Goal: Transaction & Acquisition: Book appointment/travel/reservation

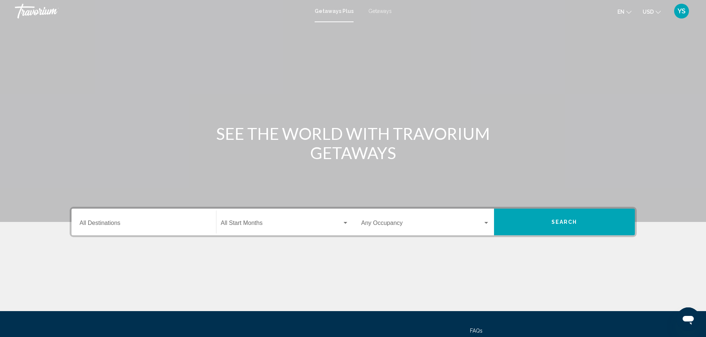
click at [147, 225] on input "Destination All Destinations" at bounding box center [144, 224] width 128 height 7
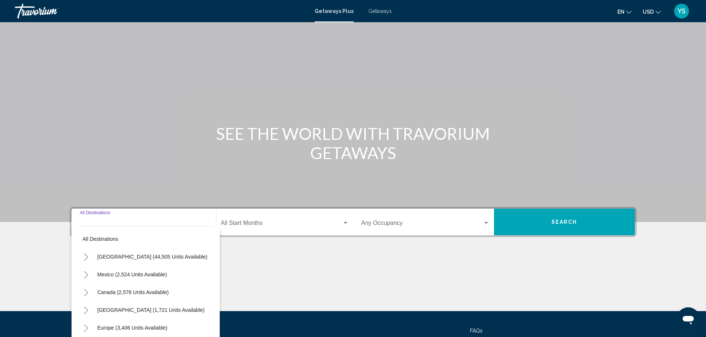
scroll to position [65, 0]
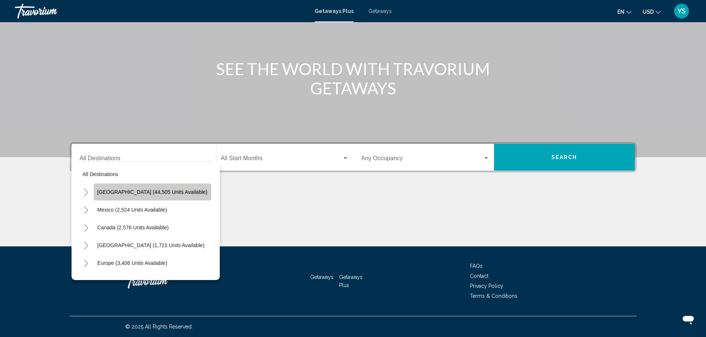
click at [157, 195] on button "[GEOGRAPHIC_DATA] (44,505 units available)" at bounding box center [152, 192] width 117 height 17
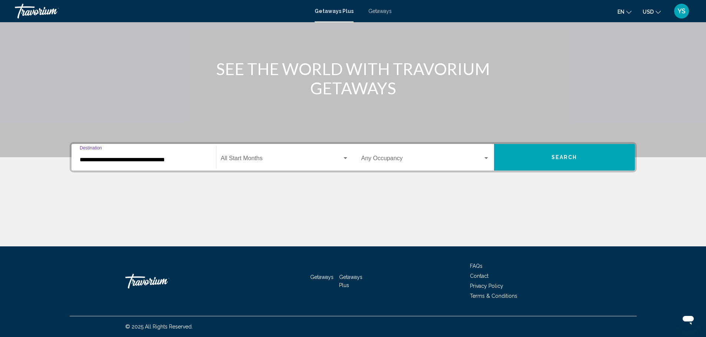
click at [165, 160] on input "**********" at bounding box center [144, 160] width 128 height 7
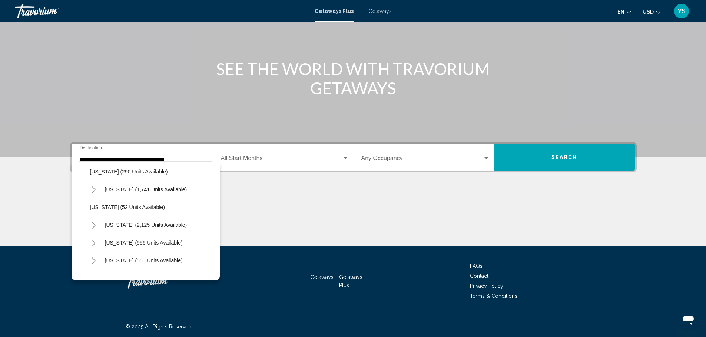
scroll to position [557, 0]
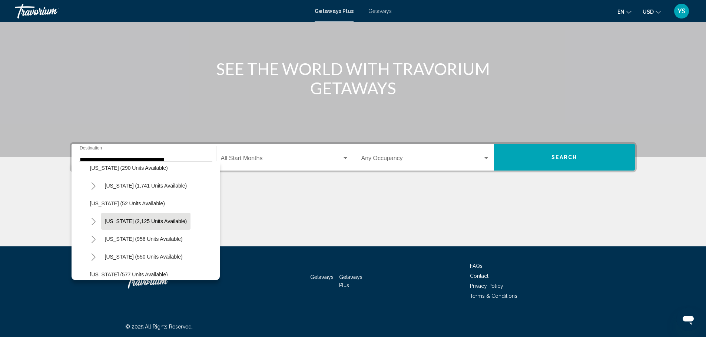
click at [131, 223] on span "[US_STATE] (2,125 units available)" at bounding box center [146, 222] width 82 height 6
type input "**********"
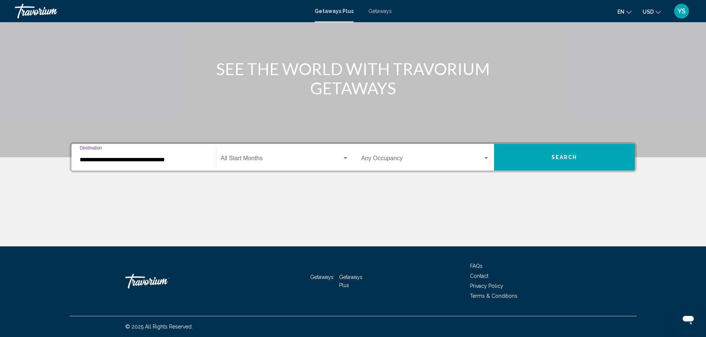
click at [342, 158] on div "Search widget" at bounding box center [345, 159] width 7 height 6
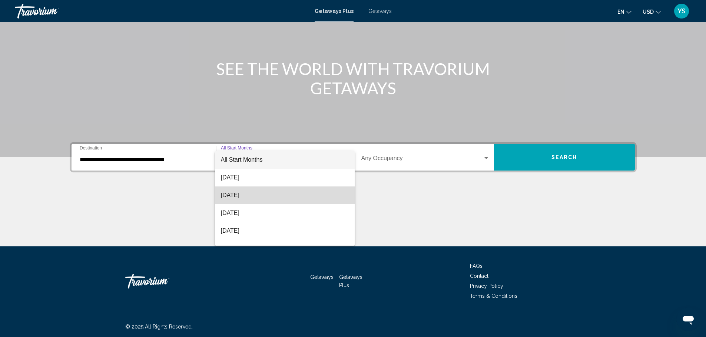
click at [301, 193] on span "[DATE]" at bounding box center [285, 196] width 128 height 18
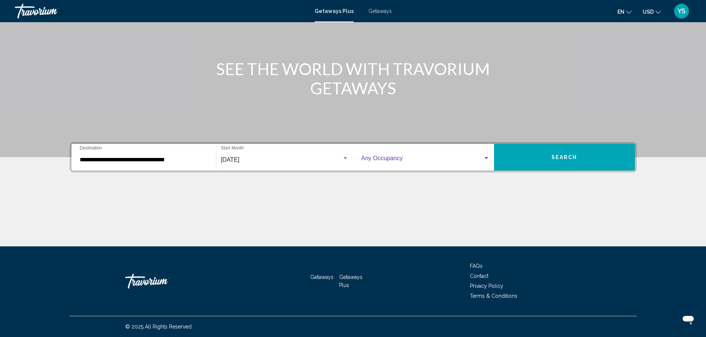
click at [486, 159] on div "Search widget" at bounding box center [486, 158] width 4 height 2
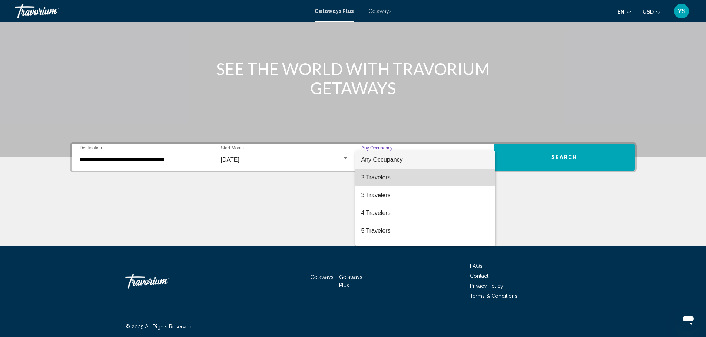
click at [464, 177] on span "2 Travelers" at bounding box center [425, 178] width 128 height 18
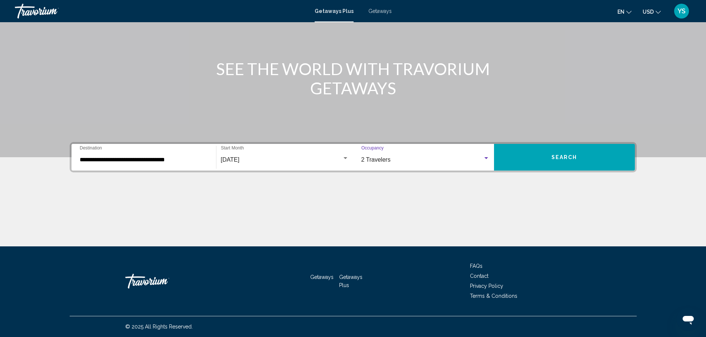
click at [554, 161] on button "Search" at bounding box center [564, 157] width 141 height 27
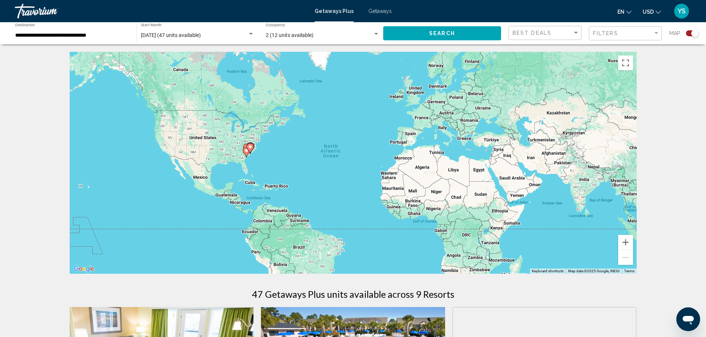
scroll to position [295, 0]
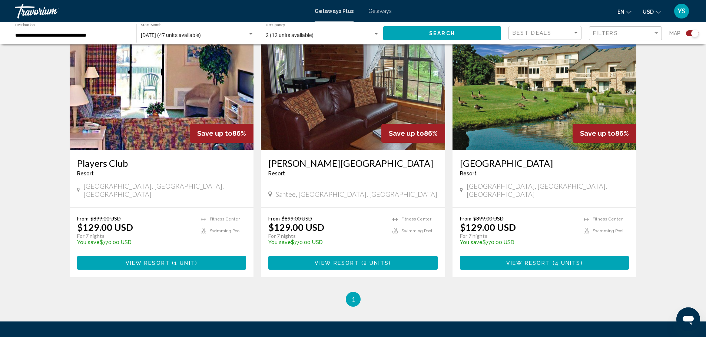
scroll to position [852, 0]
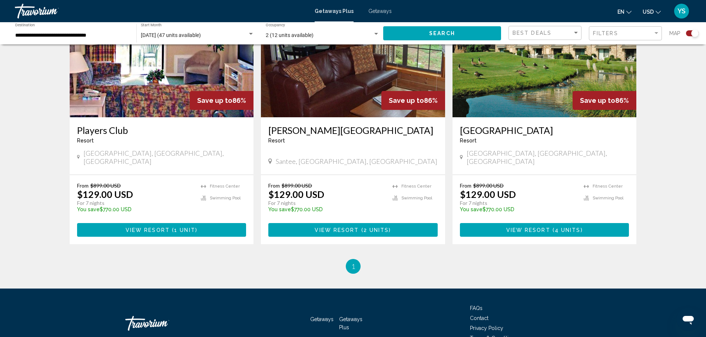
click at [144, 88] on img "Main content" at bounding box center [162, 58] width 184 height 119
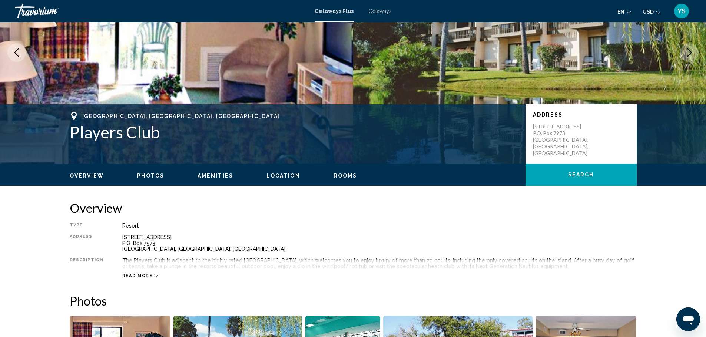
scroll to position [83, 0]
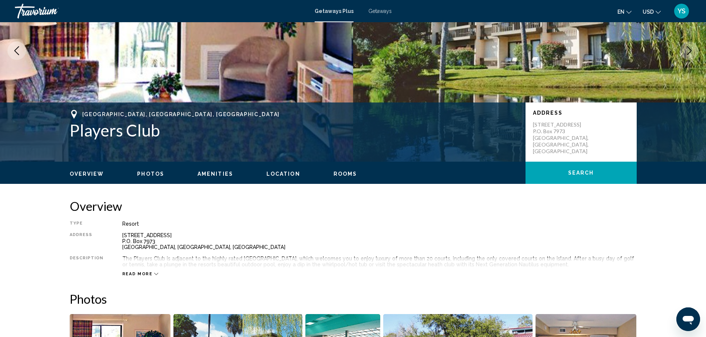
click at [705, 67] on img "Main content" at bounding box center [529, 51] width 353 height 222
click at [701, 92] on img "Main content" at bounding box center [529, 51] width 353 height 222
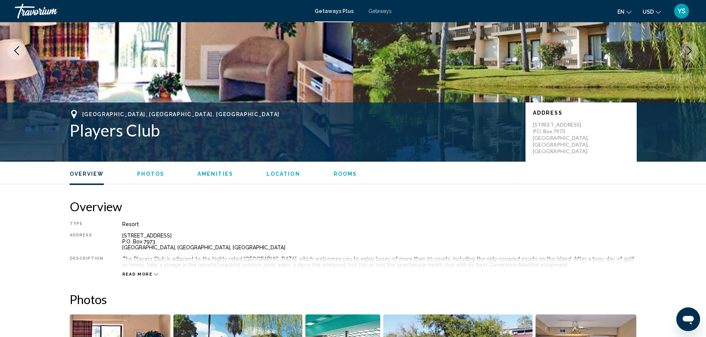
scroll to position [378, 0]
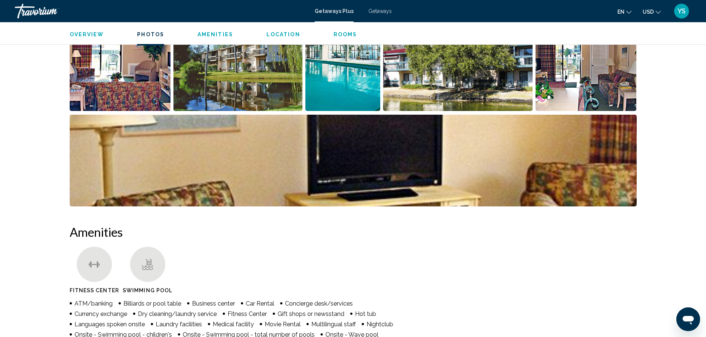
click at [206, 77] on img "Open full-screen image slider" at bounding box center [237, 65] width 129 height 92
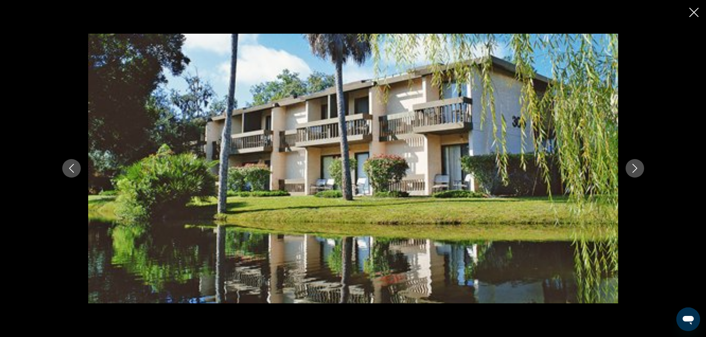
click at [632, 165] on icon "Next image" at bounding box center [634, 168] width 9 height 9
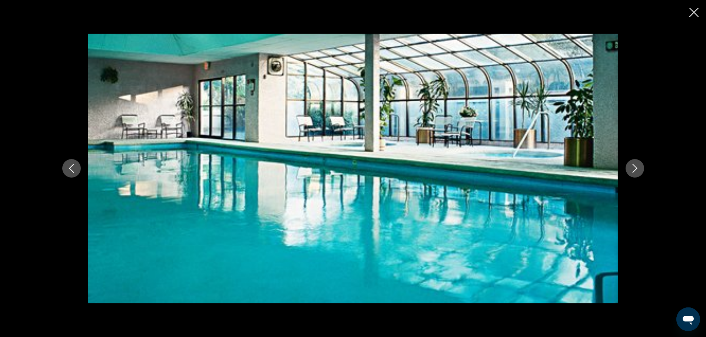
click at [632, 165] on icon "Next image" at bounding box center [634, 168] width 9 height 9
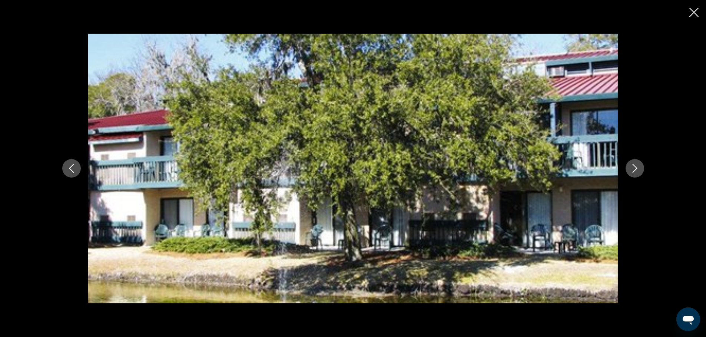
click at [632, 165] on icon "Next image" at bounding box center [634, 168] width 9 height 9
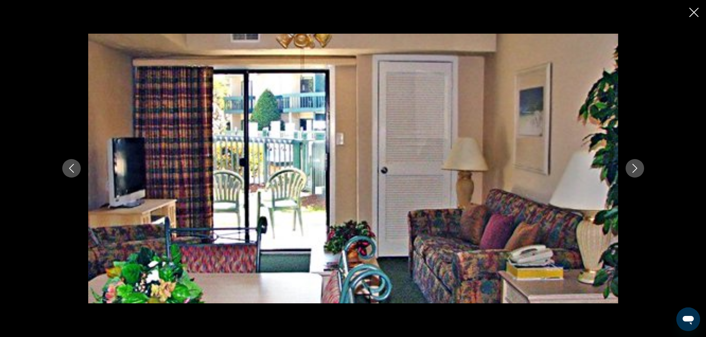
click at [632, 165] on icon "Next image" at bounding box center [634, 168] width 9 height 9
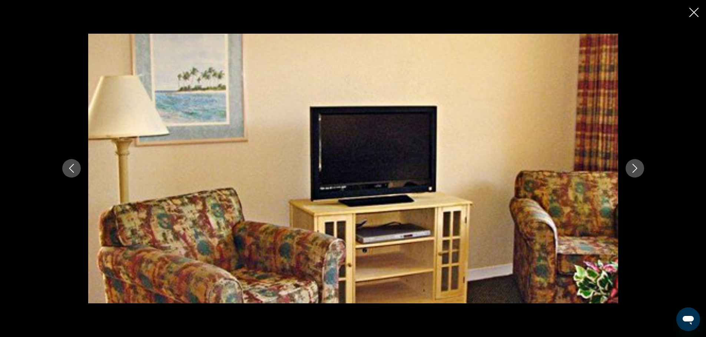
click at [632, 165] on icon "Next image" at bounding box center [634, 168] width 9 height 9
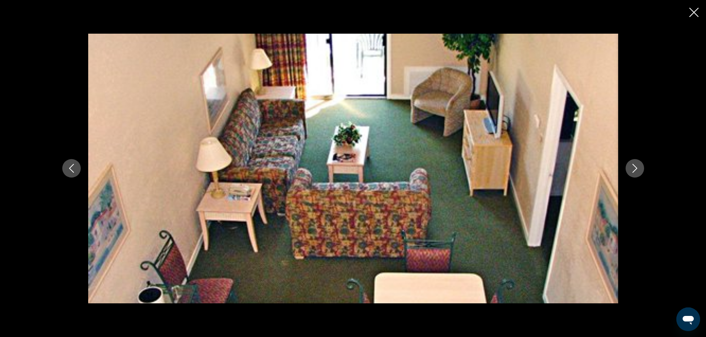
click at [632, 165] on icon "Next image" at bounding box center [634, 168] width 9 height 9
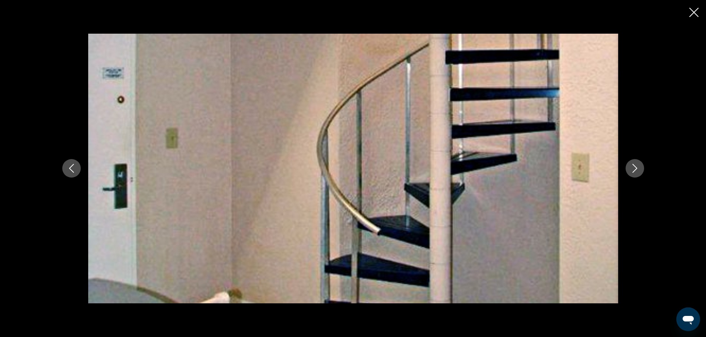
click at [632, 165] on icon "Next image" at bounding box center [634, 168] width 9 height 9
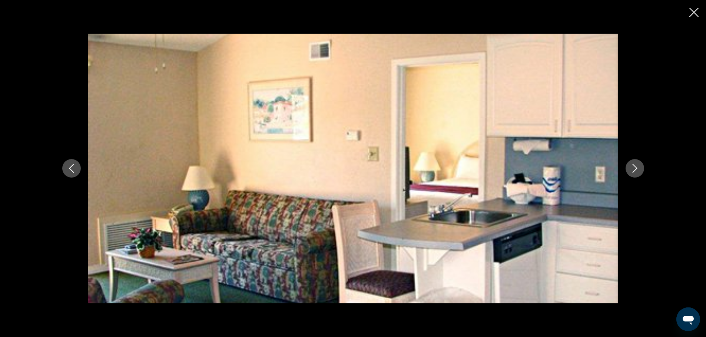
click at [632, 165] on icon "Next image" at bounding box center [634, 168] width 9 height 9
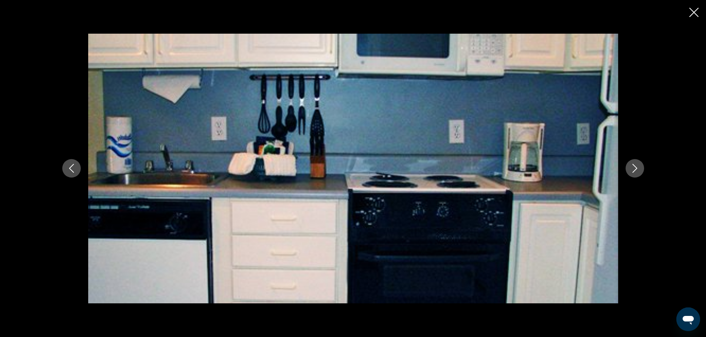
click at [631, 165] on icon "Next image" at bounding box center [634, 168] width 9 height 9
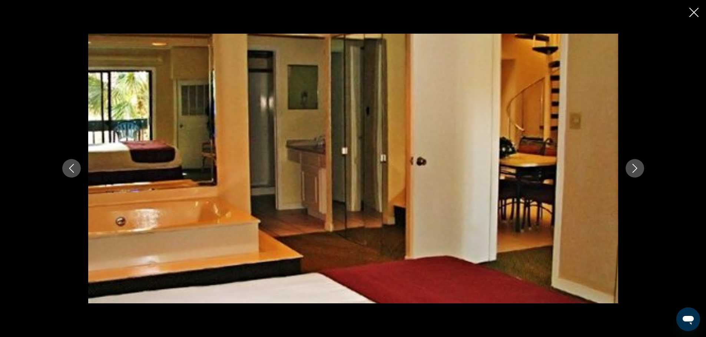
click at [628, 164] on button "Next image" at bounding box center [634, 168] width 19 height 19
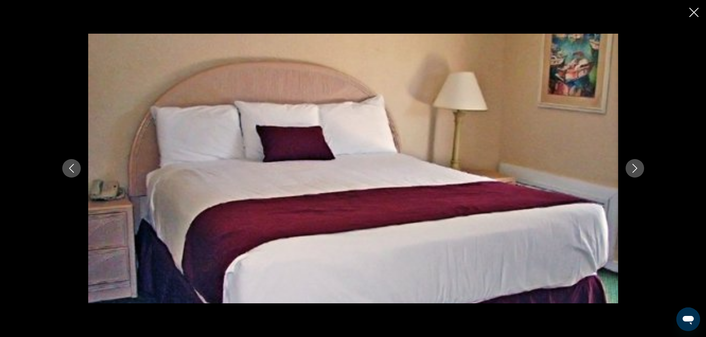
click at [627, 164] on button "Next image" at bounding box center [634, 168] width 19 height 19
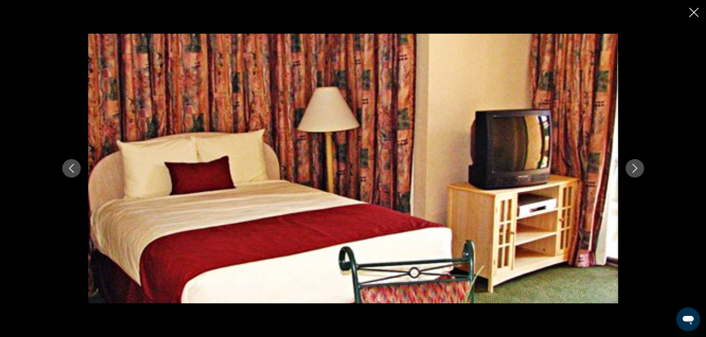
click at [628, 164] on button "Next image" at bounding box center [634, 168] width 19 height 19
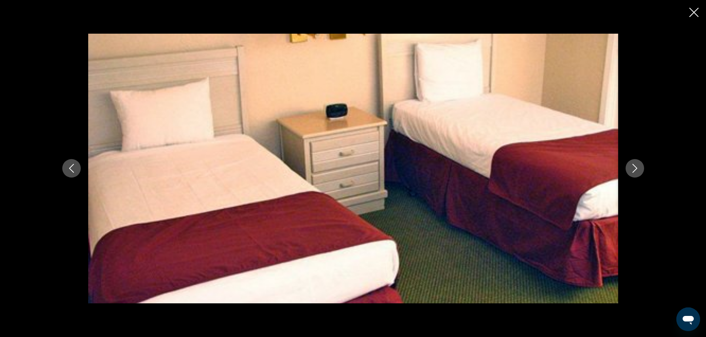
click at [628, 164] on button "Next image" at bounding box center [634, 168] width 19 height 19
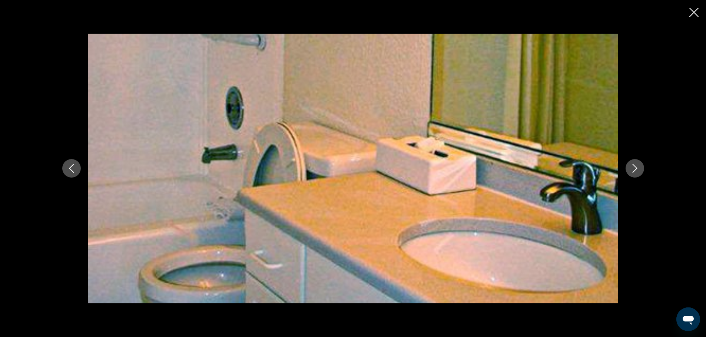
click at [627, 164] on button "Next image" at bounding box center [634, 168] width 19 height 19
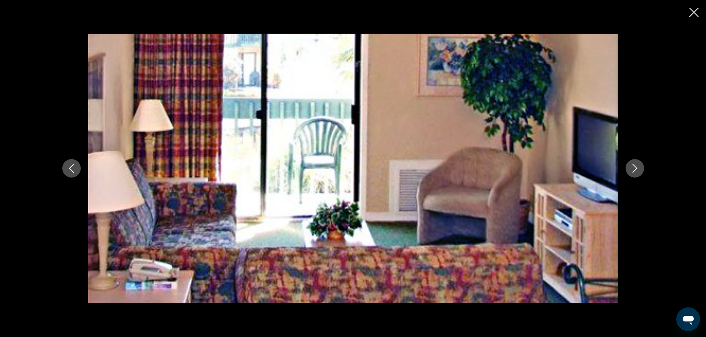
click at [693, 13] on icon "Close slideshow" at bounding box center [693, 12] width 9 height 9
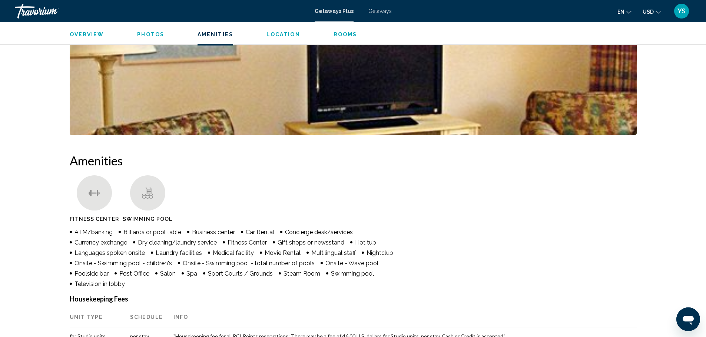
scroll to position [674, 0]
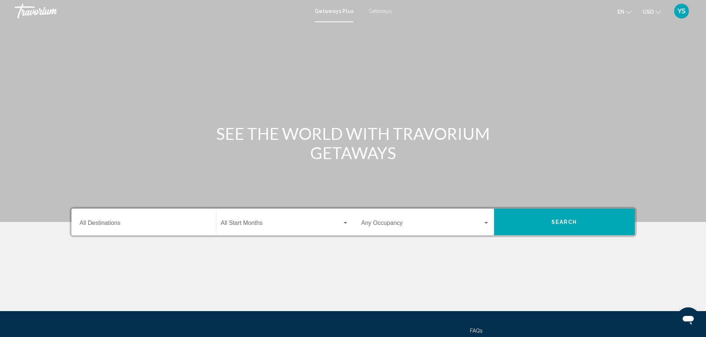
click at [114, 222] on input "Destination All Destinations" at bounding box center [144, 224] width 128 height 7
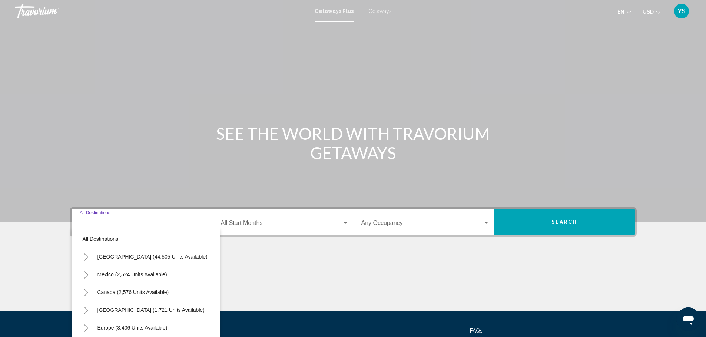
scroll to position [65, 0]
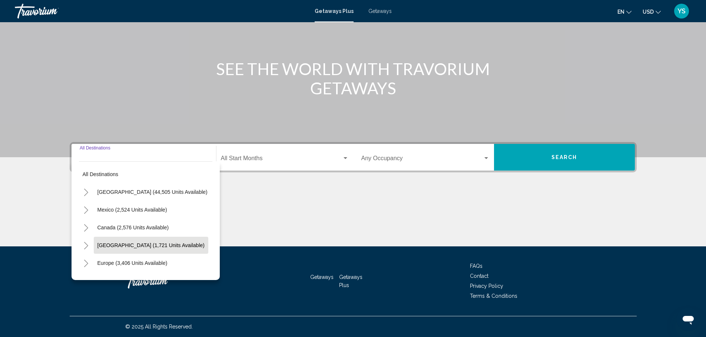
click at [130, 246] on span "[GEOGRAPHIC_DATA] (1,721 units available)" at bounding box center [150, 246] width 107 height 6
type input "**********"
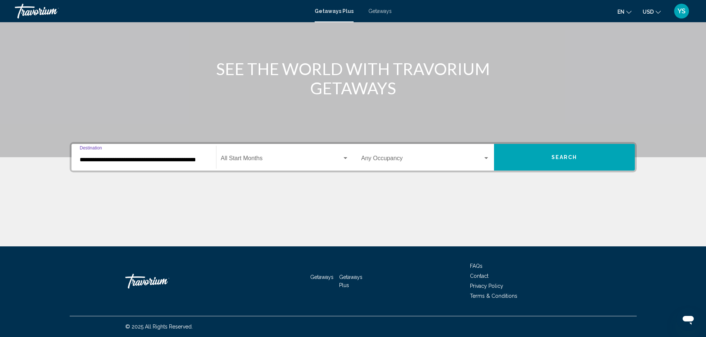
click at [181, 160] on input "**********" at bounding box center [144, 160] width 128 height 7
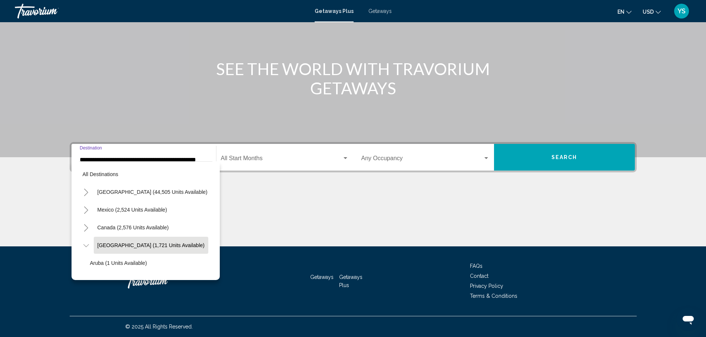
scroll to position [29, 13]
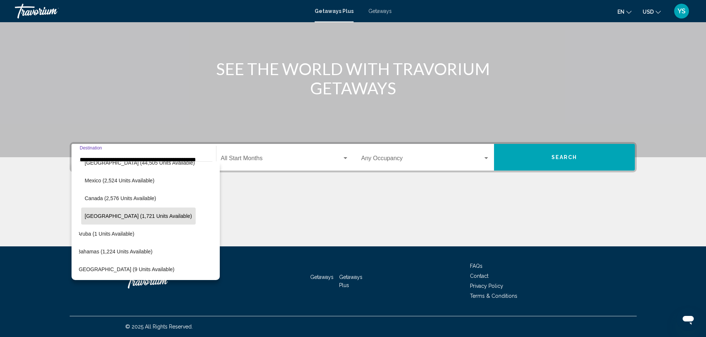
click at [265, 160] on span "Search widget" at bounding box center [281, 160] width 121 height 7
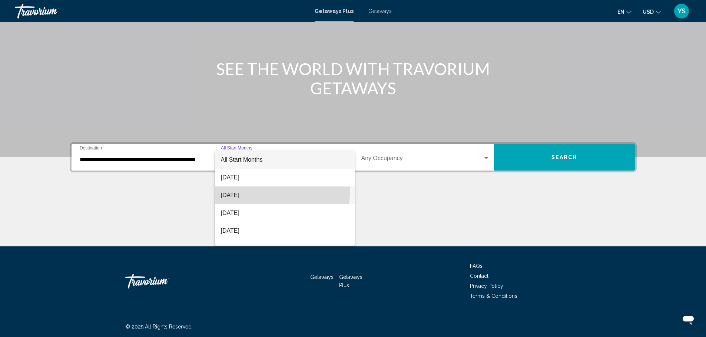
click at [247, 192] on span "[DATE]" at bounding box center [285, 196] width 128 height 18
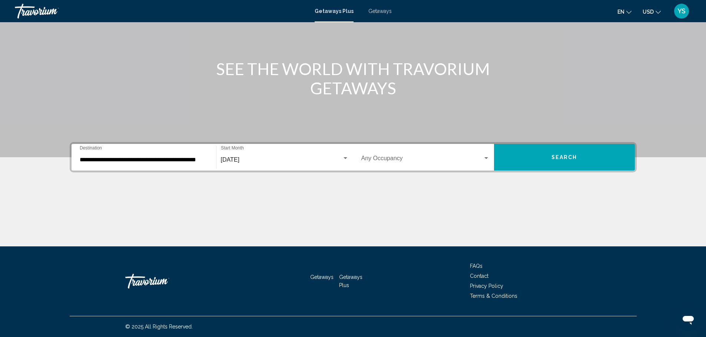
click at [388, 152] on div "Occupancy Any Occupancy" at bounding box center [425, 157] width 128 height 23
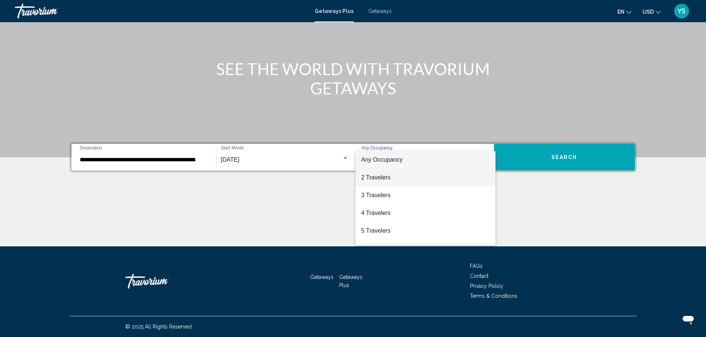
click at [377, 179] on span "2 Travelers" at bounding box center [425, 178] width 128 height 18
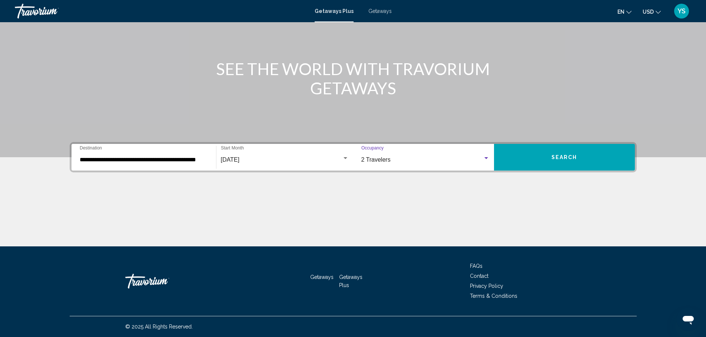
click at [553, 155] on span "Search" at bounding box center [564, 158] width 26 height 6
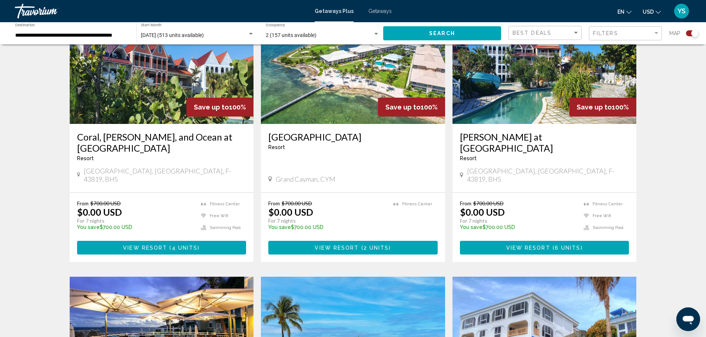
scroll to position [305, 0]
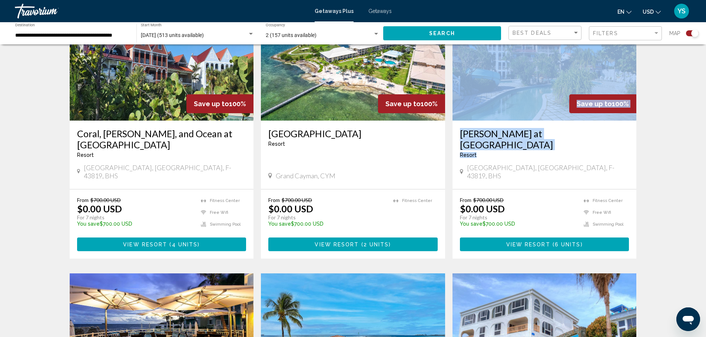
drag, startPoint x: 703, startPoint y: 105, endPoint x: 687, endPoint y: 157, distance: 54.5
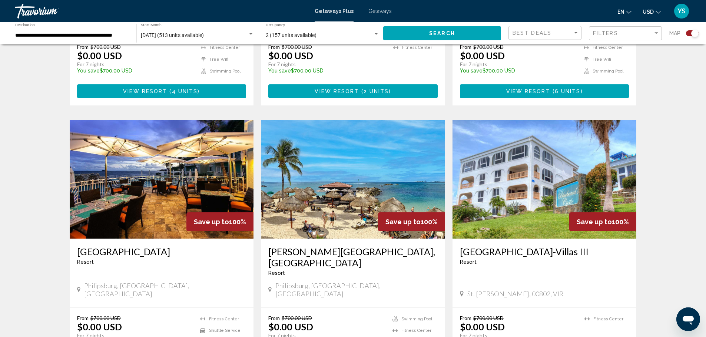
scroll to position [460, 0]
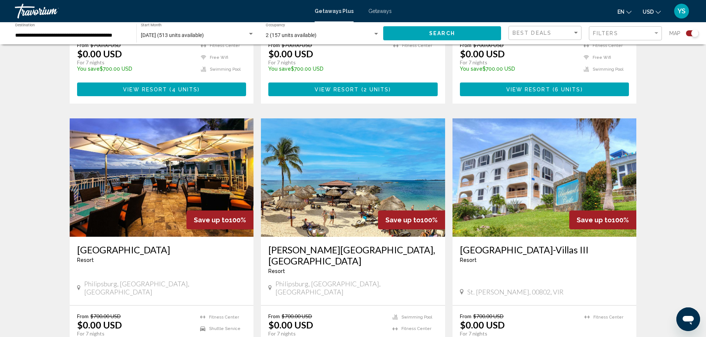
click at [703, 153] on div "← Move left → Move right ↑ Move up ↓ Move down + Zoom in - Zoom out Home Jump l…" at bounding box center [353, 265] width 706 height 1348
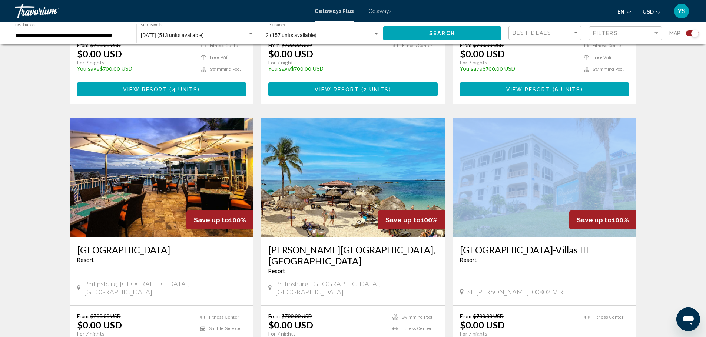
click at [703, 153] on div "← Move left → Move right ↑ Move up ↓ Move down + Zoom in - Zoom out Home Jump l…" at bounding box center [353, 265] width 706 height 1348
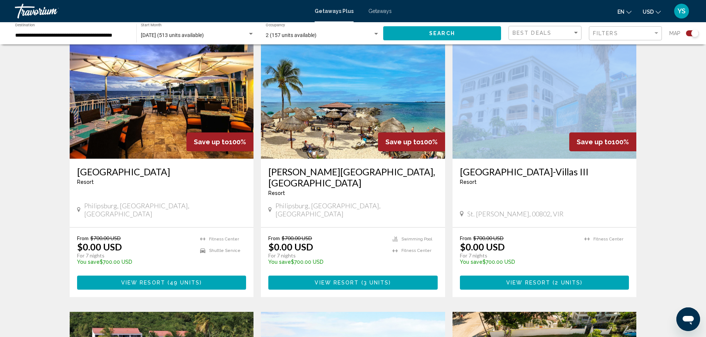
scroll to position [540, 0]
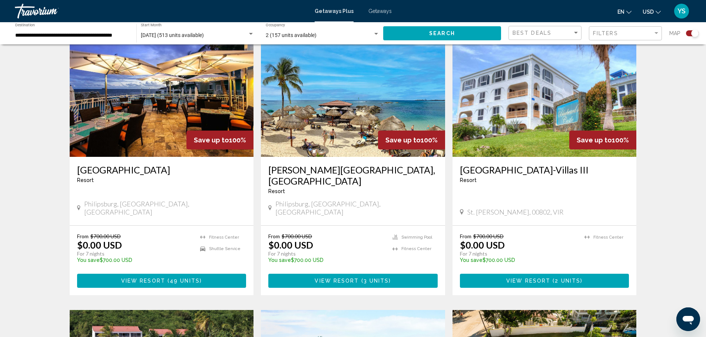
click at [703, 163] on div "← Move left → Move right ↑ Move up ↓ Move down + Zoom in - Zoom out Home Jump l…" at bounding box center [353, 186] width 706 height 1348
click at [702, 167] on div "← Move left → Move right ↑ Move up ↓ Move down + Zoom in - Zoom out Home Jump l…" at bounding box center [353, 186] width 706 height 1348
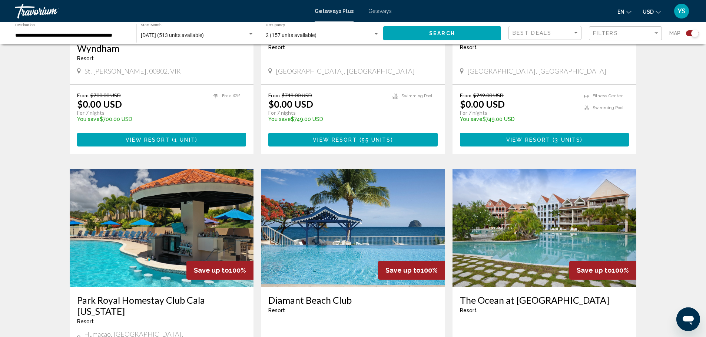
scroll to position [948, 0]
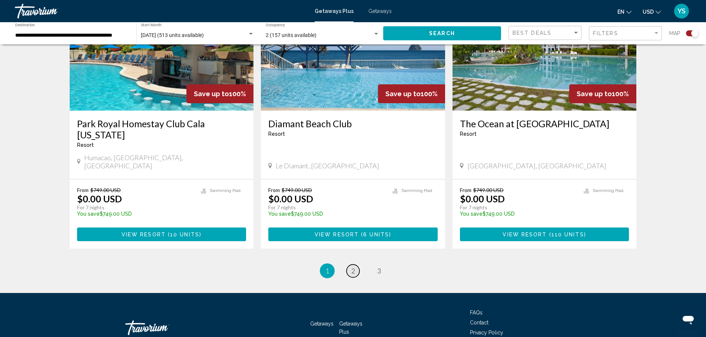
click at [349, 265] on link "page 2" at bounding box center [352, 271] width 13 height 13
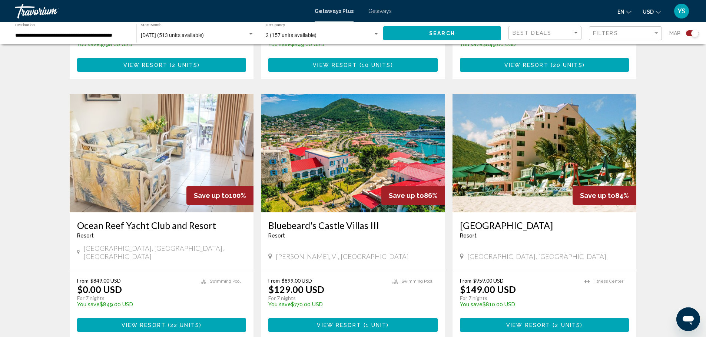
scroll to position [991, 0]
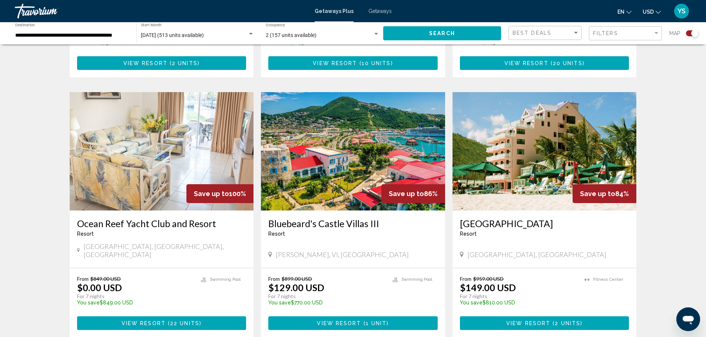
click at [343, 321] on span "View Resort" at bounding box center [339, 324] width 44 height 6
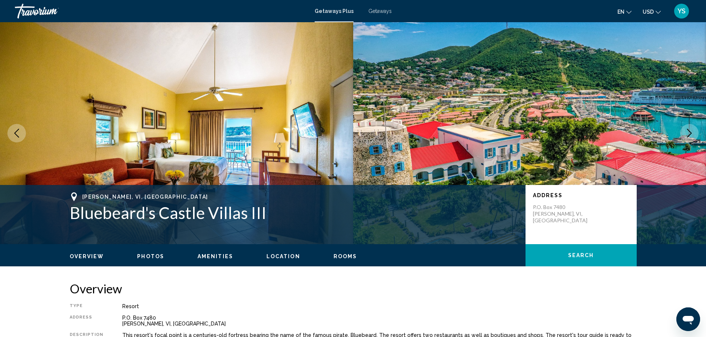
click at [333, 257] on span "Rooms" at bounding box center [345, 257] width 24 height 6
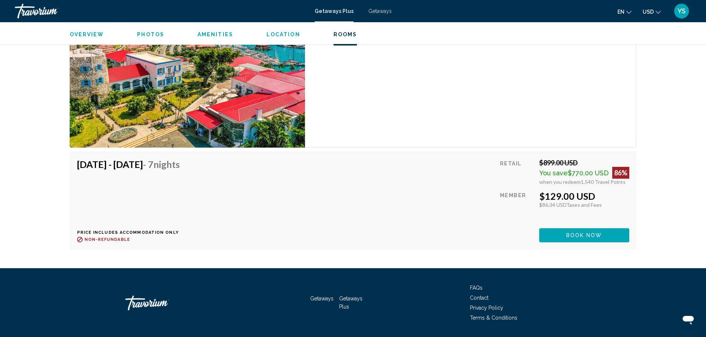
scroll to position [1280, 0]
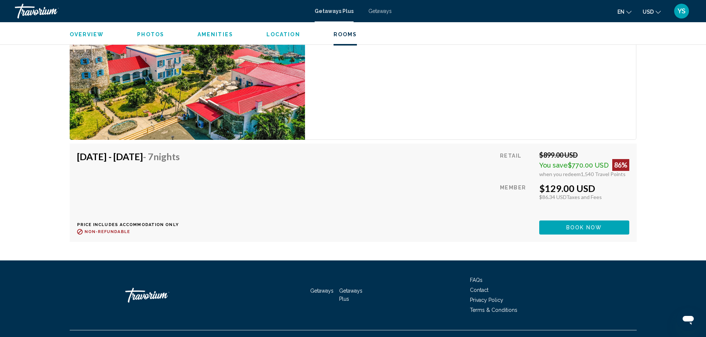
click at [280, 37] on span "Location" at bounding box center [283, 34] width 34 height 6
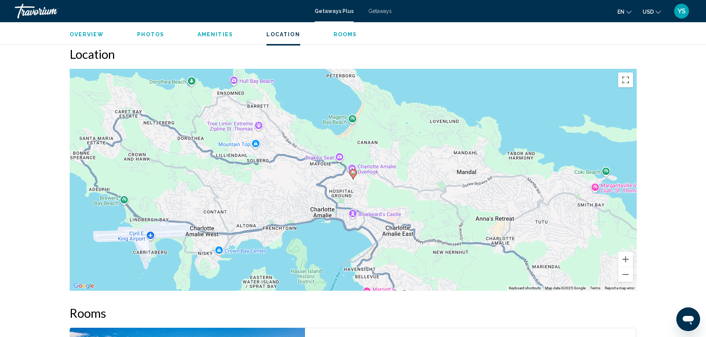
scroll to position [901, 0]
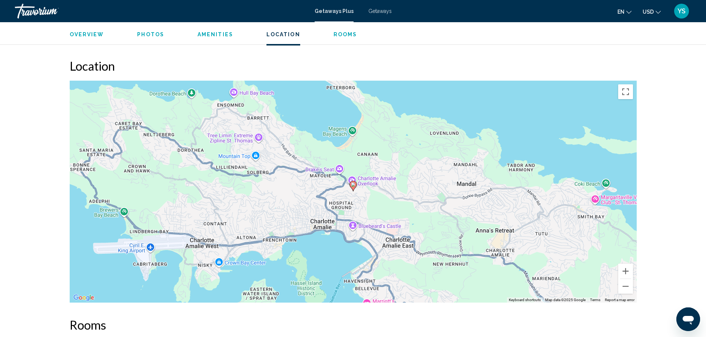
click at [212, 35] on span "Amenities" at bounding box center [215, 34] width 36 height 6
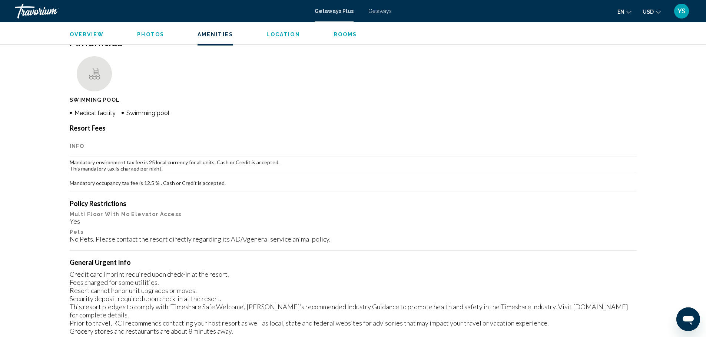
scroll to position [553, 0]
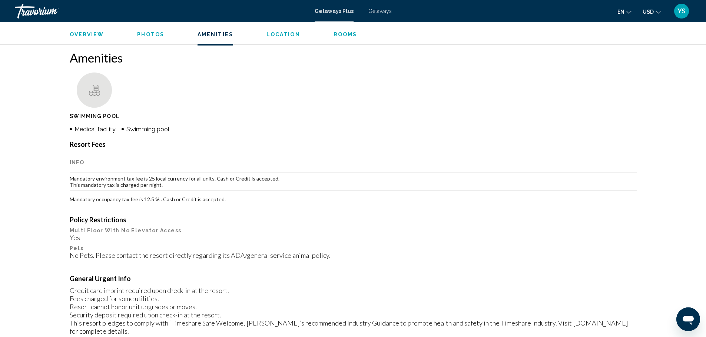
click at [162, 37] on ul "Overview Photos Amenities Location Rooms Search" at bounding box center [353, 34] width 567 height 8
click at [156, 36] on span "Photos" at bounding box center [150, 34] width 27 height 6
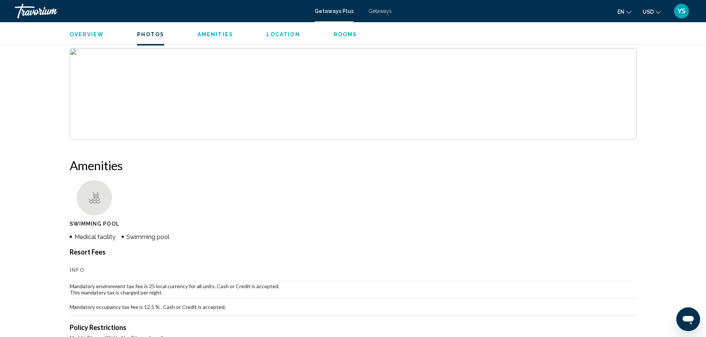
scroll to position [324, 0]
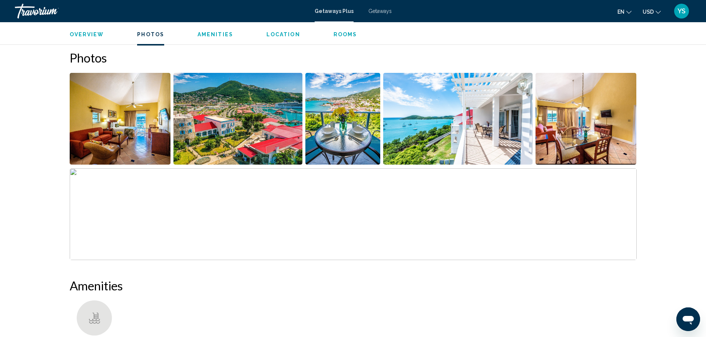
click at [131, 109] on img "Open full-screen image slider" at bounding box center [120, 119] width 101 height 92
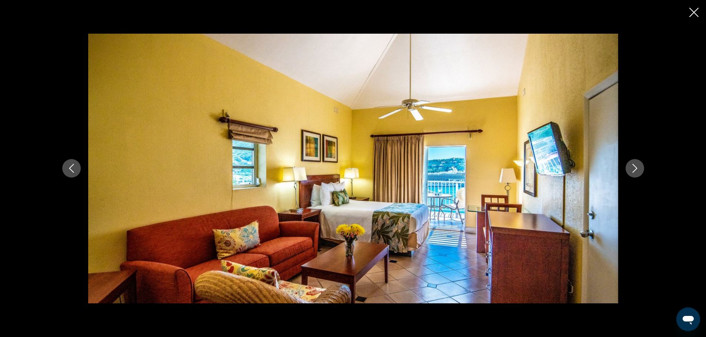
click at [630, 169] on icon "Next image" at bounding box center [634, 168] width 9 height 9
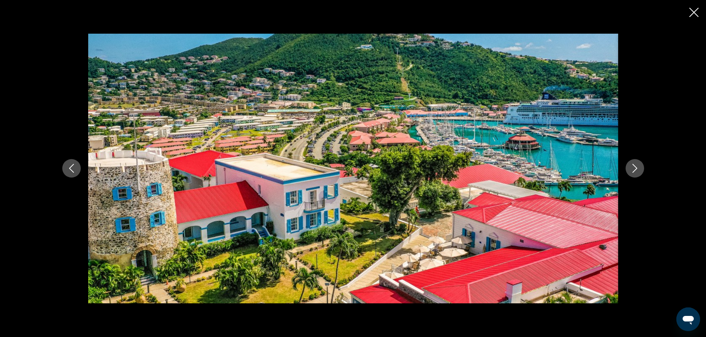
click at [630, 169] on icon "Next image" at bounding box center [634, 168] width 9 height 9
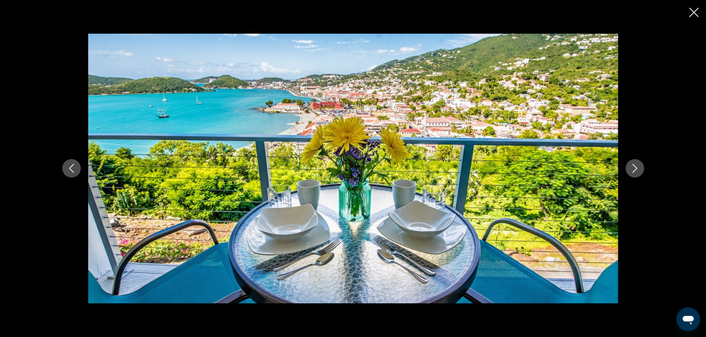
click at [628, 169] on button "Next image" at bounding box center [634, 168] width 19 height 19
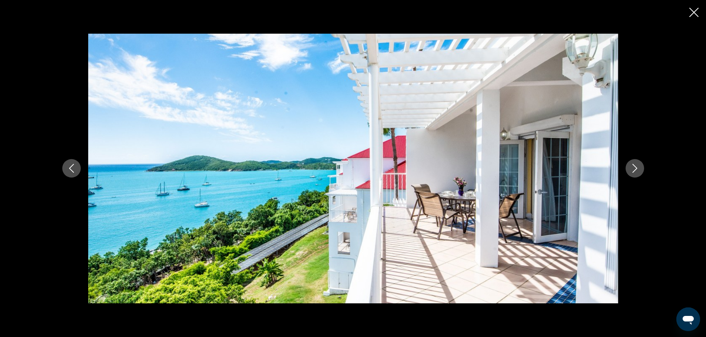
click at [627, 169] on button "Next image" at bounding box center [634, 168] width 19 height 19
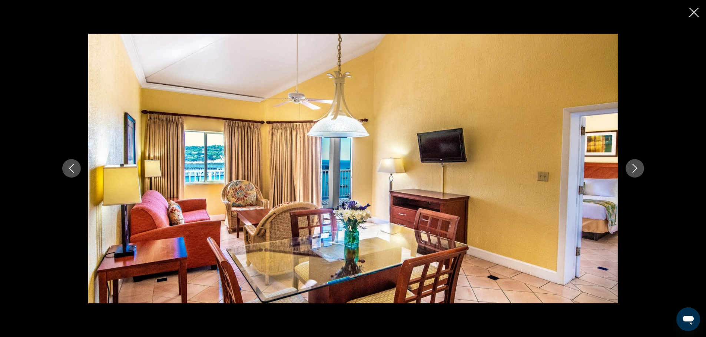
click at [626, 170] on button "Next image" at bounding box center [634, 168] width 19 height 19
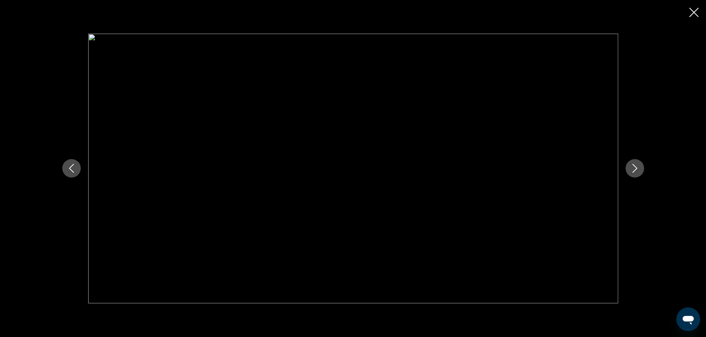
click at [628, 170] on button "Next image" at bounding box center [634, 168] width 19 height 19
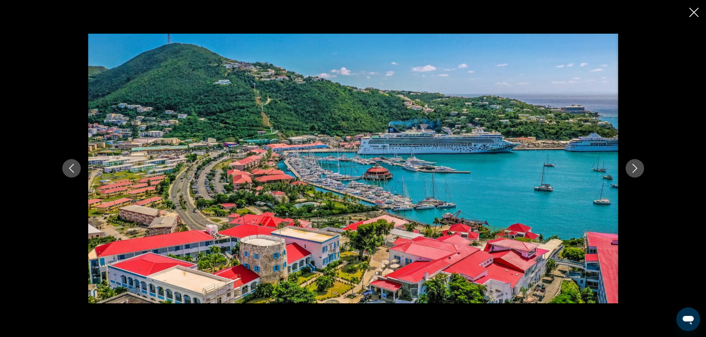
click at [638, 168] on button "Next image" at bounding box center [634, 168] width 19 height 19
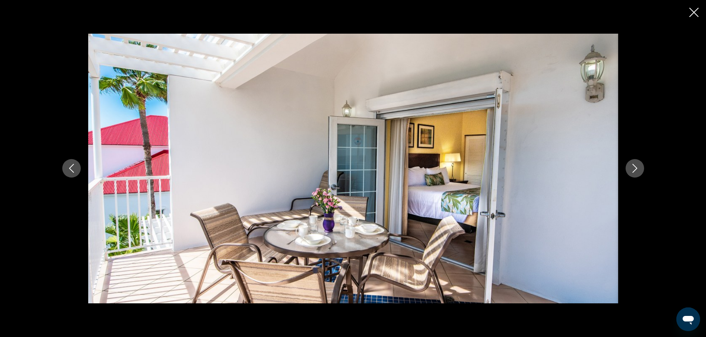
click at [635, 169] on icon "Next image" at bounding box center [634, 168] width 9 height 9
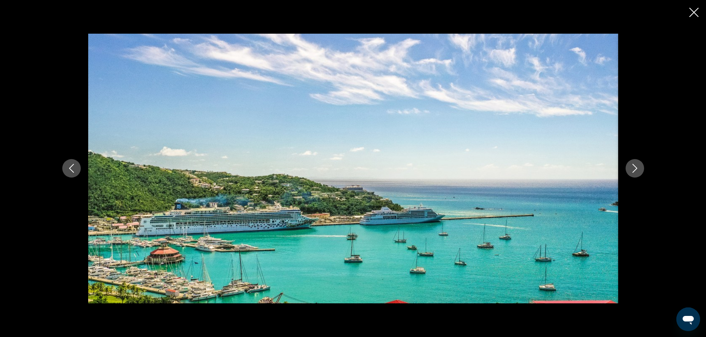
click at [635, 169] on icon "Next image" at bounding box center [634, 168] width 9 height 9
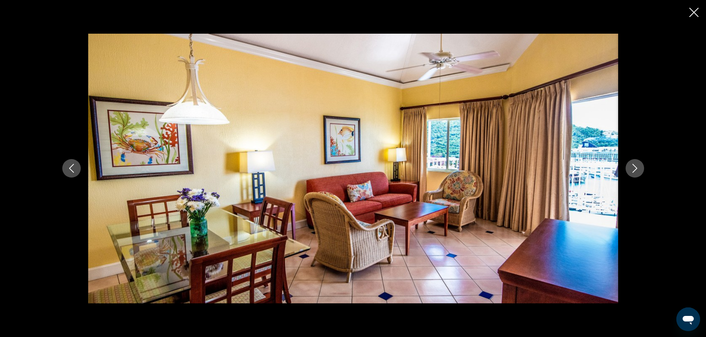
click at [635, 170] on icon "Next image" at bounding box center [634, 168] width 9 height 9
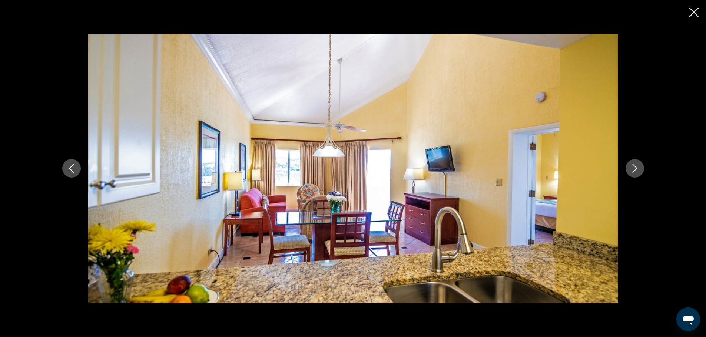
click at [635, 170] on icon "Next image" at bounding box center [634, 168] width 5 height 9
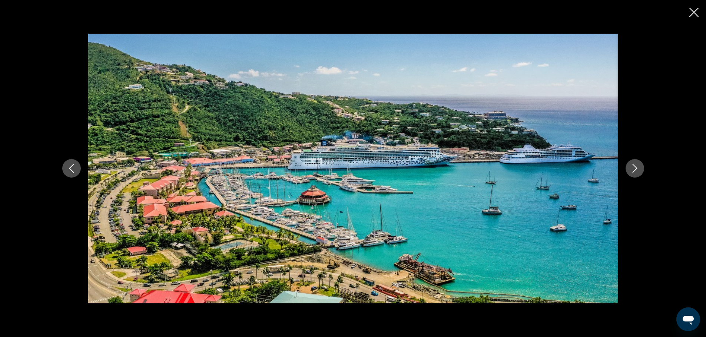
click at [635, 170] on icon "Next image" at bounding box center [634, 168] width 5 height 9
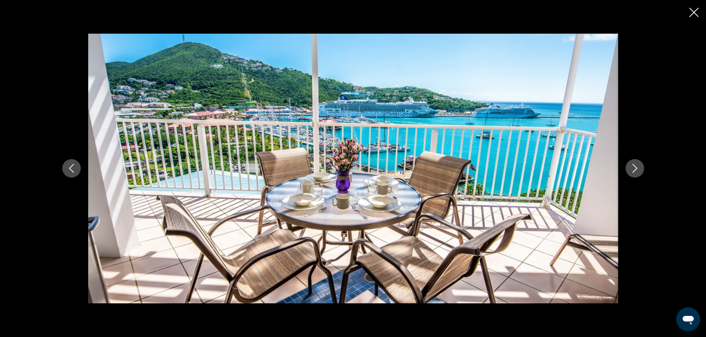
click at [635, 170] on icon "Next image" at bounding box center [634, 168] width 5 height 9
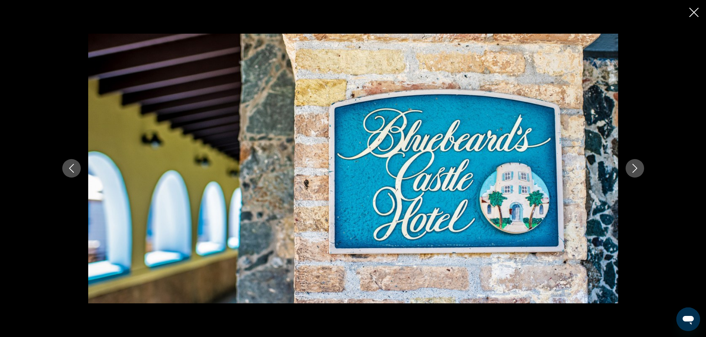
click at [635, 171] on icon "Next image" at bounding box center [634, 168] width 9 height 9
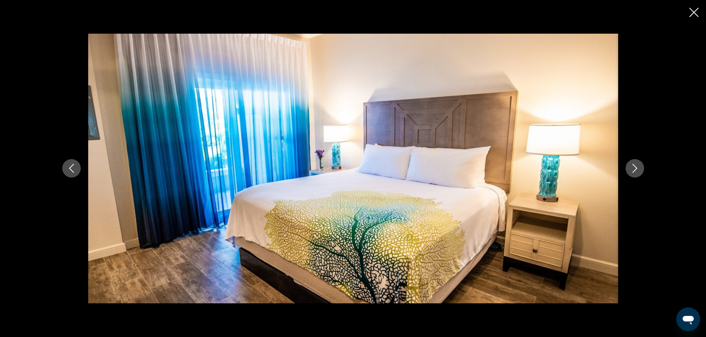
click at [635, 172] on icon "Next image" at bounding box center [634, 168] width 9 height 9
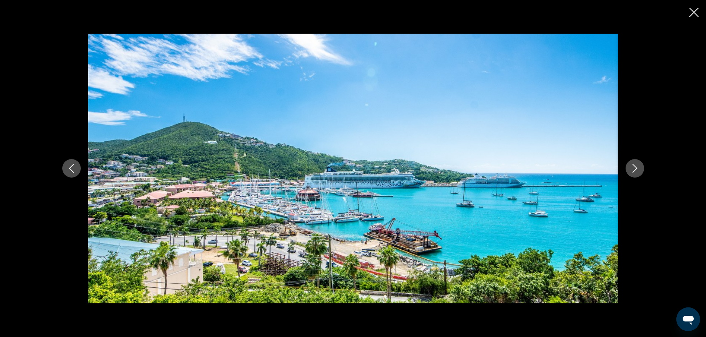
click at [635, 172] on icon "Next image" at bounding box center [634, 168] width 9 height 9
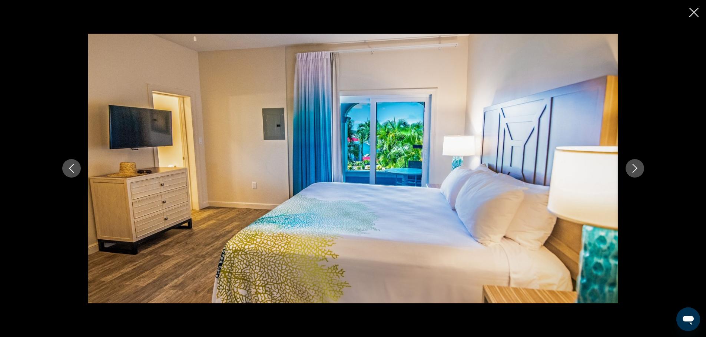
click at [635, 172] on icon "Next image" at bounding box center [634, 168] width 9 height 9
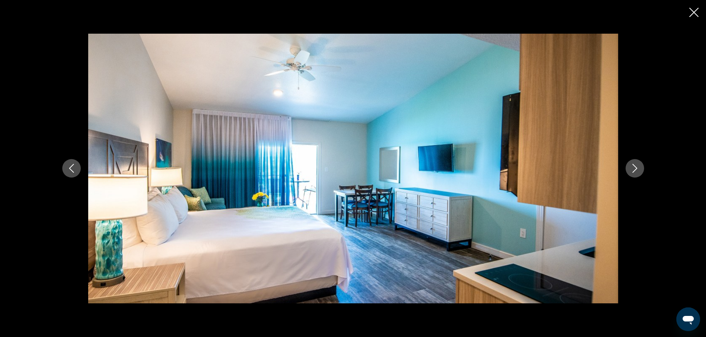
click at [635, 172] on icon "Next image" at bounding box center [634, 168] width 9 height 9
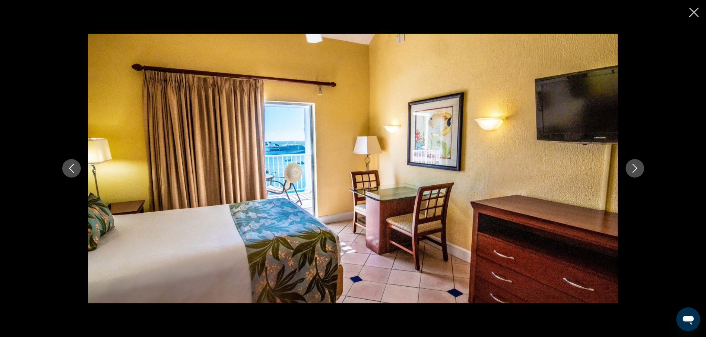
click at [635, 173] on button "Next image" at bounding box center [634, 168] width 19 height 19
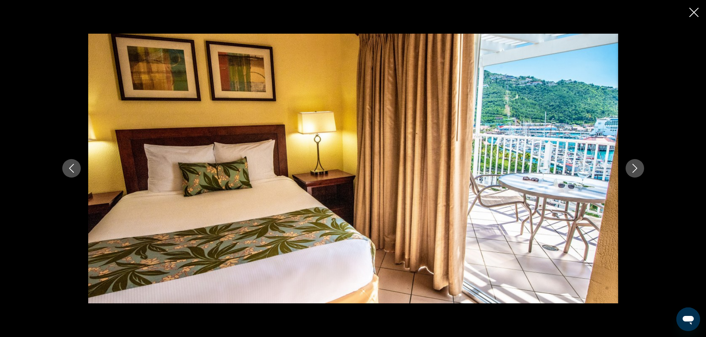
click at [633, 167] on icon "Next image" at bounding box center [634, 168] width 9 height 9
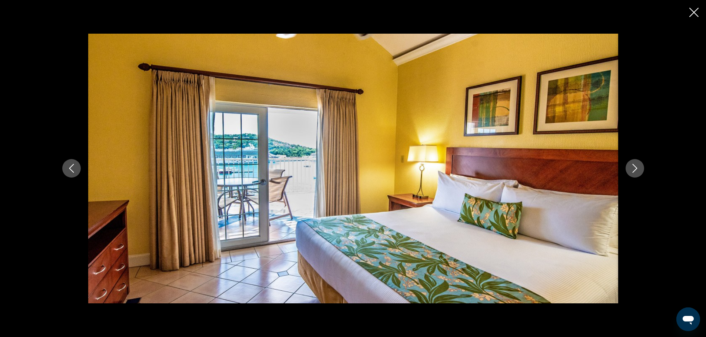
click at [633, 167] on icon "Next image" at bounding box center [634, 168] width 9 height 9
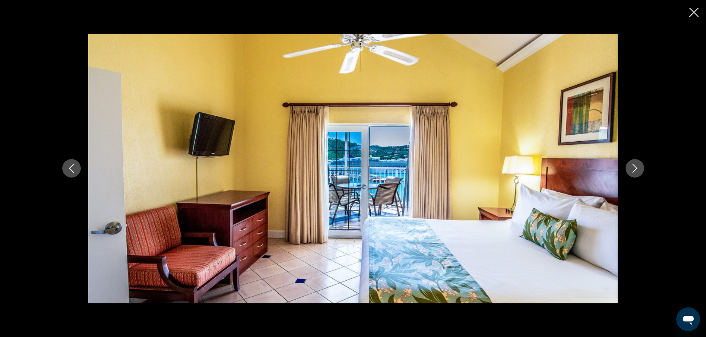
click at [634, 167] on icon "Next image" at bounding box center [634, 168] width 9 height 9
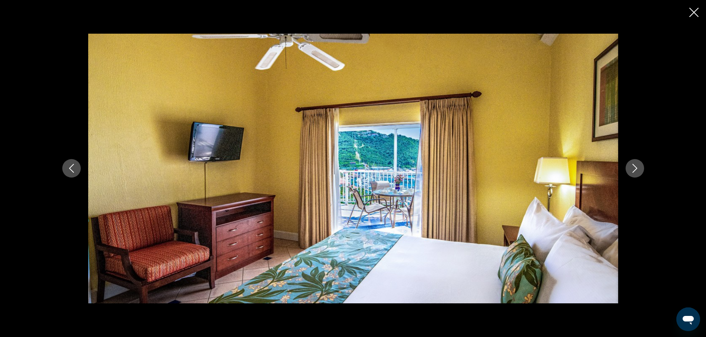
click at [634, 167] on icon "Next image" at bounding box center [634, 168] width 9 height 9
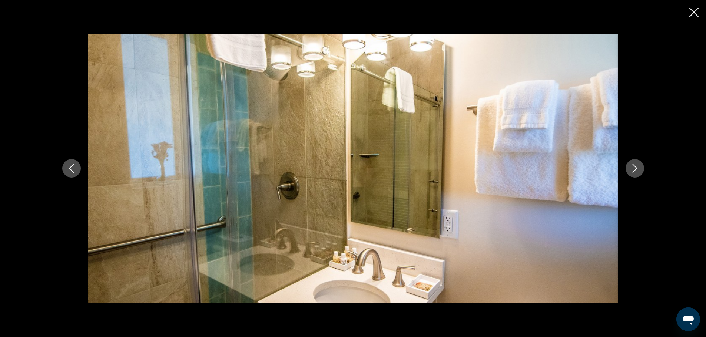
click at [634, 167] on icon "Next image" at bounding box center [634, 168] width 9 height 9
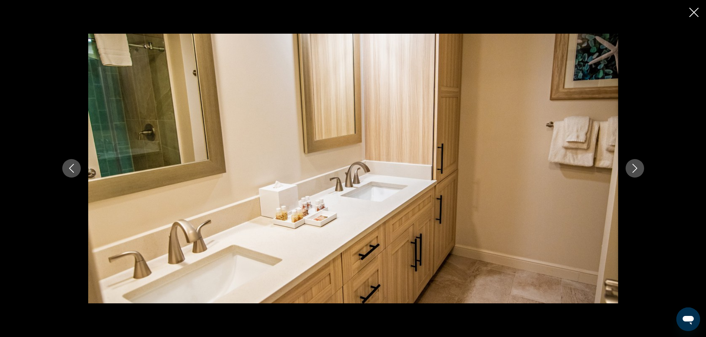
click at [634, 167] on icon "Next image" at bounding box center [634, 168] width 9 height 9
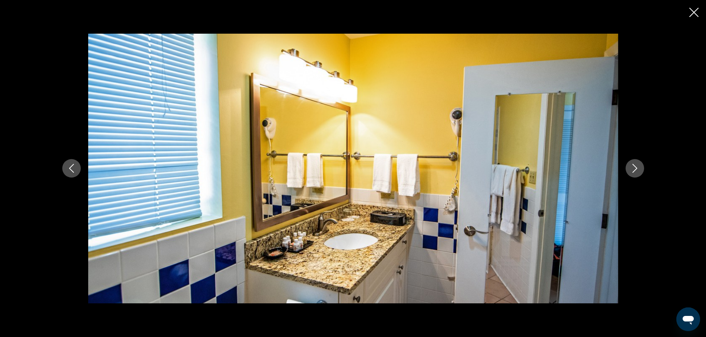
click at [634, 167] on icon "Next image" at bounding box center [634, 168] width 9 height 9
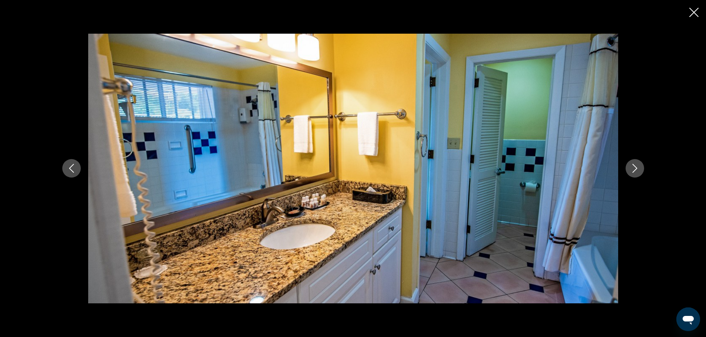
click at [634, 167] on icon "Next image" at bounding box center [634, 168] width 9 height 9
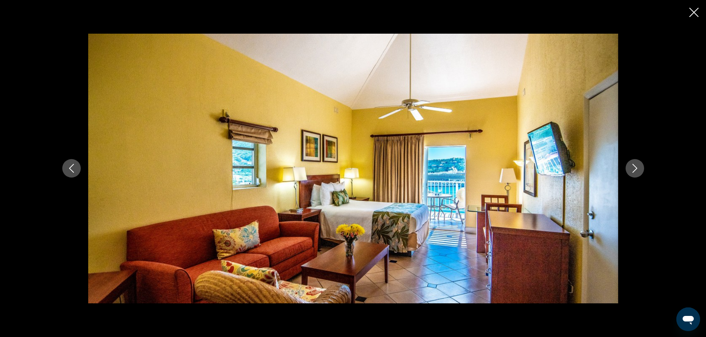
click at [697, 13] on icon "Close slideshow" at bounding box center [693, 12] width 9 height 9
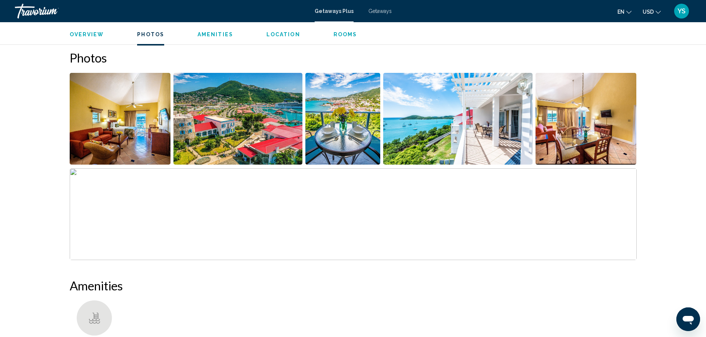
click at [91, 35] on span "Overview" at bounding box center [87, 34] width 34 height 6
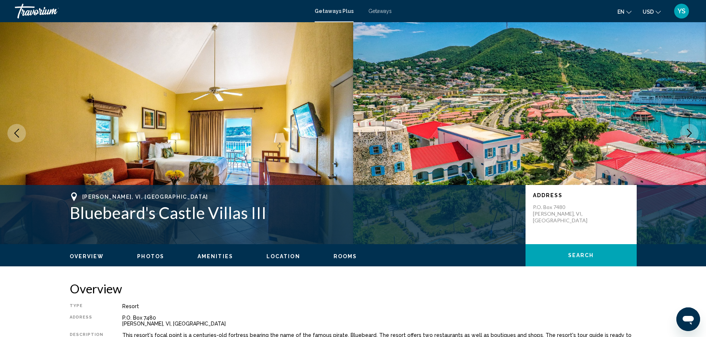
scroll to position [295, 0]
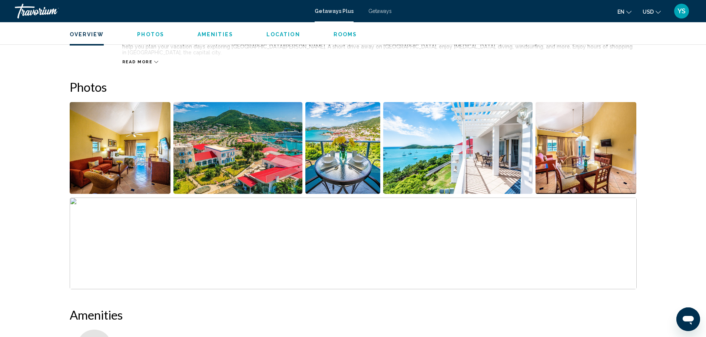
click at [154, 60] on icon "Main content" at bounding box center [156, 62] width 4 height 4
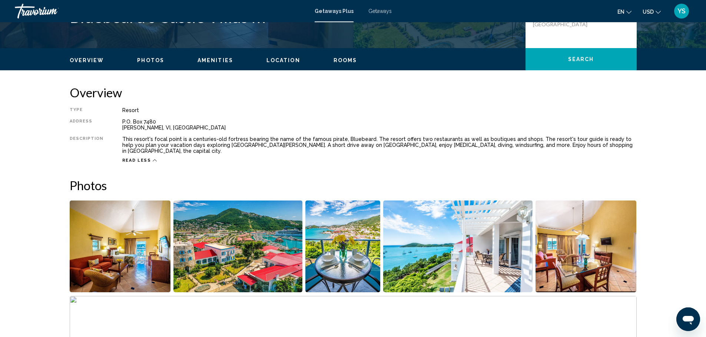
scroll to position [0, 0]
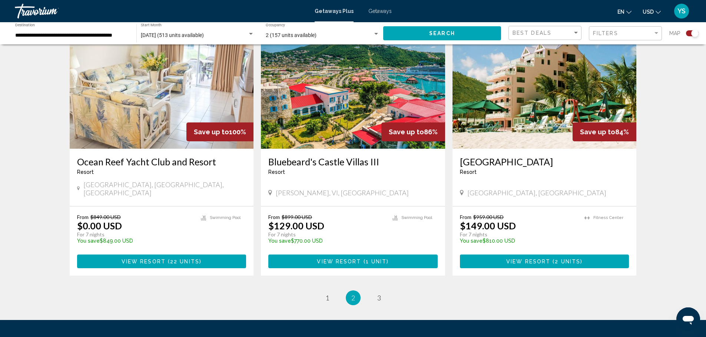
scroll to position [1055, 0]
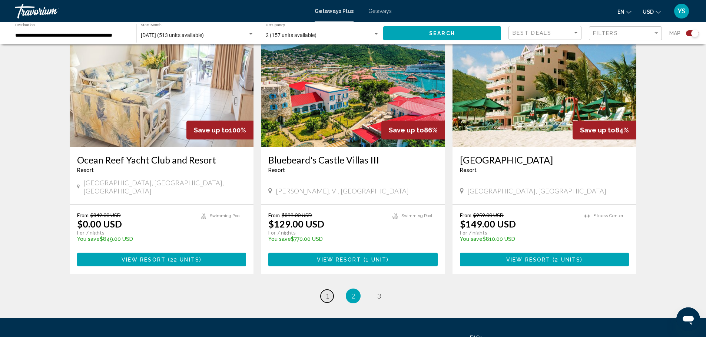
click at [326, 292] on span "1" at bounding box center [327, 296] width 4 height 8
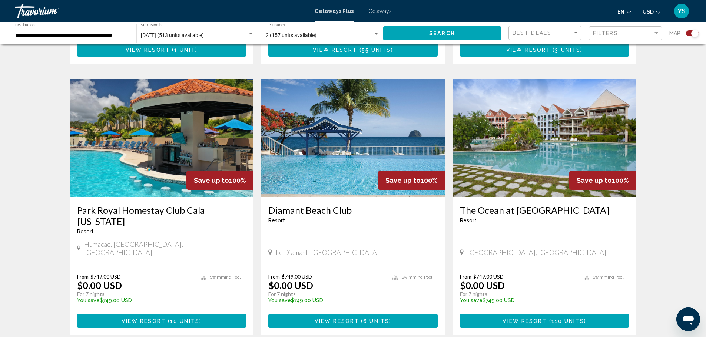
scroll to position [1043, 0]
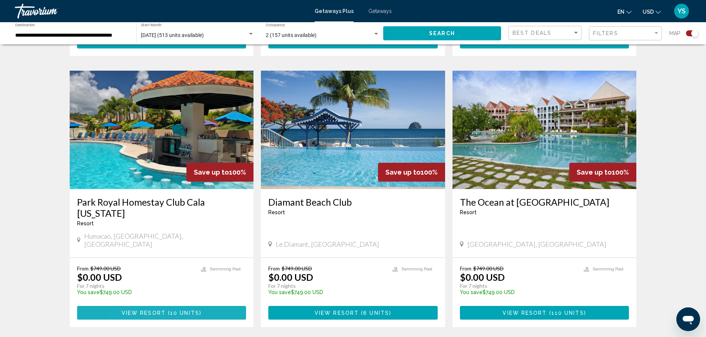
click at [130, 310] on span "View Resort" at bounding box center [143, 313] width 44 height 6
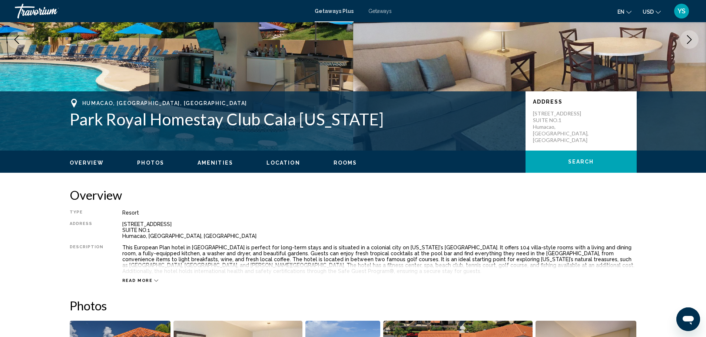
scroll to position [102, 0]
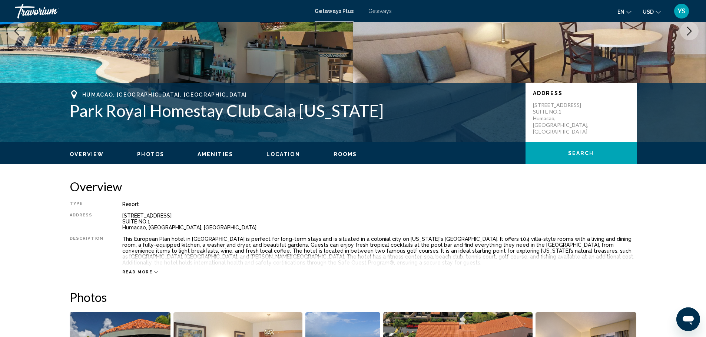
click at [704, 55] on img "Main content" at bounding box center [529, 31] width 353 height 222
drag, startPoint x: 704, startPoint y: 56, endPoint x: 701, endPoint y: 74, distance: 18.2
click at [704, 68] on img "Main content" at bounding box center [529, 31] width 353 height 222
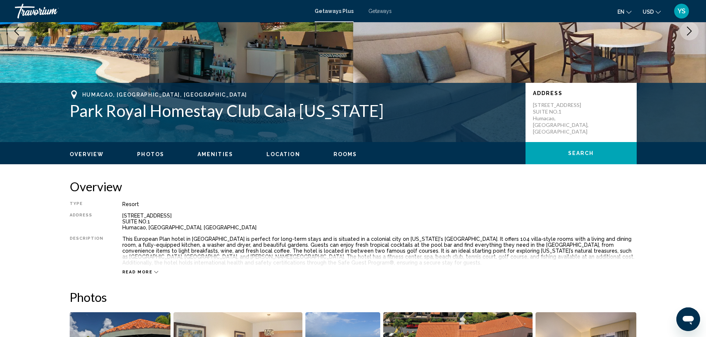
click at [154, 272] on icon "Main content" at bounding box center [156, 272] width 4 height 4
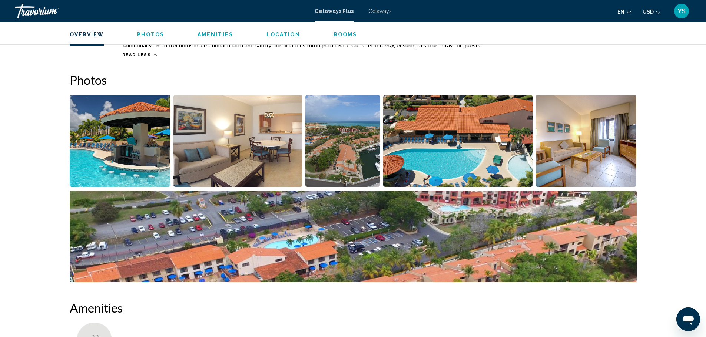
scroll to position [326, 0]
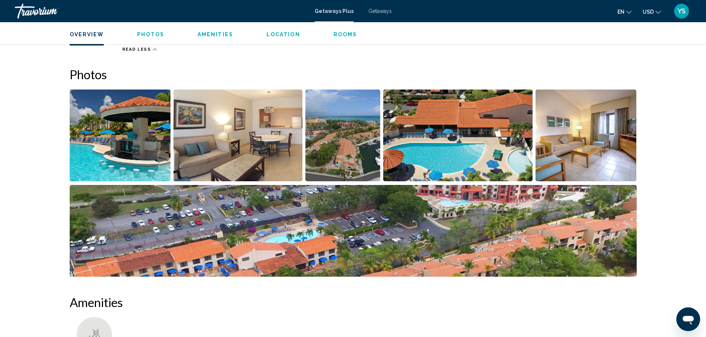
click at [172, 126] on li "Main content" at bounding box center [122, 137] width 104 height 96
click at [145, 126] on img "Open full-screen image slider" at bounding box center [120, 136] width 101 height 92
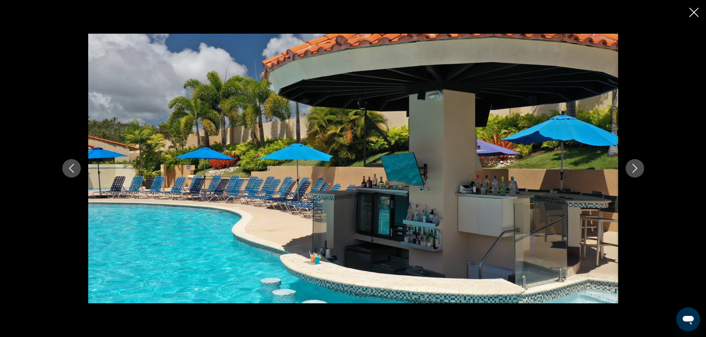
click at [636, 166] on icon "Next image" at bounding box center [634, 168] width 9 height 9
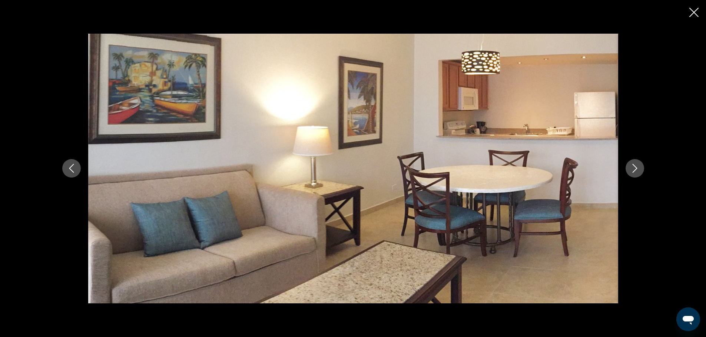
click at [636, 166] on icon "Next image" at bounding box center [634, 168] width 9 height 9
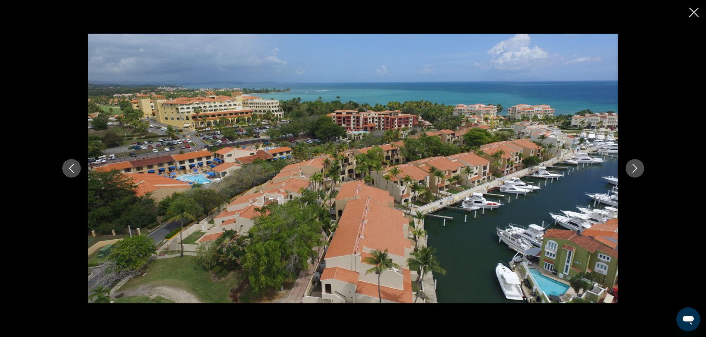
click at [635, 166] on icon "Next image" at bounding box center [634, 168] width 9 height 9
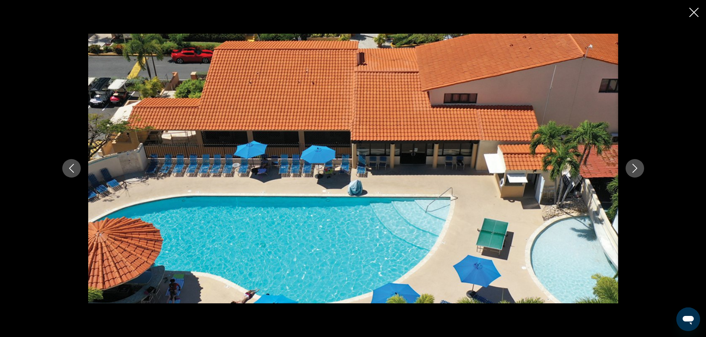
click at [635, 166] on icon "Next image" at bounding box center [634, 168] width 9 height 9
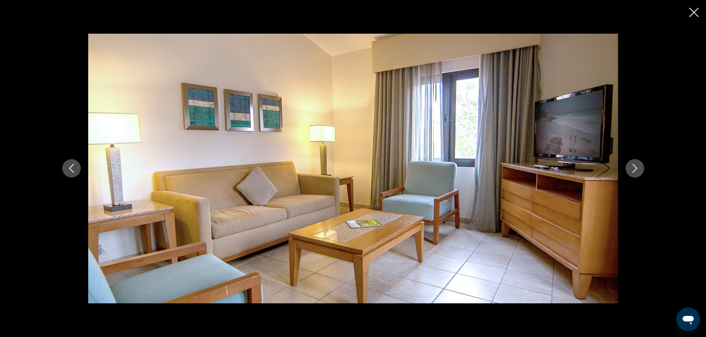
click at [634, 166] on icon "Next image" at bounding box center [634, 168] width 5 height 9
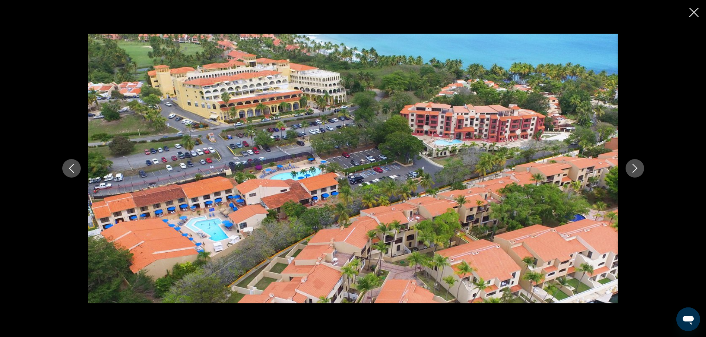
click at [634, 166] on icon "Next image" at bounding box center [634, 168] width 5 height 9
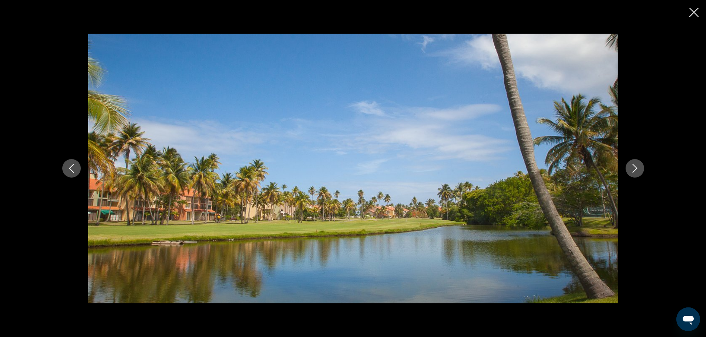
click at [633, 167] on icon "Next image" at bounding box center [634, 168] width 9 height 9
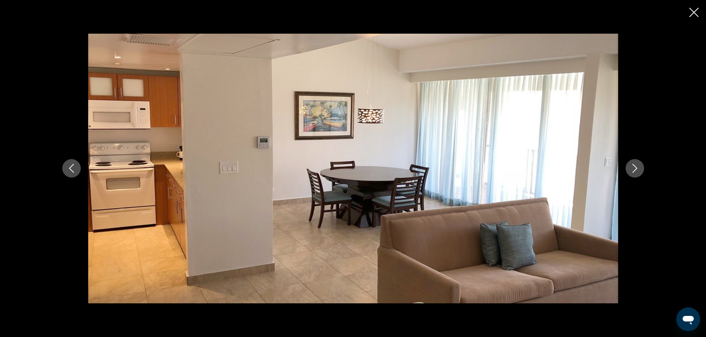
click at [633, 167] on icon "Next image" at bounding box center [634, 168] width 9 height 9
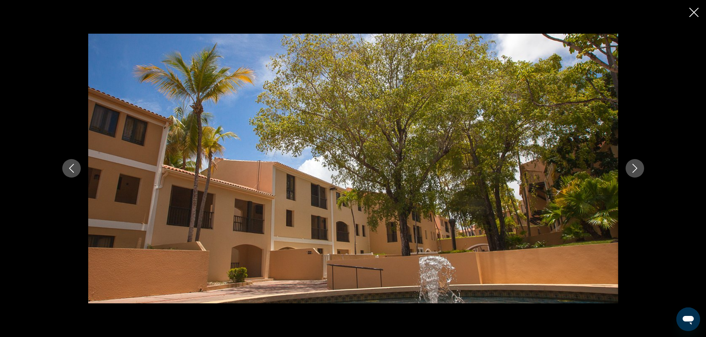
click at [633, 167] on icon "Next image" at bounding box center [634, 168] width 9 height 9
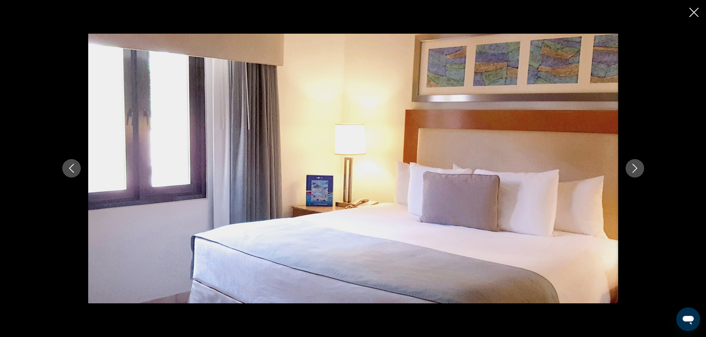
click at [632, 167] on icon "Next image" at bounding box center [634, 168] width 9 height 9
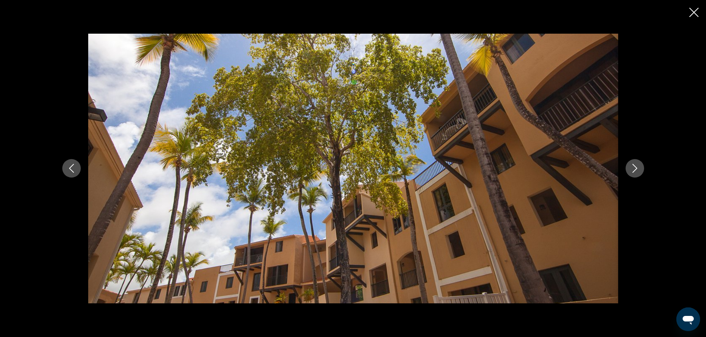
click at [632, 167] on icon "Next image" at bounding box center [634, 168] width 9 height 9
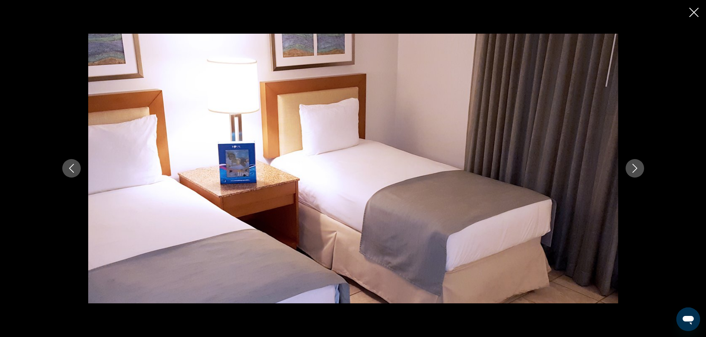
click at [632, 167] on icon "Next image" at bounding box center [634, 168] width 9 height 9
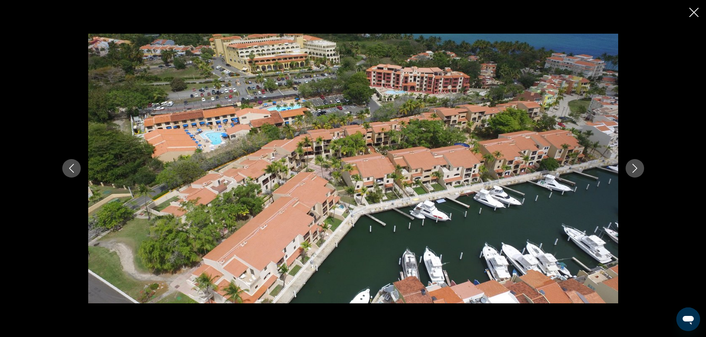
click at [632, 167] on icon "Next image" at bounding box center [634, 168] width 9 height 9
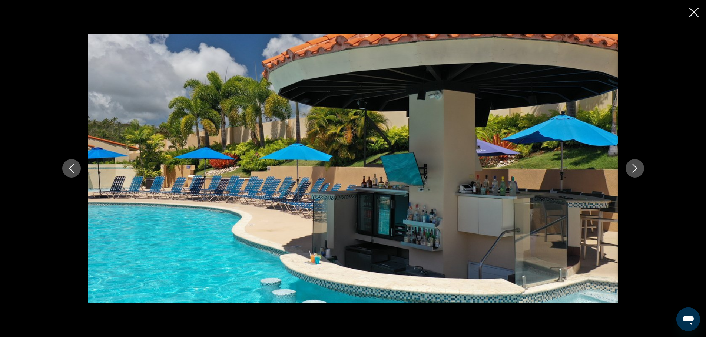
click at [632, 167] on icon "Next image" at bounding box center [634, 168] width 9 height 9
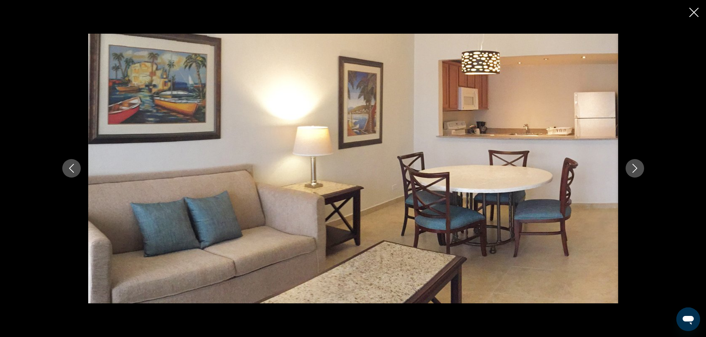
click at [632, 167] on icon "Next image" at bounding box center [634, 168] width 9 height 9
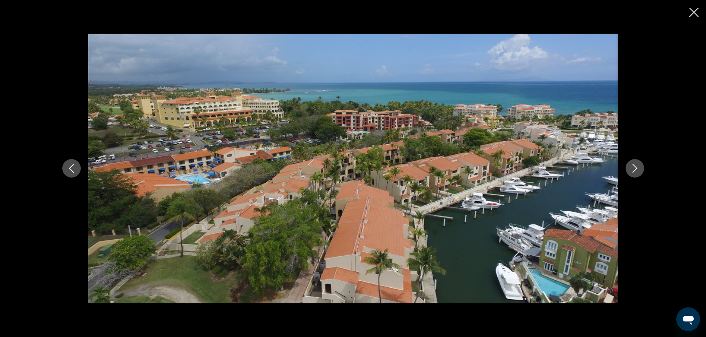
click at [691, 16] on icon "Close slideshow" at bounding box center [693, 12] width 9 height 9
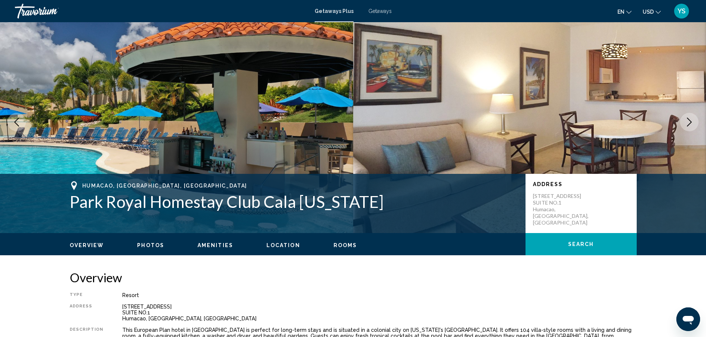
scroll to position [0, 0]
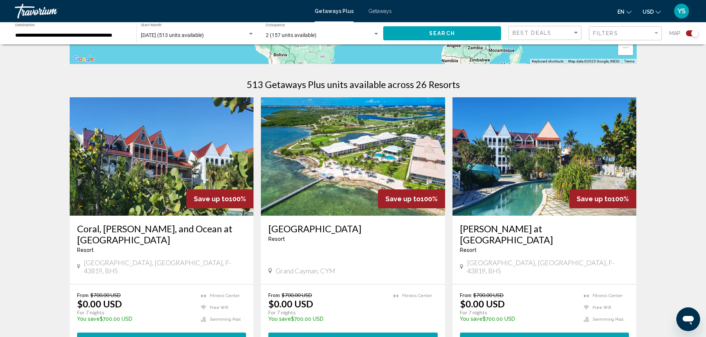
scroll to position [219, 0]
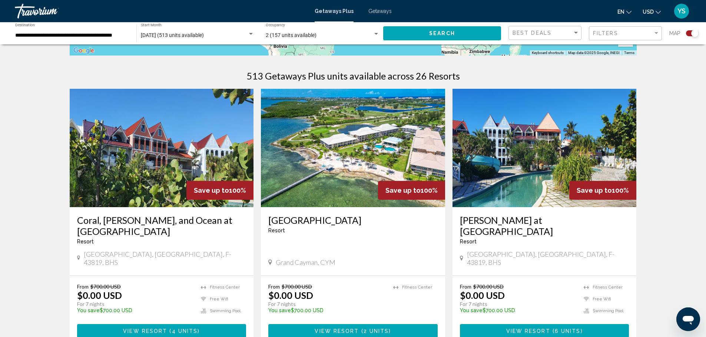
drag, startPoint x: 704, startPoint y: 104, endPoint x: 703, endPoint y: 111, distance: 7.1
drag, startPoint x: 703, startPoint y: 111, endPoint x: 703, endPoint y: 141, distance: 29.6
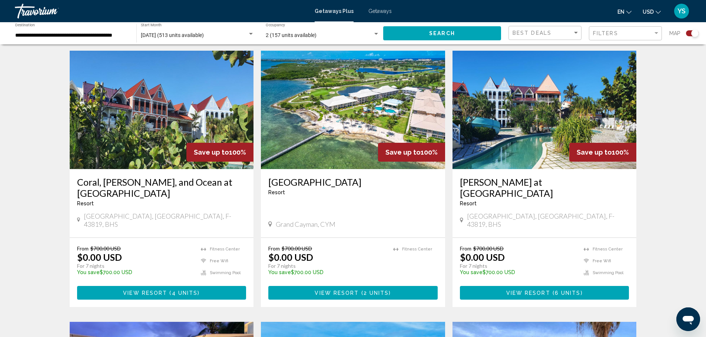
scroll to position [259, 0]
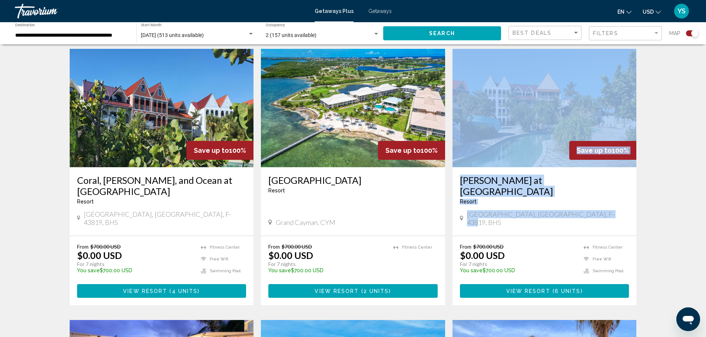
drag, startPoint x: 703, startPoint y: 133, endPoint x: 706, endPoint y: 214, distance: 81.9
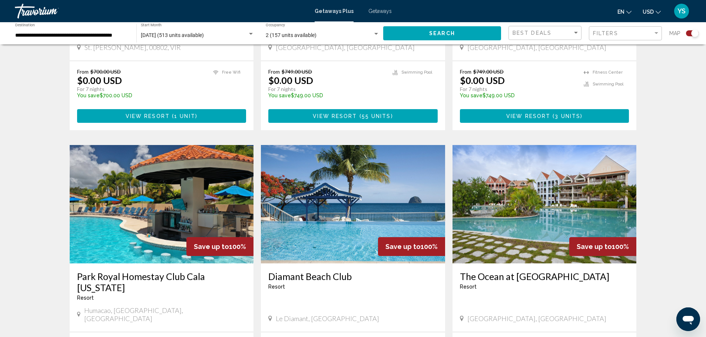
scroll to position [1122, 0]
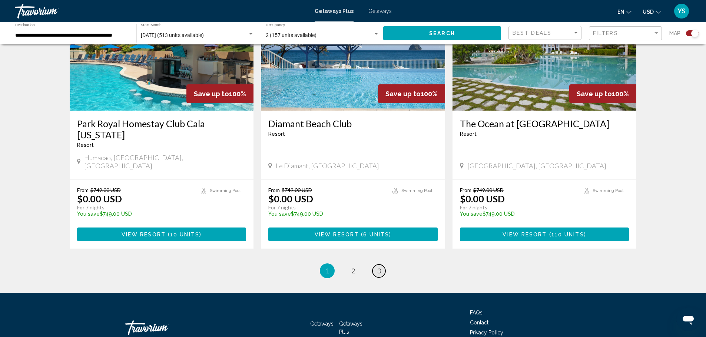
click at [379, 267] on span "3" at bounding box center [379, 271] width 4 height 8
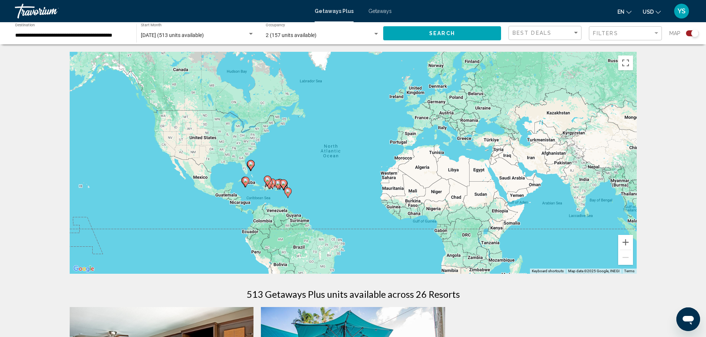
scroll to position [295, 0]
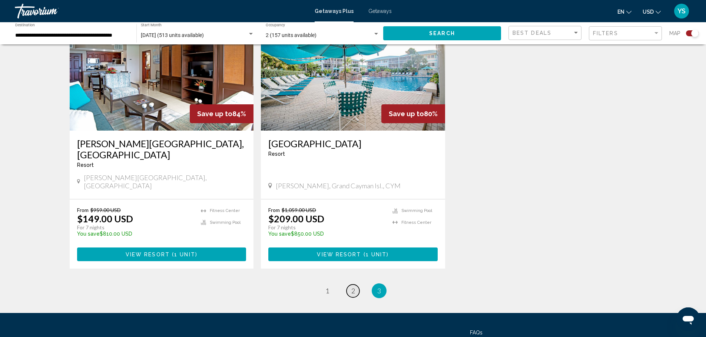
click at [352, 287] on span "2" at bounding box center [353, 291] width 4 height 8
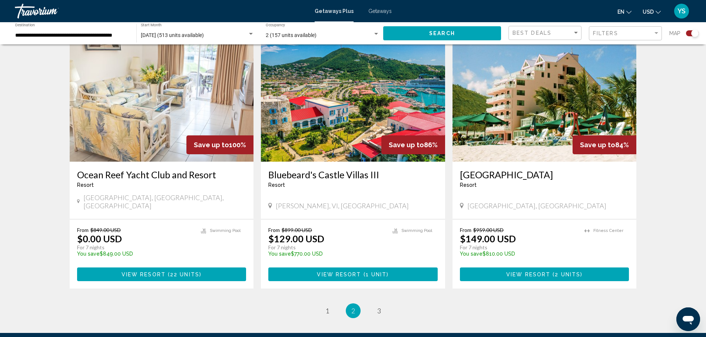
scroll to position [1042, 0]
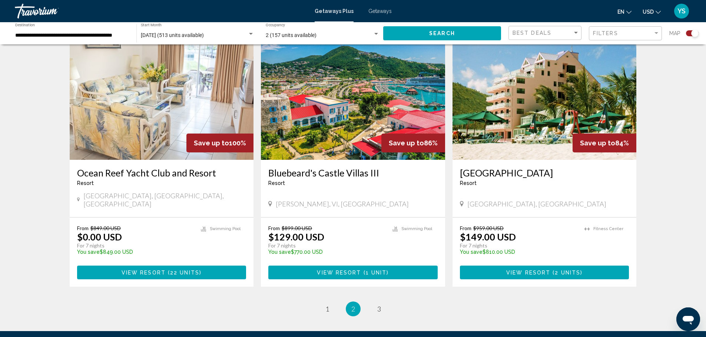
click at [328, 305] on span "1" at bounding box center [327, 309] width 4 height 8
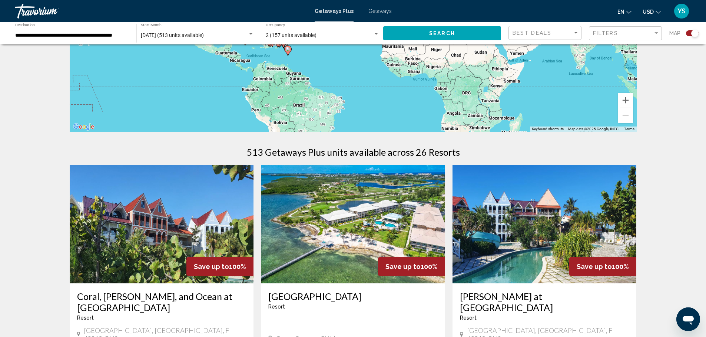
scroll to position [32, 0]
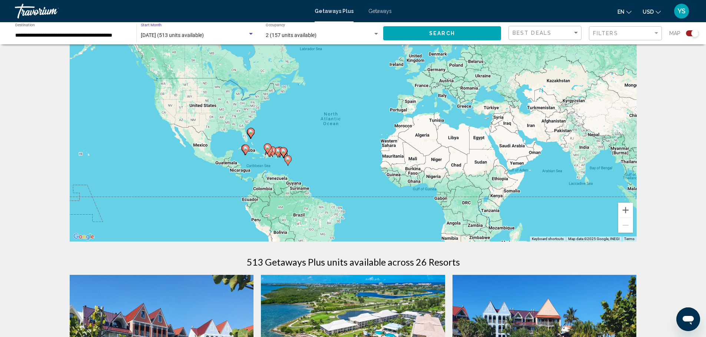
click at [250, 34] on div "Search widget" at bounding box center [251, 34] width 4 height 2
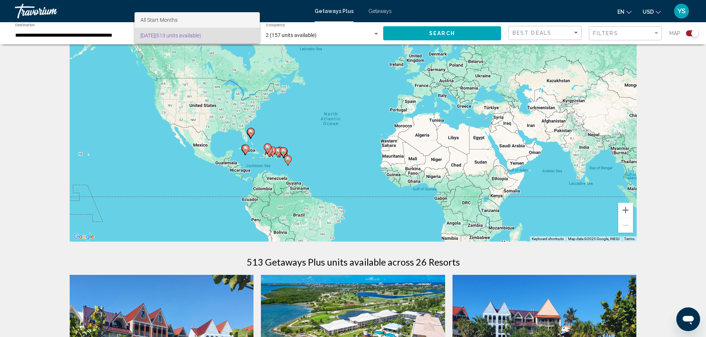
click at [179, 20] on span "All Start Months" at bounding box center [196, 20] width 113 height 16
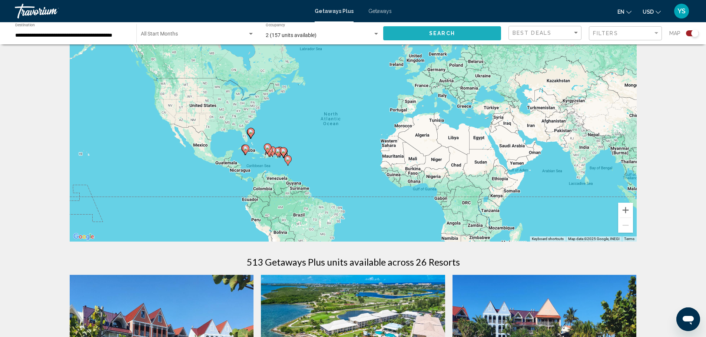
click at [424, 33] on button "Search" at bounding box center [442, 33] width 118 height 14
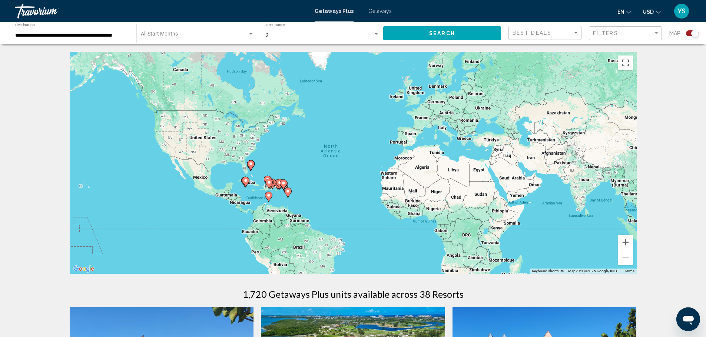
drag, startPoint x: 705, startPoint y: 35, endPoint x: 705, endPoint y: 65, distance: 29.6
click at [69, 38] on input "**********" at bounding box center [72, 36] width 114 height 6
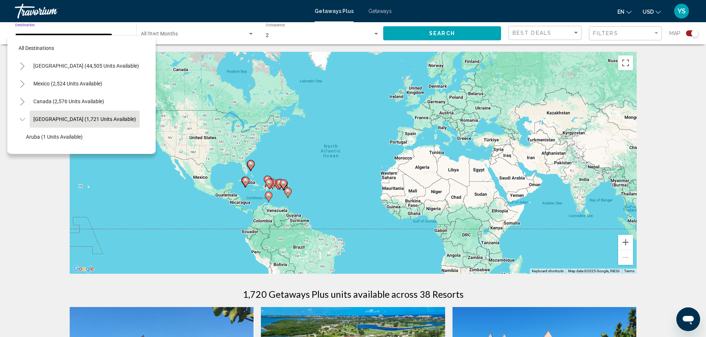
scroll to position [29, 12]
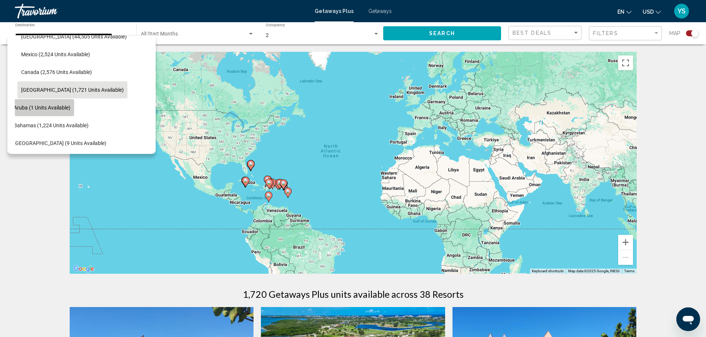
click at [53, 107] on span "Aruba (1 units available)" at bounding box center [42, 108] width 57 height 6
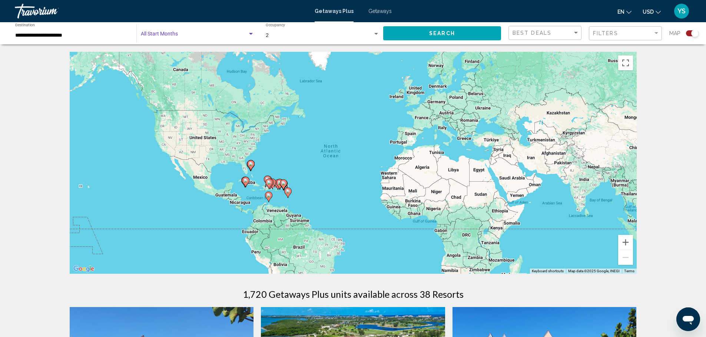
click at [196, 33] on span "Search widget" at bounding box center [194, 36] width 107 height 6
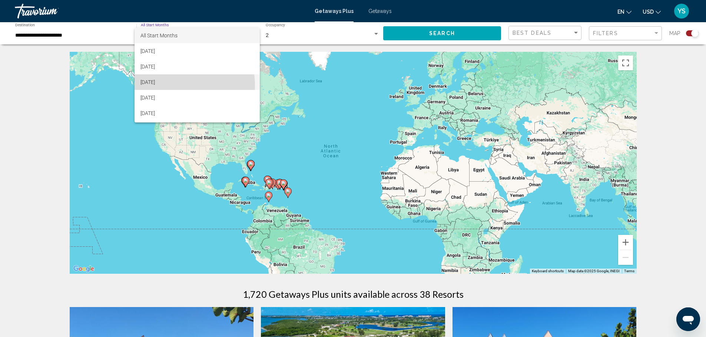
click at [162, 86] on span "[DATE]" at bounding box center [196, 82] width 113 height 16
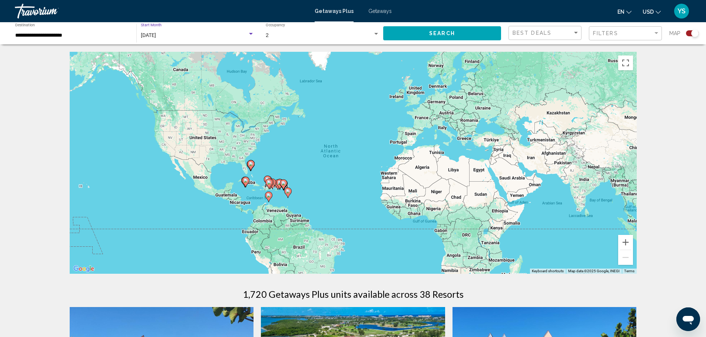
click at [375, 33] on div "Search widget" at bounding box center [376, 34] width 7 height 6
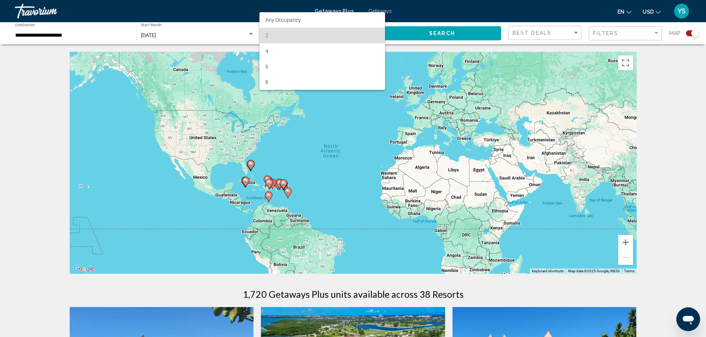
click at [375, 33] on span "2" at bounding box center [322, 36] width 114 height 16
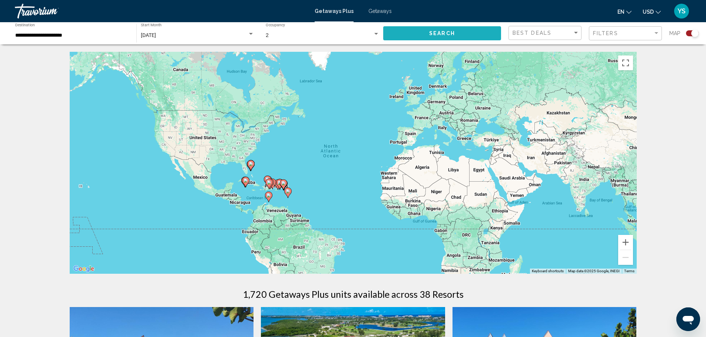
click at [425, 34] on button "Search" at bounding box center [442, 33] width 118 height 14
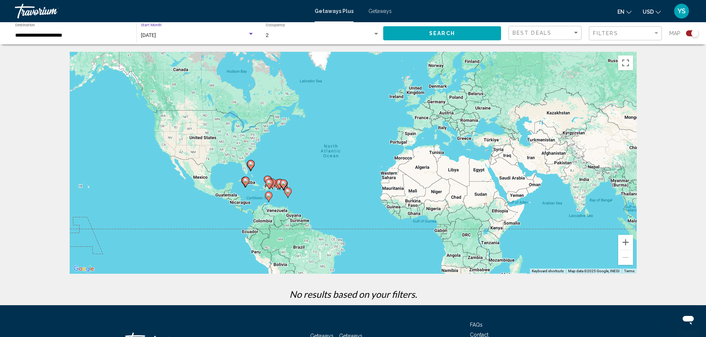
click at [191, 35] on div "[DATE]" at bounding box center [194, 36] width 107 height 6
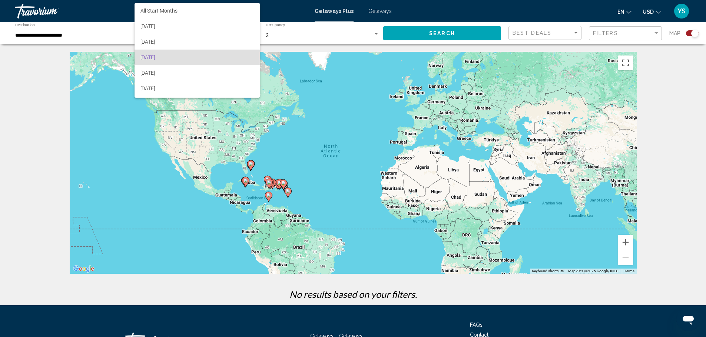
scroll to position [22, 0]
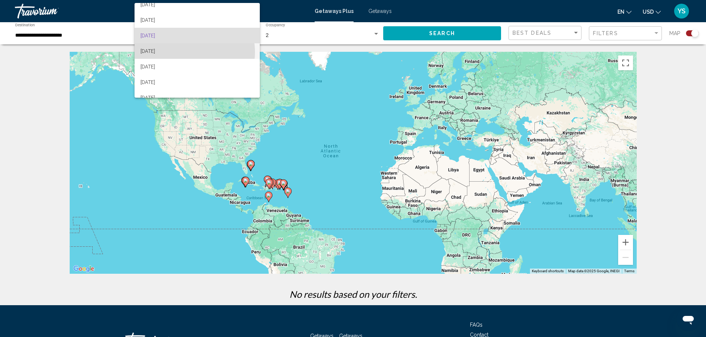
click at [184, 52] on span "[DATE]" at bounding box center [196, 51] width 113 height 16
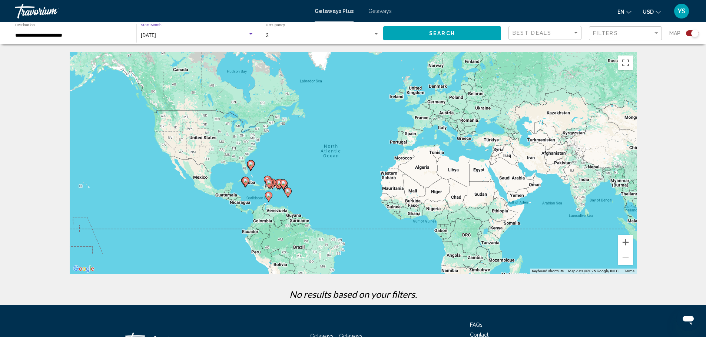
click at [426, 36] on button "Search" at bounding box center [442, 33] width 118 height 14
click at [249, 32] on div "Search widget" at bounding box center [250, 34] width 7 height 6
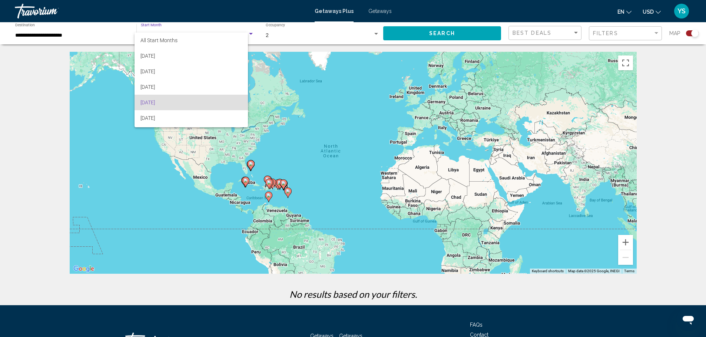
scroll to position [30, 0]
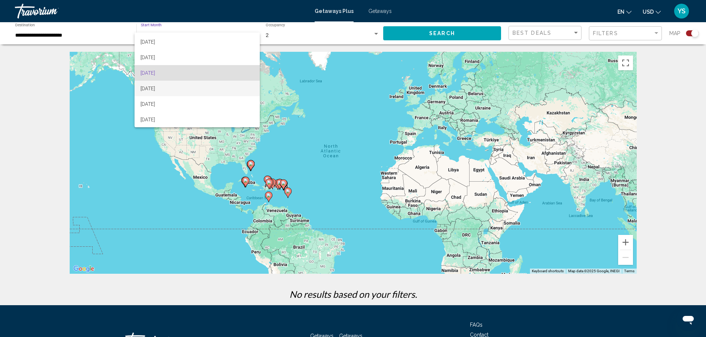
click at [209, 83] on span "[DATE]" at bounding box center [196, 89] width 113 height 16
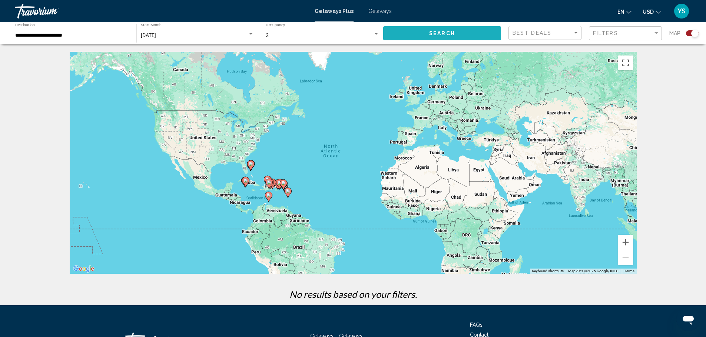
click at [421, 30] on button "Search" at bounding box center [442, 33] width 118 height 14
click at [249, 30] on div "[DATE] Start Month All Start Months" at bounding box center [197, 33] width 113 height 20
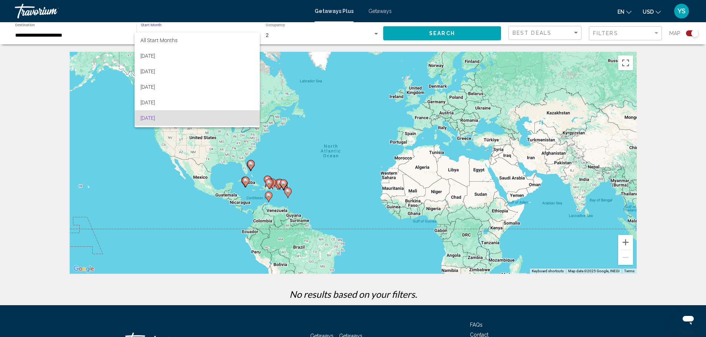
scroll to position [30, 0]
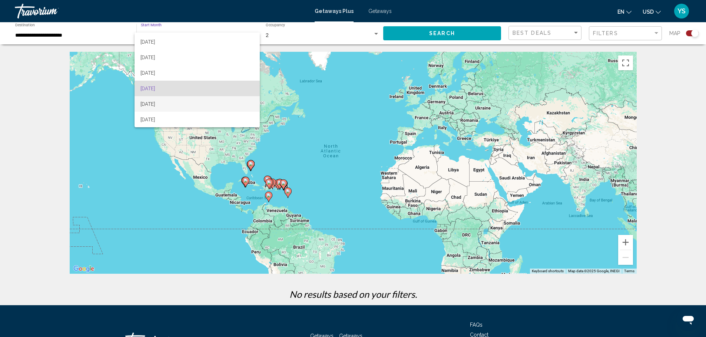
click at [207, 98] on span "[DATE]" at bounding box center [196, 104] width 113 height 16
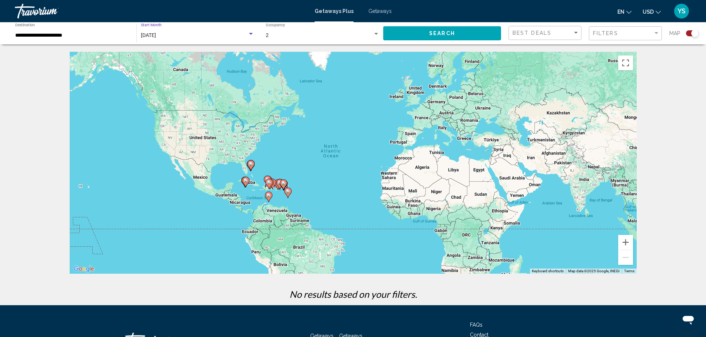
click at [409, 36] on button "Search" at bounding box center [442, 33] width 118 height 14
click at [51, 37] on input "**********" at bounding box center [72, 36] width 114 height 6
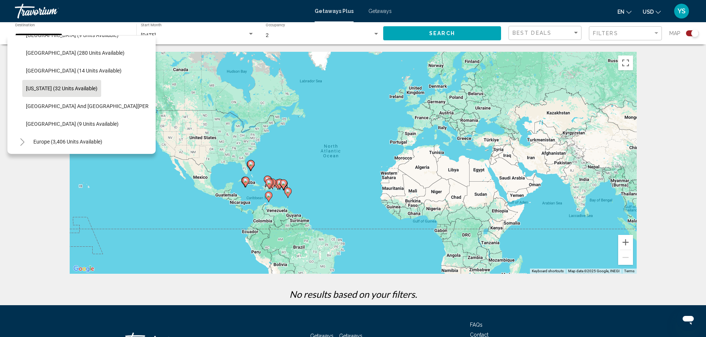
scroll to position [139, 0]
click at [59, 86] on span "[US_STATE] (32 units available)" at bounding box center [61, 87] width 71 height 6
type input "**********"
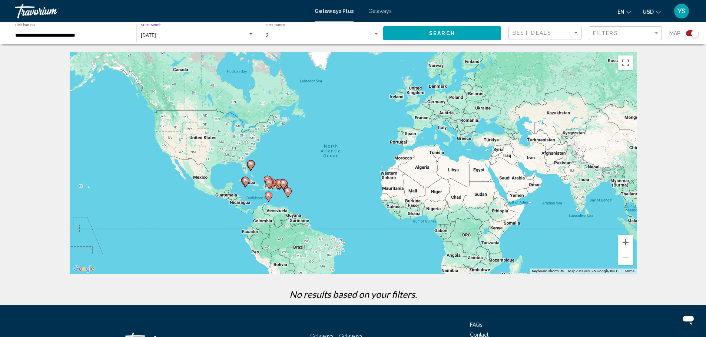
click at [249, 34] on div "Search widget" at bounding box center [251, 34] width 4 height 2
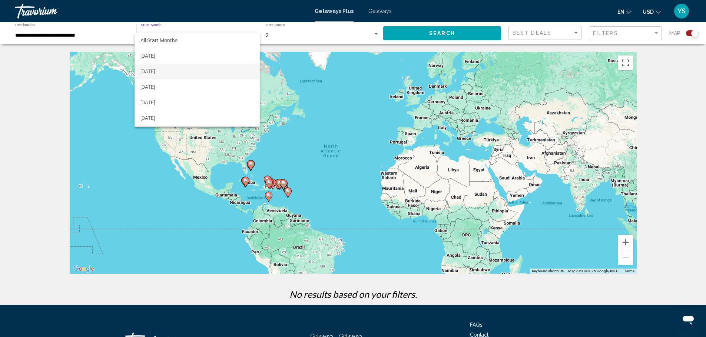
scroll to position [30, 0]
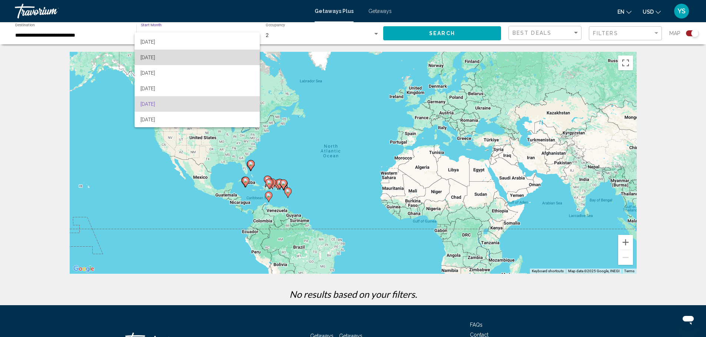
click at [234, 57] on span "[DATE]" at bounding box center [196, 58] width 113 height 16
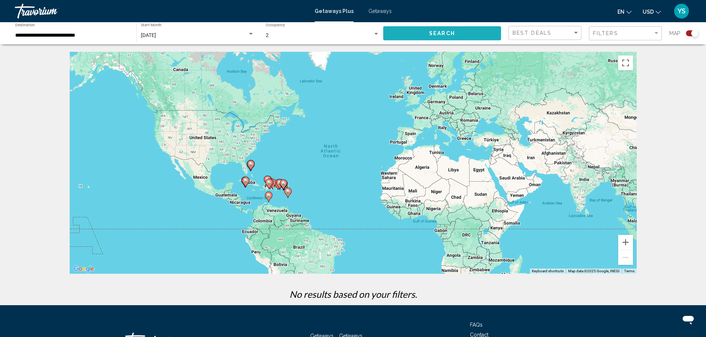
click at [437, 33] on span "Search" at bounding box center [442, 34] width 26 height 6
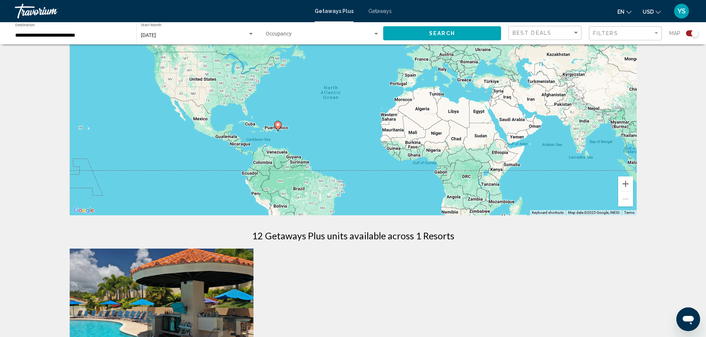
scroll to position [354, 0]
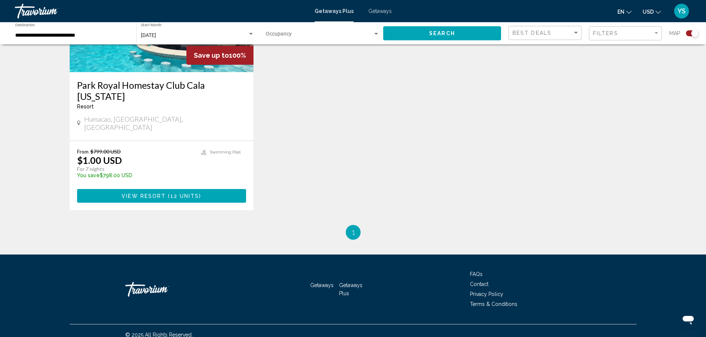
click at [143, 189] on button "View Resort ( 12 units )" at bounding box center [161, 196] width 169 height 14
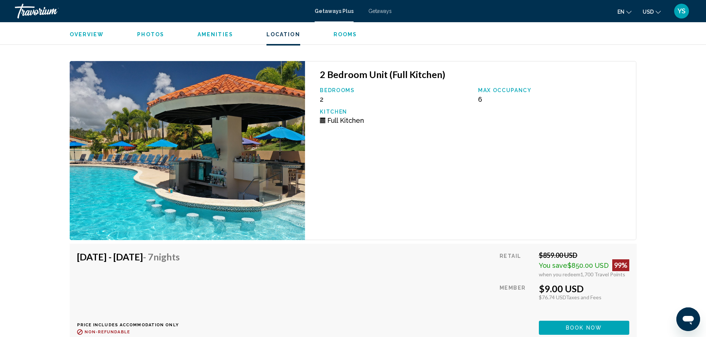
scroll to position [1710, 0]
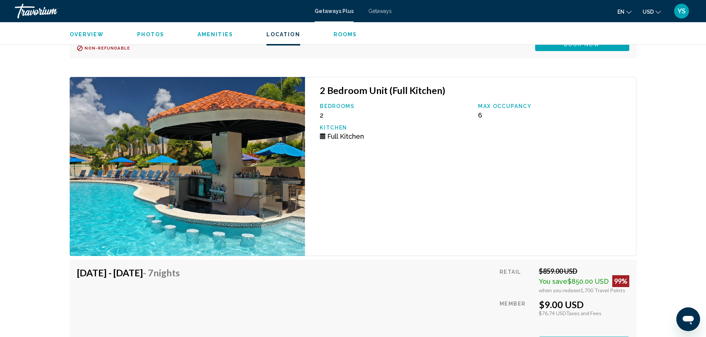
drag, startPoint x: 704, startPoint y: 205, endPoint x: 701, endPoint y: 196, distance: 9.8
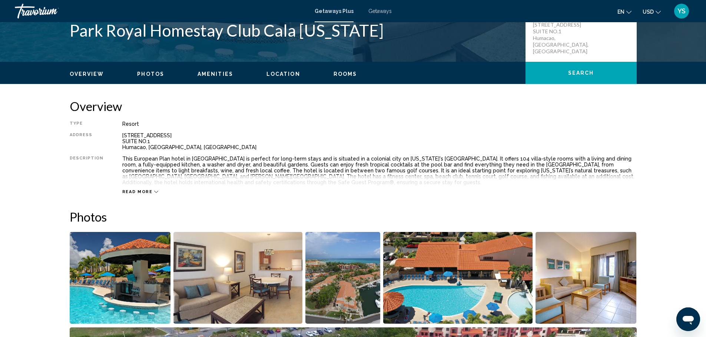
scroll to position [217, 0]
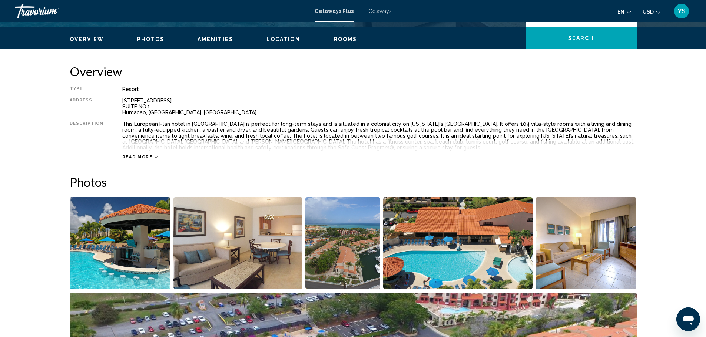
click at [684, 318] on icon "Open messaging window" at bounding box center [687, 320] width 11 height 9
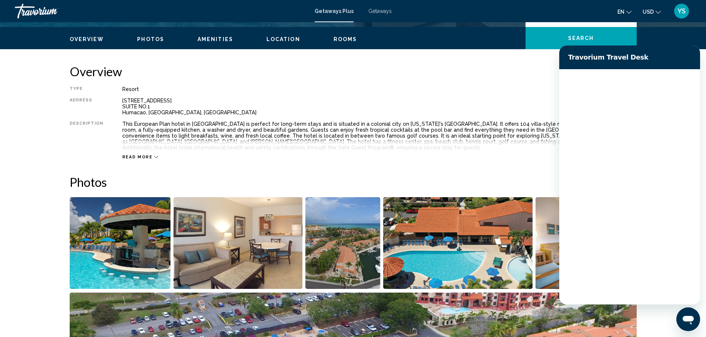
scroll to position [0, 0]
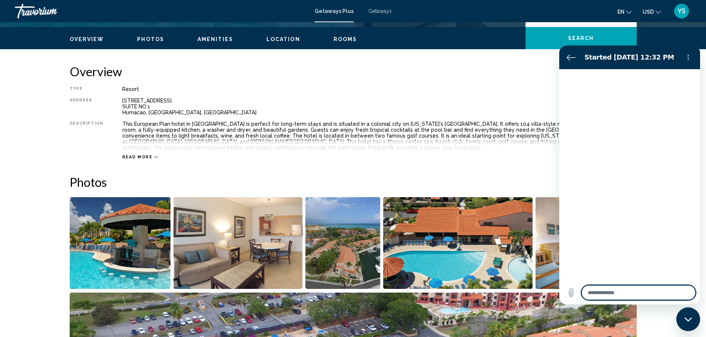
type textarea "*"
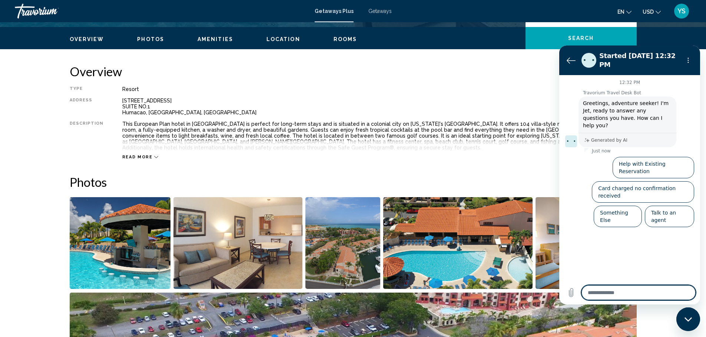
click at [618, 297] on textarea at bounding box center [638, 293] width 114 height 15
type textarea "*"
type textarea "**"
type textarea "*"
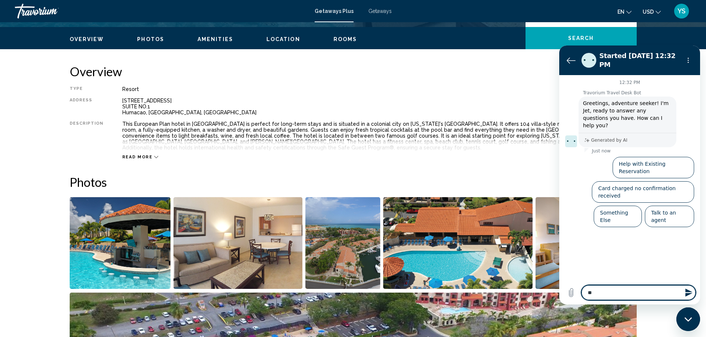
type textarea "***"
type textarea "*"
type textarea "***"
type textarea "*"
type textarea "*****"
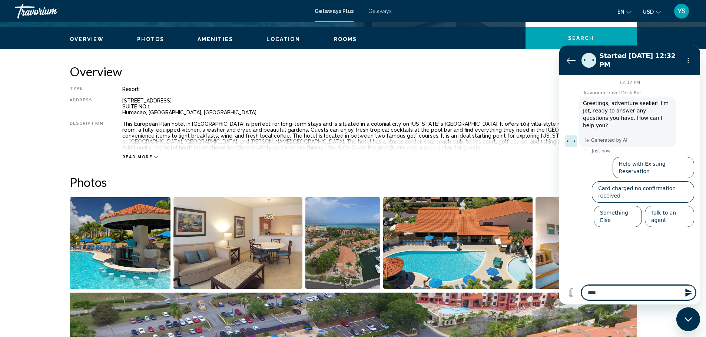
type textarea "*"
type textarea "***"
type textarea "*"
type textarea "*****"
type textarea "*"
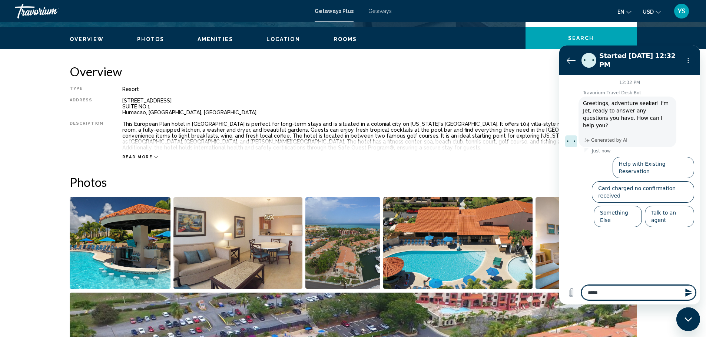
type textarea "******"
type textarea "*"
type textarea "*******"
type textarea "*"
type textarea "*******"
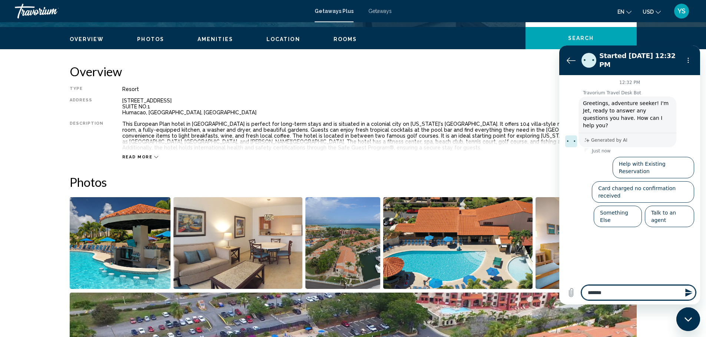
type textarea "*"
type textarea "*********"
type textarea "*"
type textarea "**********"
type textarea "*"
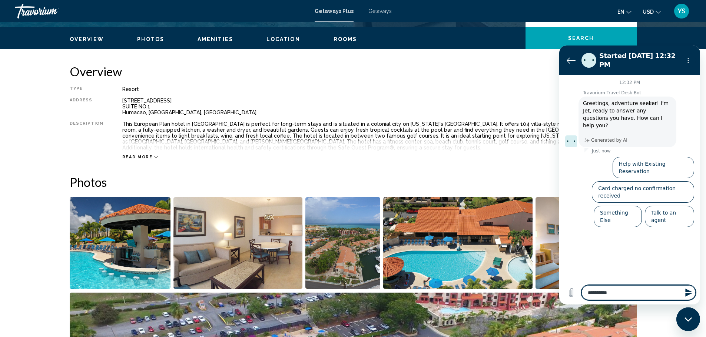
type textarea "**********"
type textarea "*"
type textarea "**********"
type textarea "*"
type textarea "**********"
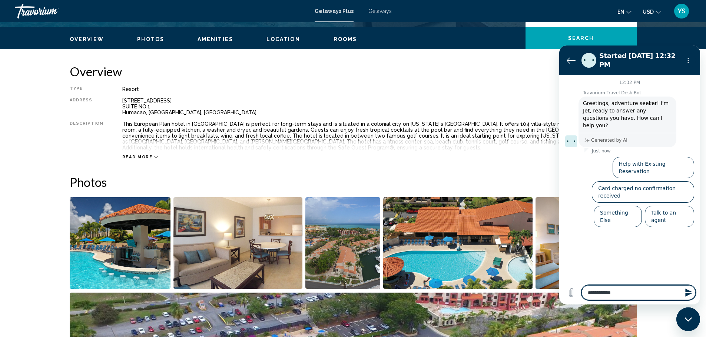
type textarea "*"
type textarea "**********"
type textarea "*"
type textarea "**********"
type textarea "*"
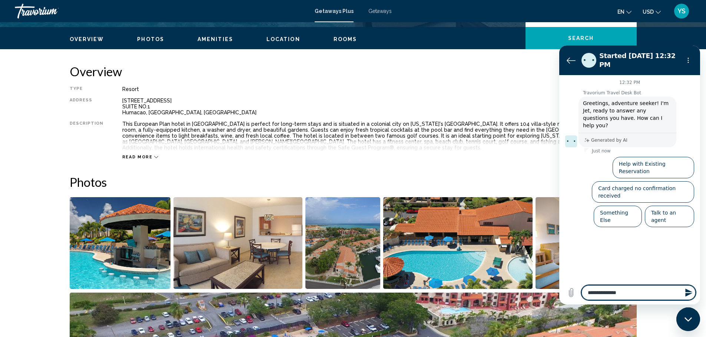
type textarea "**********"
type textarea "*"
type textarea "**********"
type textarea "*"
type textarea "**********"
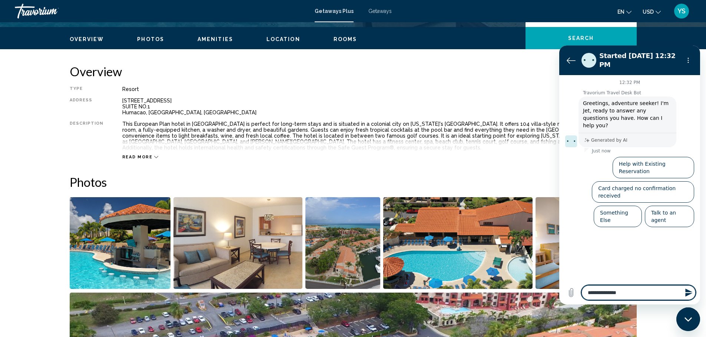
type textarea "*"
type textarea "**********"
type textarea "*"
type textarea "**********"
type textarea "*"
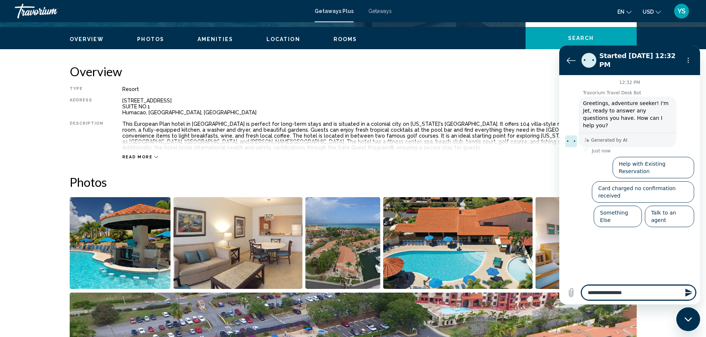
type textarea "**********"
type textarea "*"
type textarea "**********"
type textarea "*"
type textarea "**********"
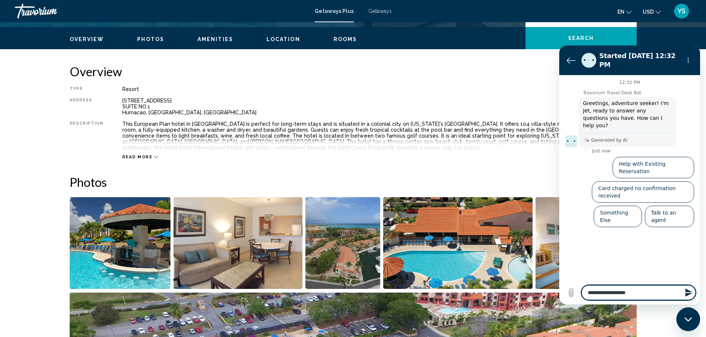
type textarea "*"
type textarea "**********"
type textarea "*"
type textarea "**********"
type textarea "*"
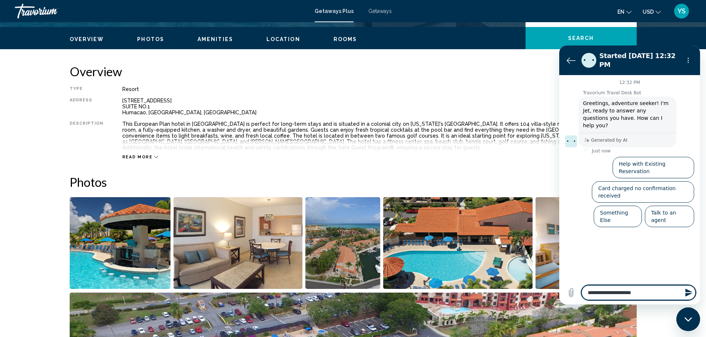
type textarea "**********"
type textarea "*"
type textarea "**********"
type textarea "*"
type textarea "**********"
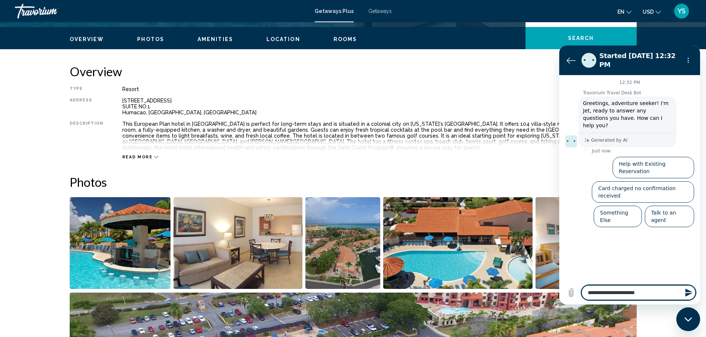
type textarea "*"
type textarea "**********"
type textarea "*"
type textarea "**********"
type textarea "*"
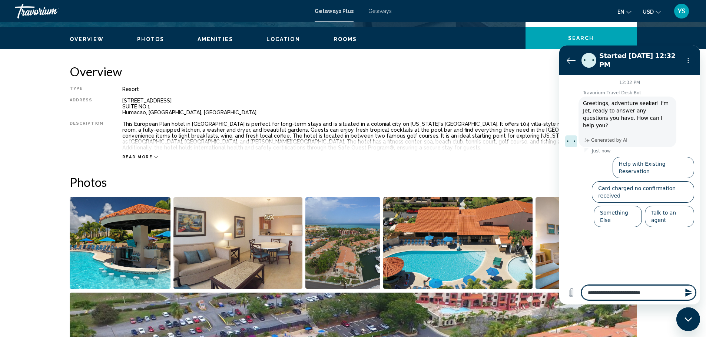
type textarea "**********"
type textarea "*"
type textarea "**********"
type textarea "*"
type textarea "**********"
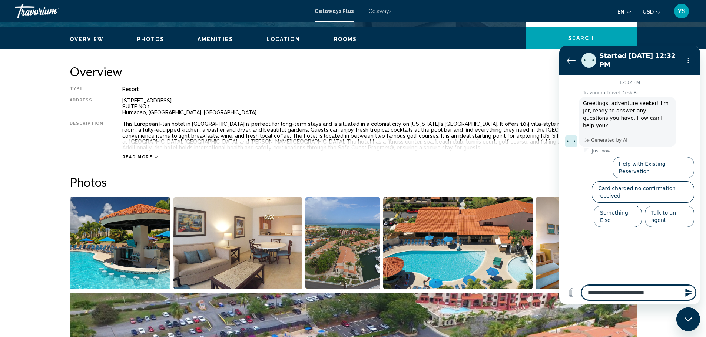
type textarea "*"
type textarea "**********"
type textarea "*"
type textarea "**********"
type textarea "*"
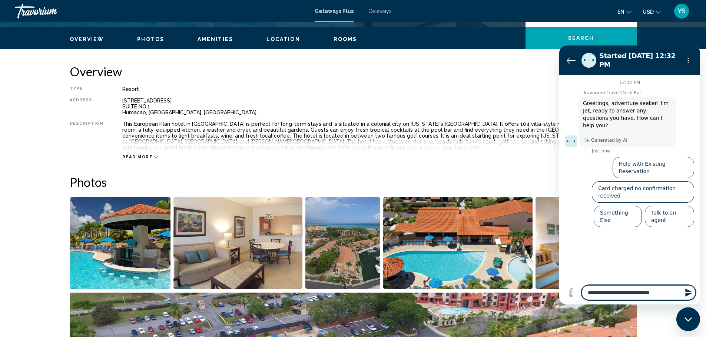
type textarea "**********"
type textarea "*"
type textarea "**********"
type textarea "*"
type textarea "**********"
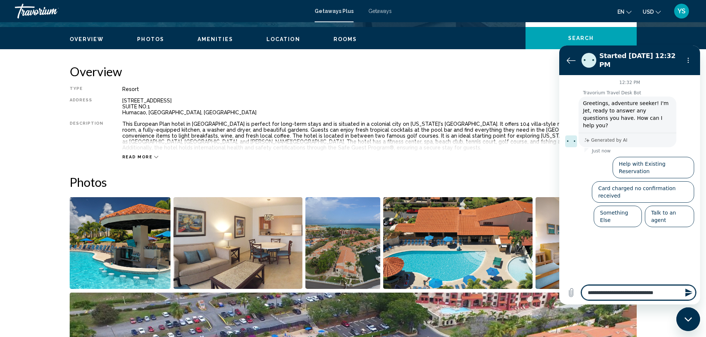
type textarea "*"
type textarea "**********"
type textarea "*"
type textarea "**********"
type textarea "*"
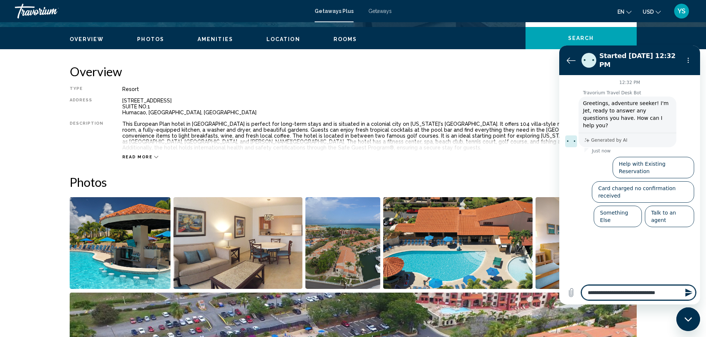
type textarea "**********"
type textarea "*"
type textarea "**********"
type textarea "*"
type textarea "**********"
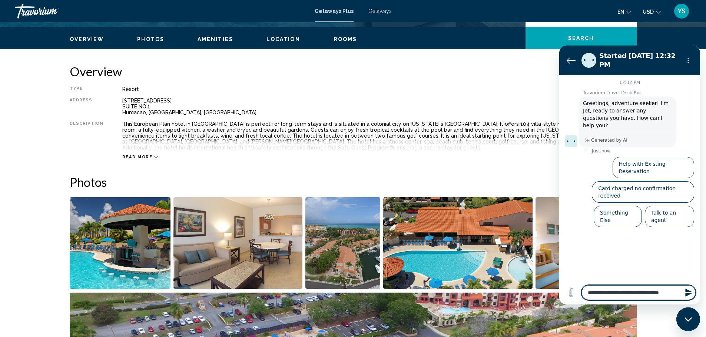
type textarea "*"
type textarea "**********"
type textarea "*"
type textarea "**********"
type textarea "*"
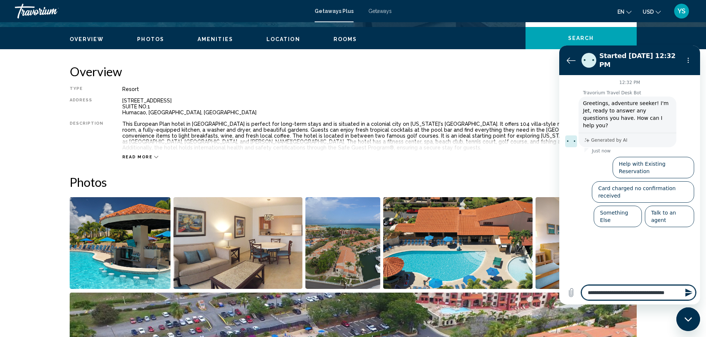
type textarea "**********"
type textarea "*"
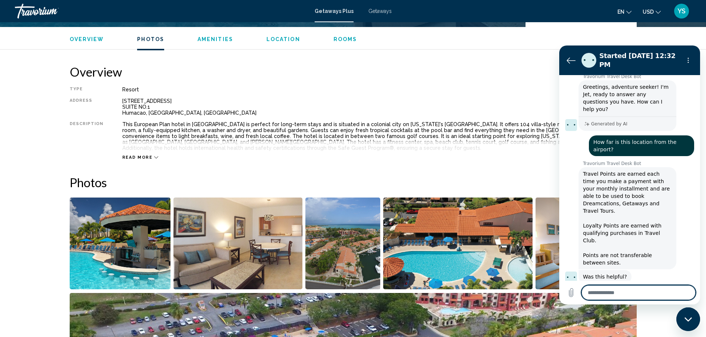
scroll to position [513, 0]
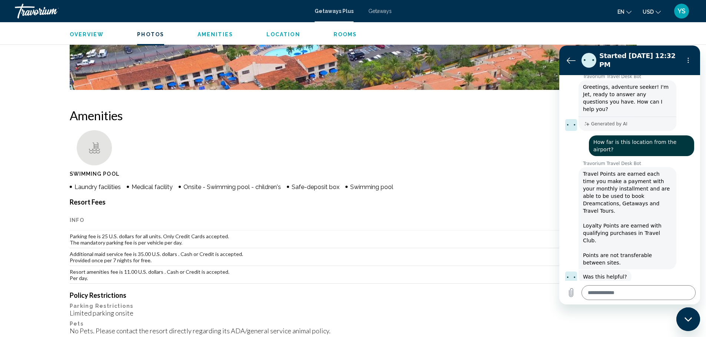
click at [652, 293] on button "No, I still need help" at bounding box center [665, 303] width 57 height 21
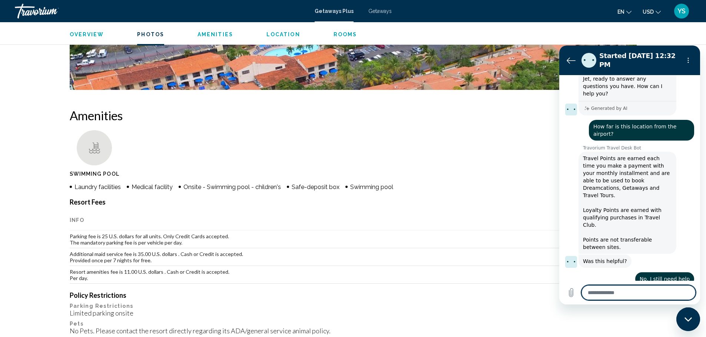
click at [622, 292] on textarea at bounding box center [638, 293] width 114 height 15
type textarea "*"
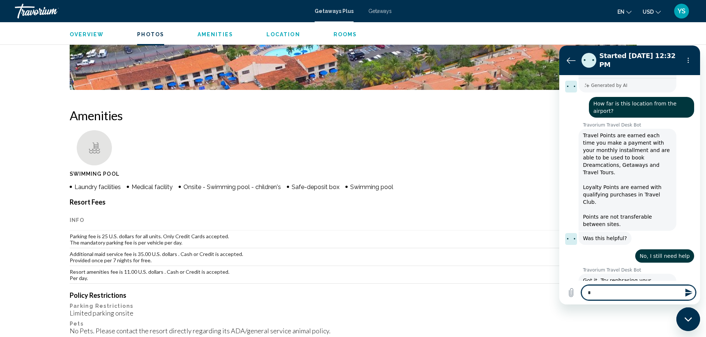
type textarea "**"
type textarea "*"
type textarea "***"
type textarea "*"
type textarea "****"
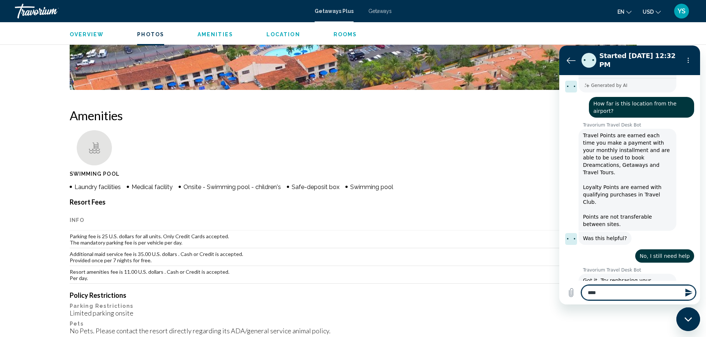
type textarea "*"
type textarea "*****"
type textarea "*"
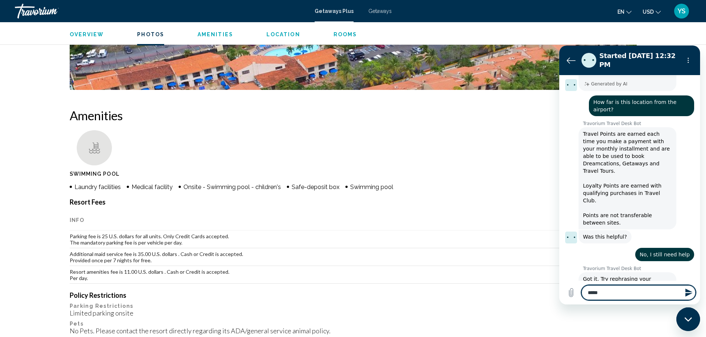
type textarea "******"
type textarea "*"
type textarea "*******"
type textarea "*"
type textarea "*******"
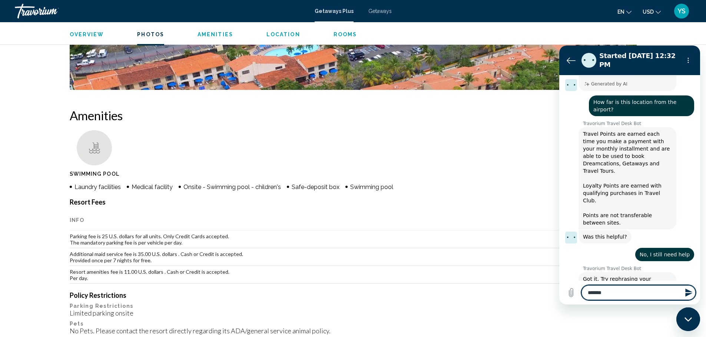
type textarea "*"
type textarea "*********"
type textarea "*"
type textarea "*******"
type textarea "*"
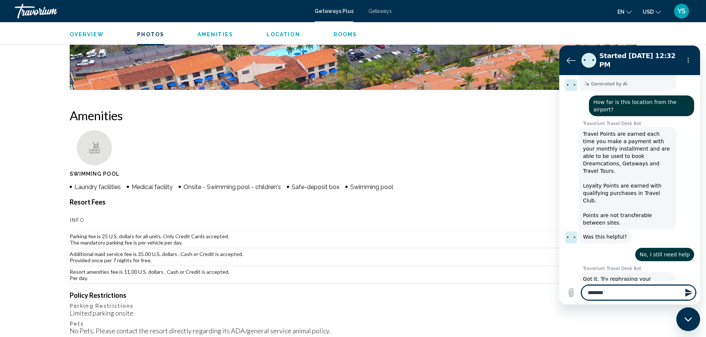
type textarea "*******"
type textarea "*"
type textarea "******"
type textarea "*"
type textarea "*****"
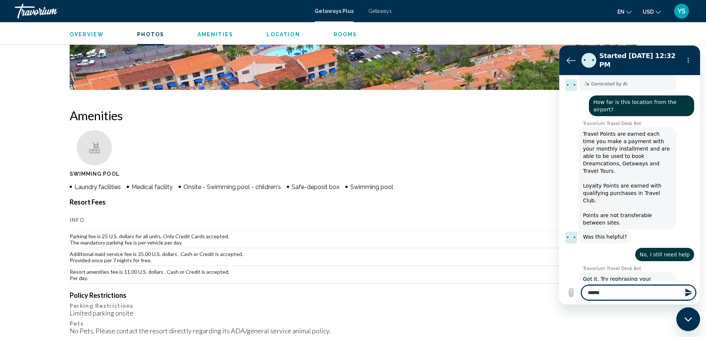
type textarea "*"
type textarea "****"
type textarea "*"
type textarea "***"
type textarea "*"
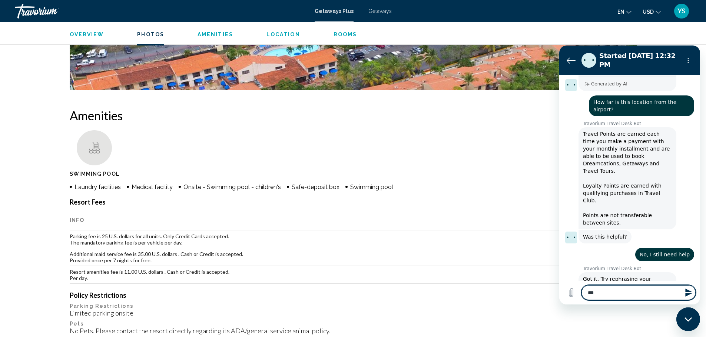
type textarea "**"
type textarea "*"
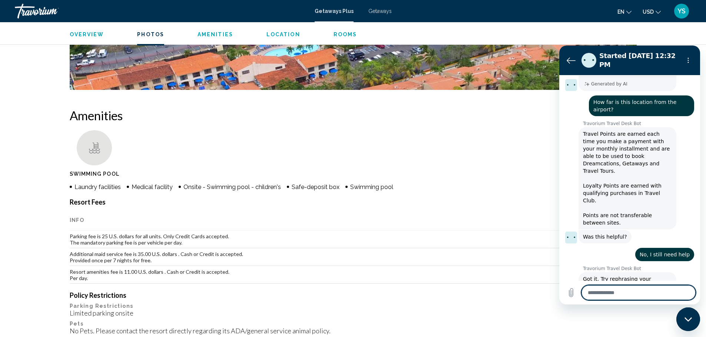
type textarea "*"
type textarea "**"
type textarea "*"
type textarea "***"
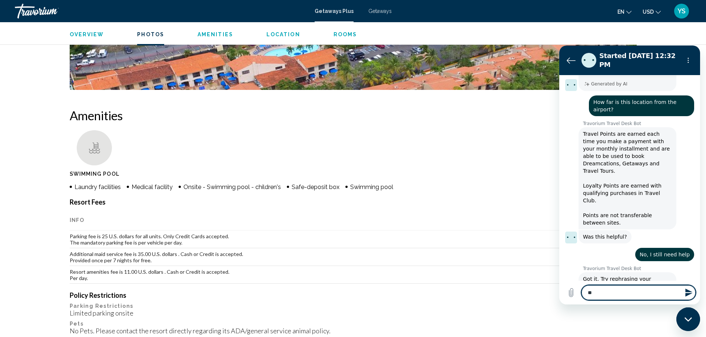
type textarea "*"
type textarea "****"
type textarea "*"
type textarea "****"
type textarea "*"
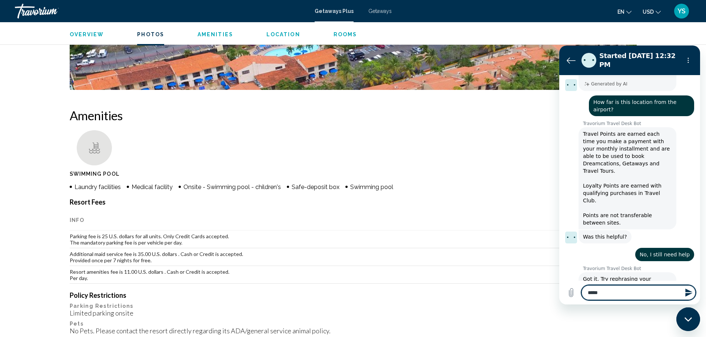
type textarea "******"
type textarea "*"
type textarea "*******"
type textarea "*"
type textarea "********"
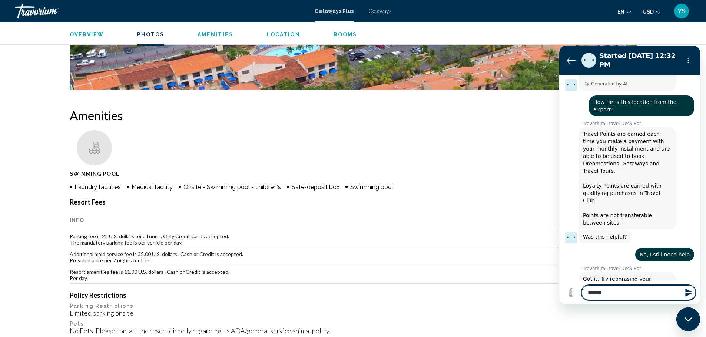
type textarea "*"
type textarea "*********"
type textarea "*"
type textarea "**********"
type textarea "*"
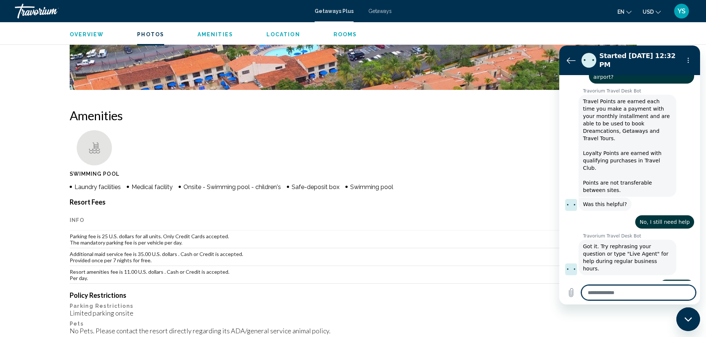
scroll to position [88, 0]
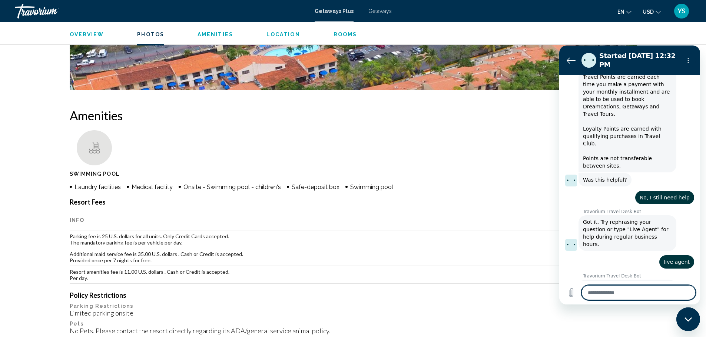
type textarea "*"
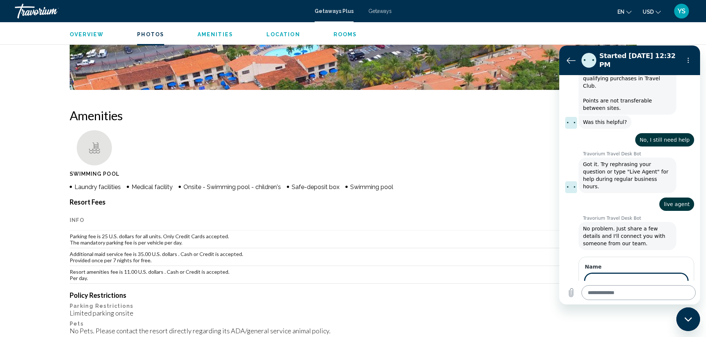
scroll to position [170, 0]
type input "*******"
click at [663, 295] on button "Next" at bounding box center [675, 302] width 25 height 15
type textarea "*"
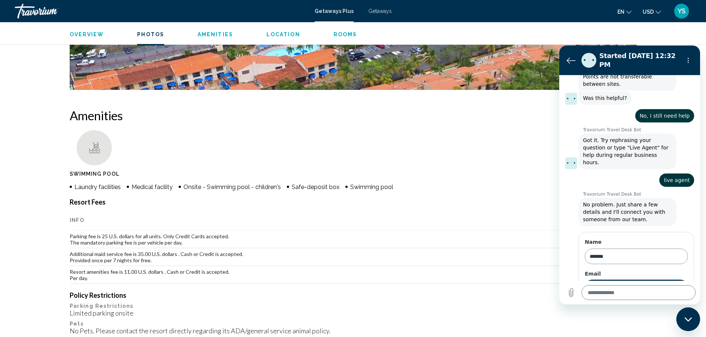
scroll to position [202, 0]
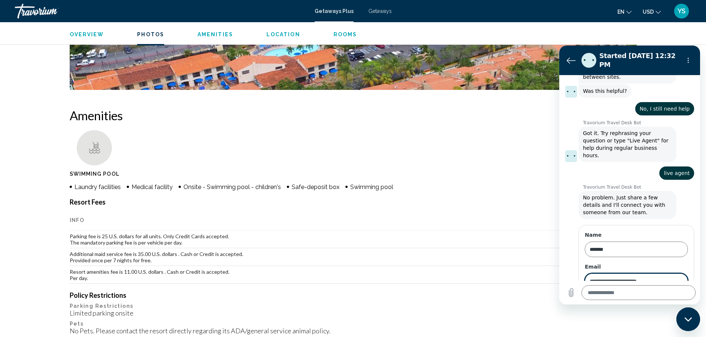
type input "**********"
click at [676, 295] on button "Next" at bounding box center [675, 302] width 25 height 15
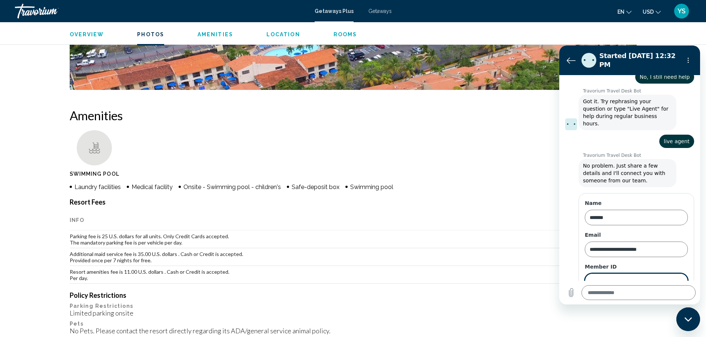
type textarea "*"
click at [614, 274] on input "Member ID" at bounding box center [635, 282] width 103 height 16
paste input "******"
type input "******"
click at [673, 298] on span "Next" at bounding box center [675, 302] width 12 height 9
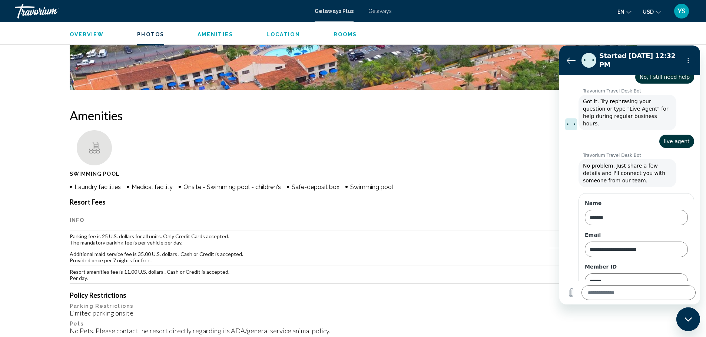
type textarea "*"
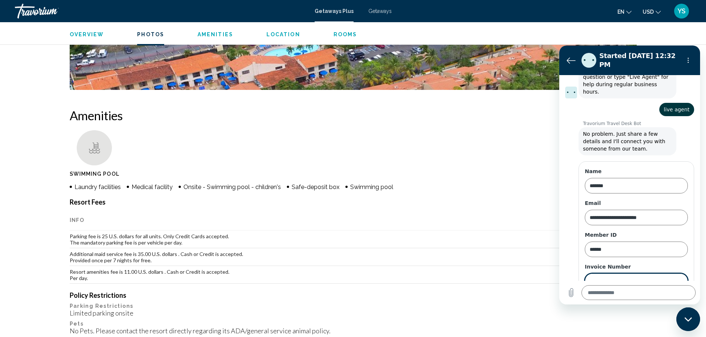
click at [642, 274] on input "Invoice Number" at bounding box center [635, 282] width 103 height 16
type input "*"
click at [669, 298] on span "Next" at bounding box center [675, 302] width 12 height 9
type textarea "*"
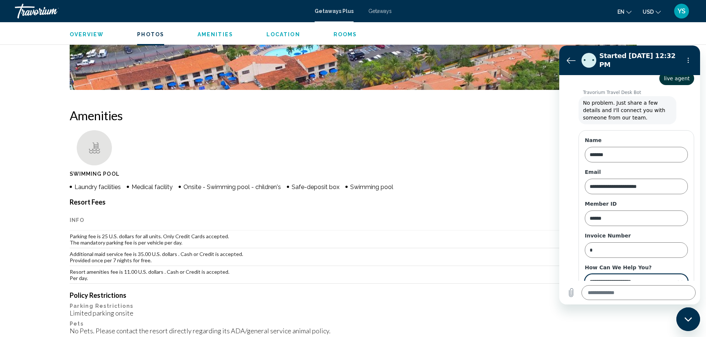
click at [601, 275] on div "**********" at bounding box center [631, 281] width 86 height 13
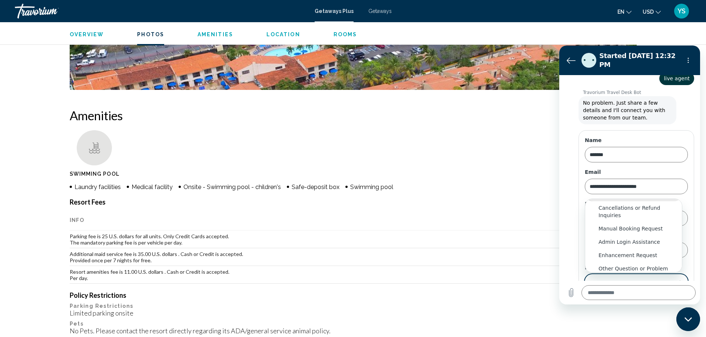
scroll to position [63, 0]
click at [657, 262] on div "Other Question or Problem" at bounding box center [633, 265] width 70 height 7
type input "**********"
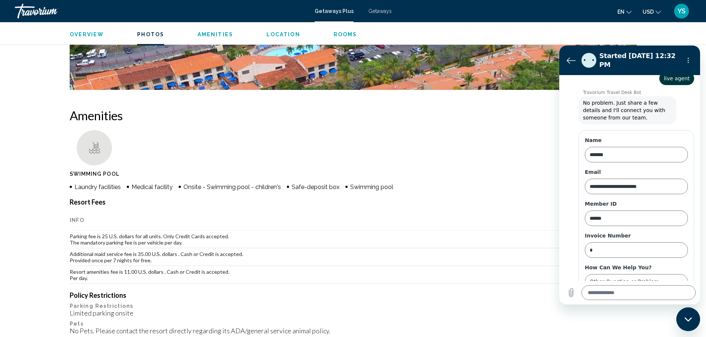
click at [671, 298] on span "Send" at bounding box center [674, 302] width 13 height 9
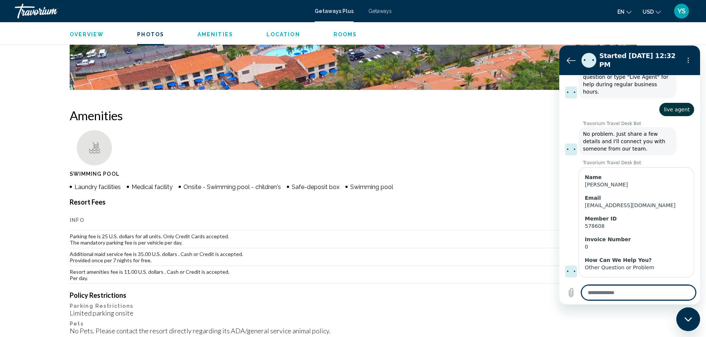
scroll to position [267, 0]
type textarea "*"
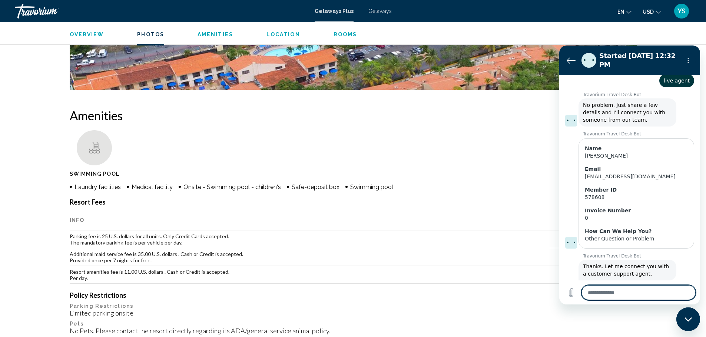
scroll to position [296, 0]
click at [570, 56] on icon "Back to the conversation list" at bounding box center [570, 60] width 9 height 9
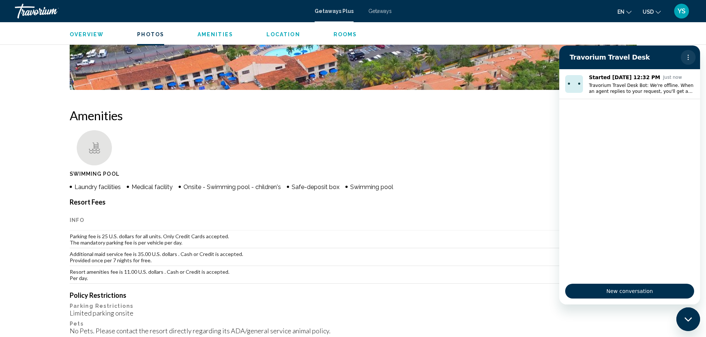
click at [689, 57] on icon "Options menu" at bounding box center [688, 57] width 6 height 6
click at [506, 133] on ul "Swimming Pool" at bounding box center [353, 155] width 567 height 50
click at [251, 149] on ul "Swimming Pool" at bounding box center [353, 155] width 567 height 50
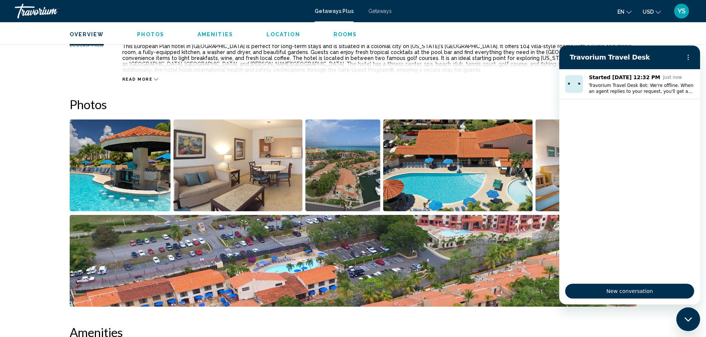
scroll to position [0, 0]
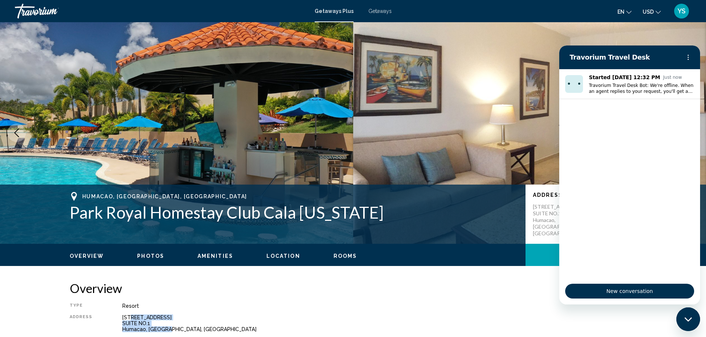
drag, startPoint x: 167, startPoint y: 327, endPoint x: 128, endPoint y: 314, distance: 40.6
click at [128, 314] on div "Type Resort All-Inclusive No All-Inclusive Address [STREET_ADDRESS] Description…" at bounding box center [353, 340] width 567 height 74
click at [126, 327] on div "[STREET_ADDRESS]" at bounding box center [379, 324] width 514 height 18
click at [172, 321] on div "[STREET_ADDRESS]" at bounding box center [379, 324] width 514 height 18
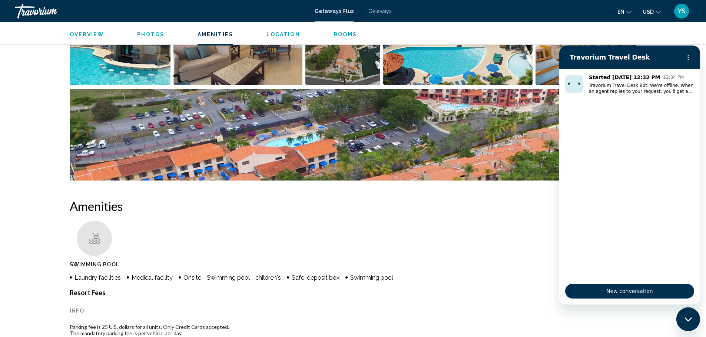
scroll to position [591, 0]
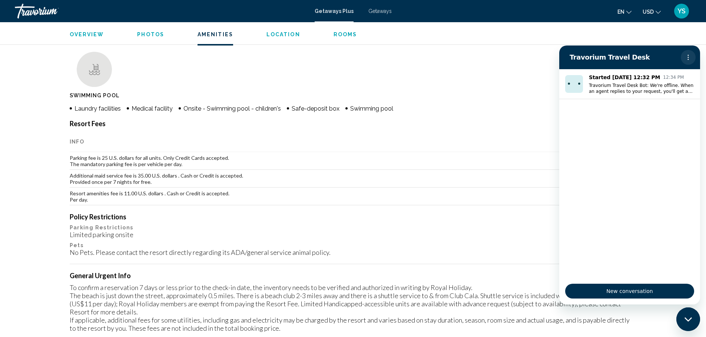
click at [685, 58] on icon "Options menu" at bounding box center [688, 57] width 6 height 6
click at [505, 63] on ul "Swimming Pool" at bounding box center [353, 77] width 567 height 50
click at [685, 320] on icon "Close messaging window" at bounding box center [688, 319] width 8 height 5
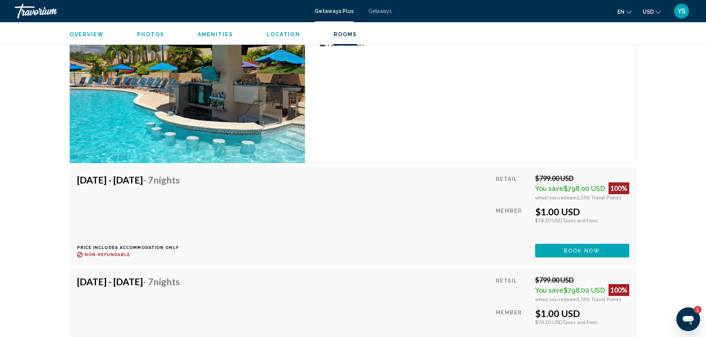
scroll to position [0, 0]
click at [692, 317] on icon "Open messaging window, 1 unread message" at bounding box center [687, 319] width 13 height 13
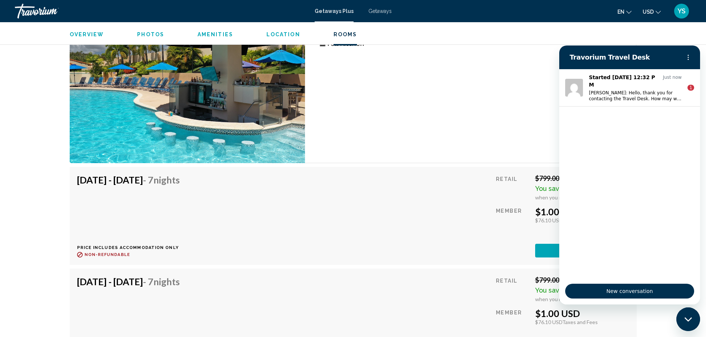
click at [348, 101] on div "1 Bedroom Unit (Full Kitchen) Bedrooms 1 Max Occupancy 4 Kitchen Full Kitchen" at bounding box center [470, 73] width 331 height 179
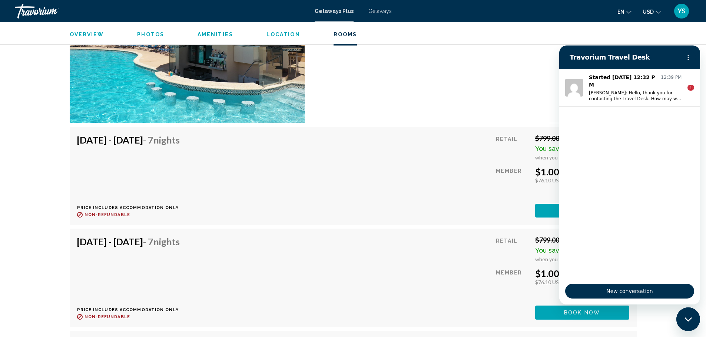
scroll to position [1004, 0]
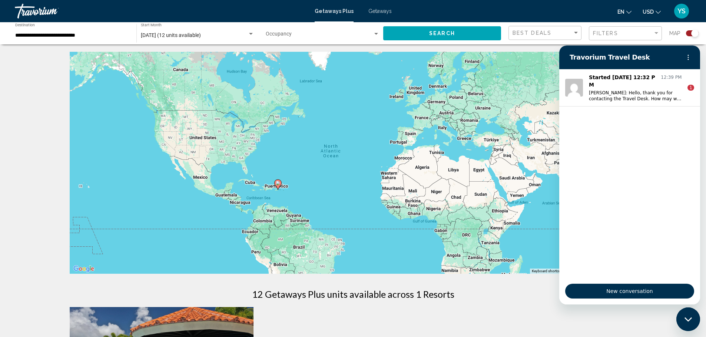
click at [686, 317] on div "Close messaging window" at bounding box center [688, 320] width 22 height 22
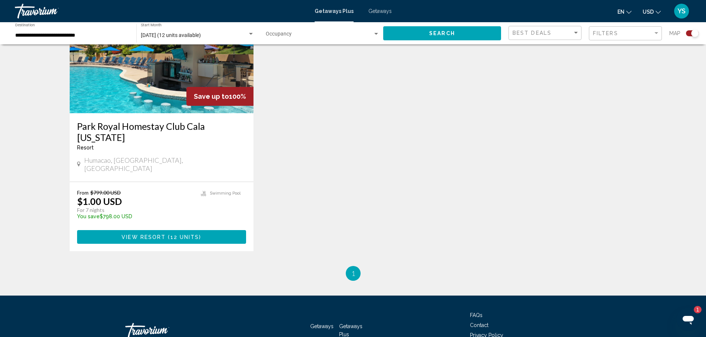
scroll to position [317, 0]
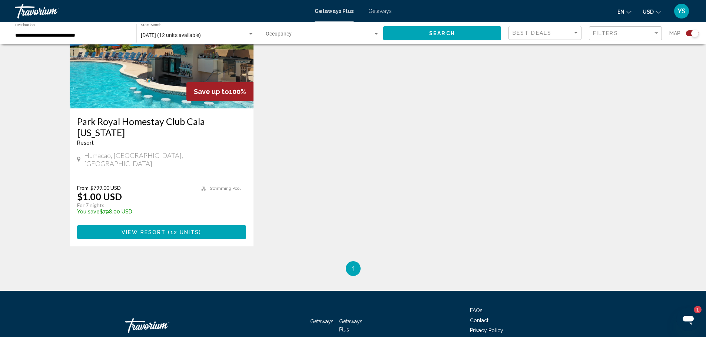
click at [150, 74] on img "Main content" at bounding box center [162, 49] width 184 height 119
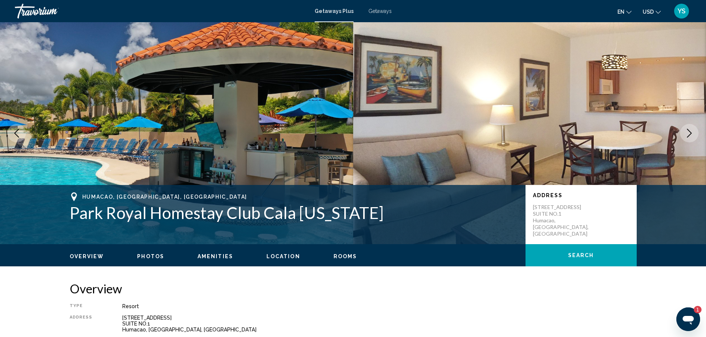
click at [692, 136] on icon "Next image" at bounding box center [688, 133] width 9 height 9
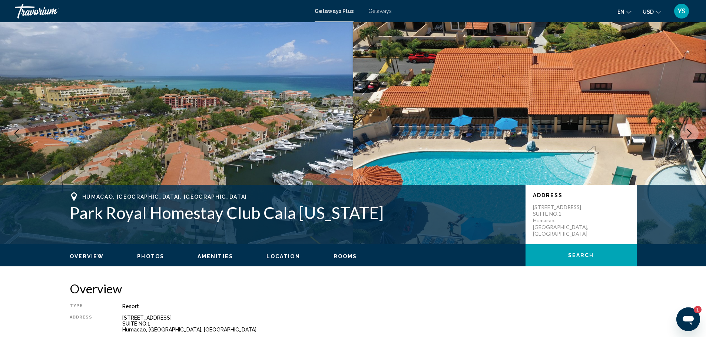
click at [687, 135] on icon "Next image" at bounding box center [688, 133] width 9 height 9
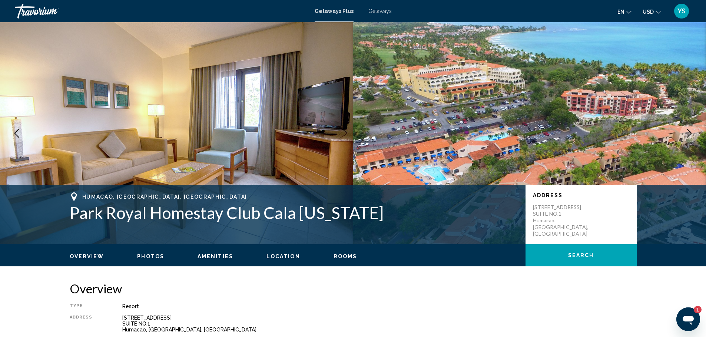
click at [687, 135] on icon "Next image" at bounding box center [688, 133] width 9 height 9
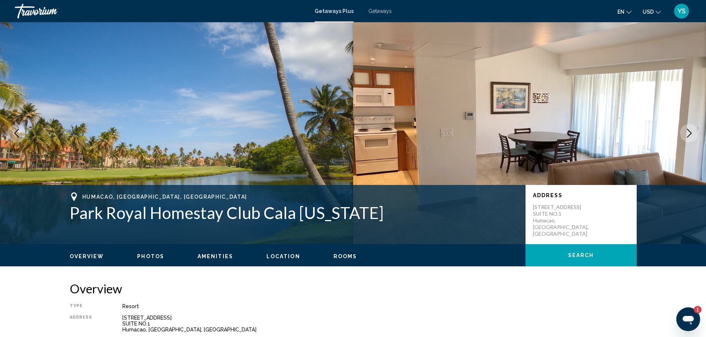
click at [687, 135] on icon "Next image" at bounding box center [688, 133] width 9 height 9
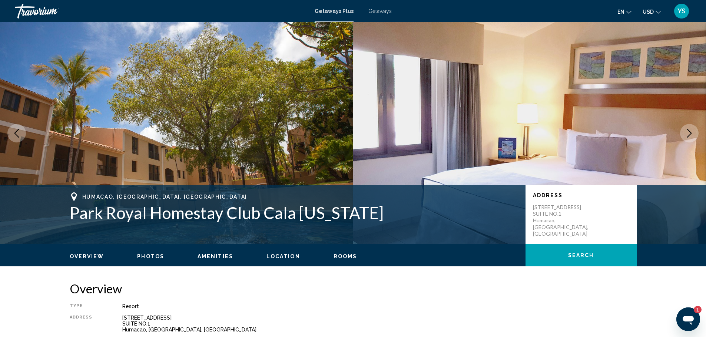
click at [687, 135] on icon "Next image" at bounding box center [688, 133] width 9 height 9
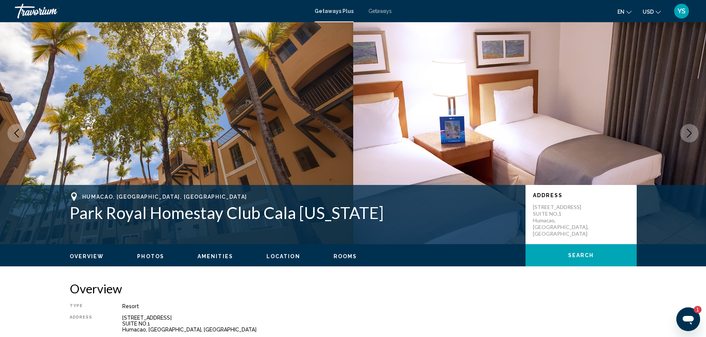
click at [687, 135] on icon "Next image" at bounding box center [688, 133] width 9 height 9
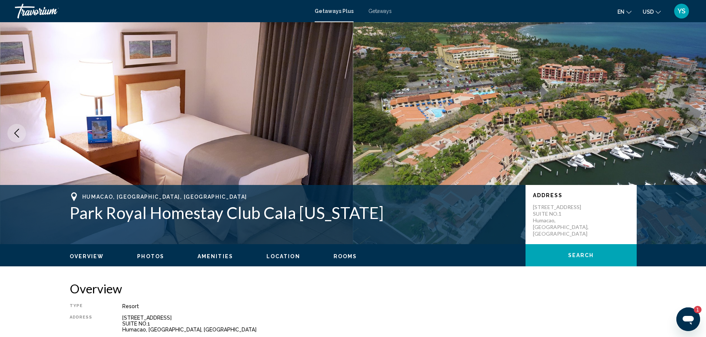
click at [687, 135] on icon "Next image" at bounding box center [688, 133] width 9 height 9
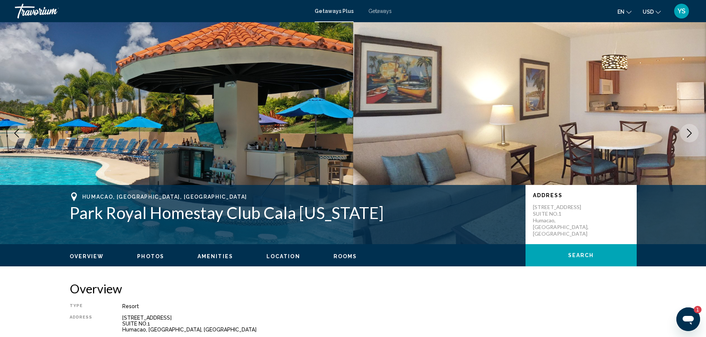
click at [380, 11] on span "Getaways" at bounding box center [379, 11] width 23 height 6
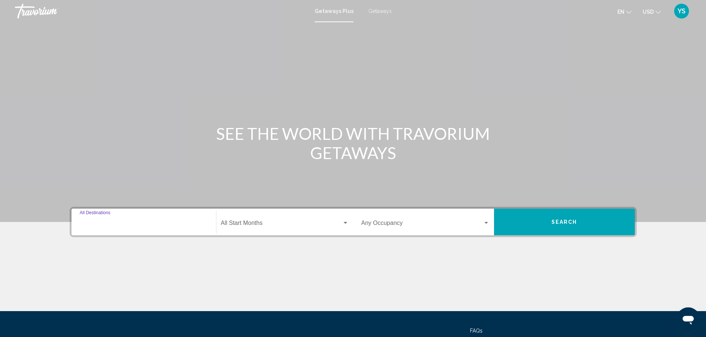
click at [190, 223] on input "Destination All Destinations" at bounding box center [144, 224] width 128 height 7
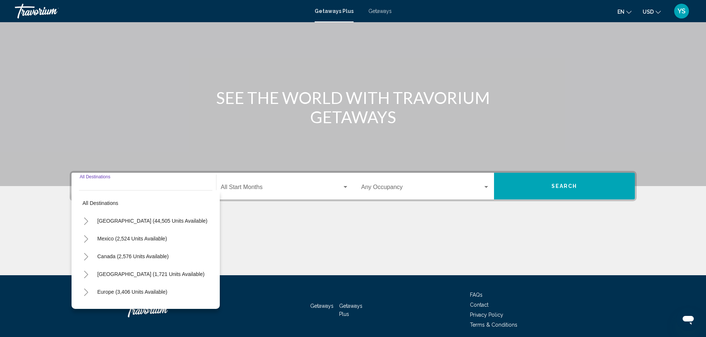
scroll to position [65, 0]
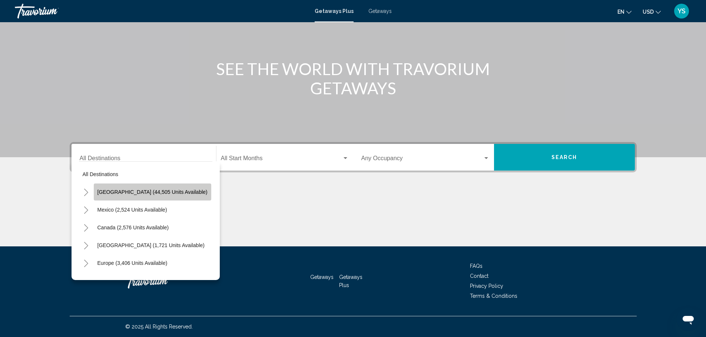
click at [163, 197] on button "[GEOGRAPHIC_DATA] (44,505 units available)" at bounding box center [152, 192] width 117 height 17
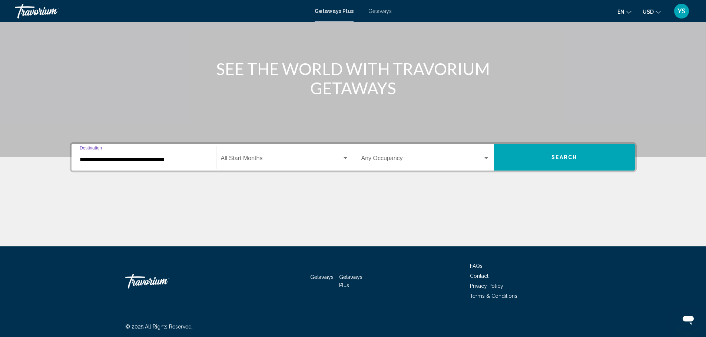
click at [182, 161] on input "**********" at bounding box center [144, 160] width 128 height 7
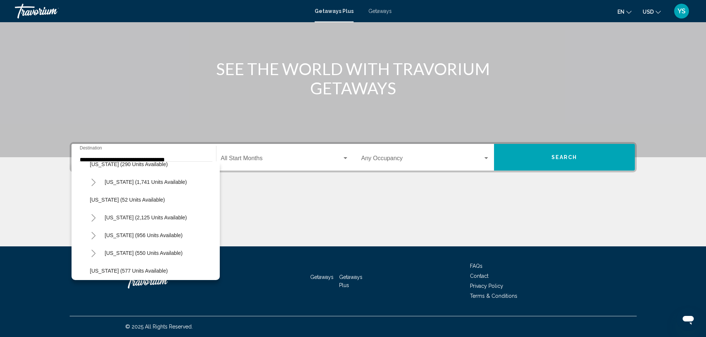
scroll to position [565, 0]
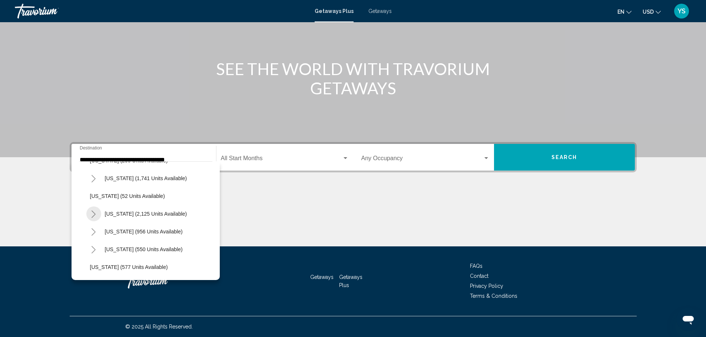
click at [94, 214] on icon "Toggle South Carolina (2,125 units available)" at bounding box center [94, 214] width 6 height 7
click at [144, 231] on span "Hilton Head Areaa (171 units available)" at bounding box center [156, 232] width 118 height 6
type input "**********"
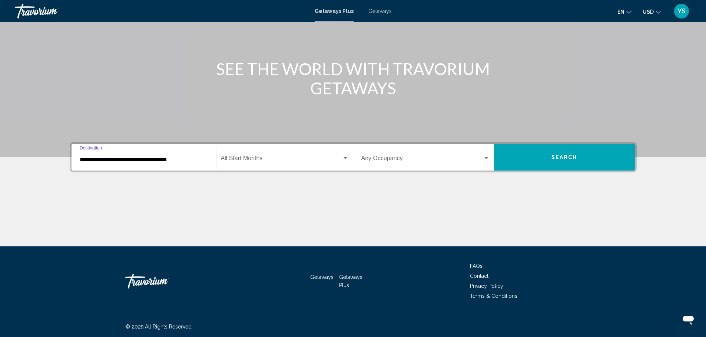
click at [345, 159] on div "Search widget" at bounding box center [345, 158] width 4 height 2
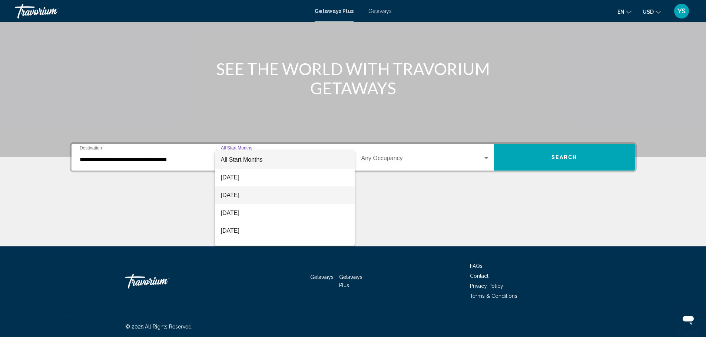
click at [279, 192] on span "[DATE]" at bounding box center [285, 196] width 128 height 18
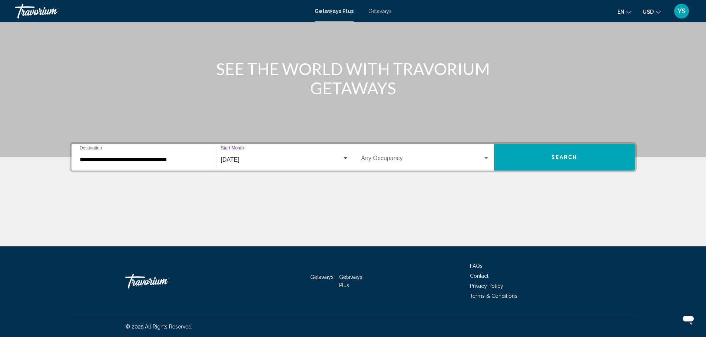
click at [485, 160] on div "Search widget" at bounding box center [486, 159] width 7 height 6
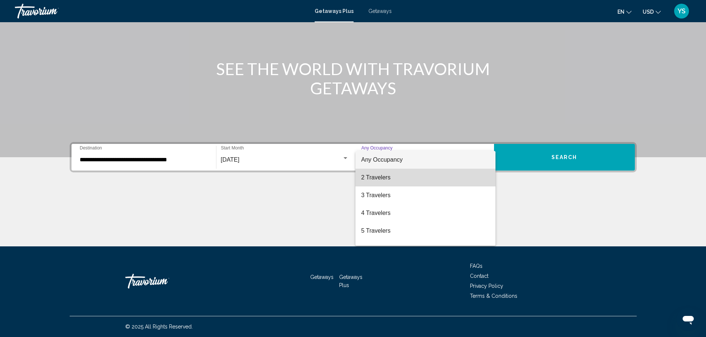
click at [430, 179] on span "2 Travelers" at bounding box center [425, 178] width 128 height 18
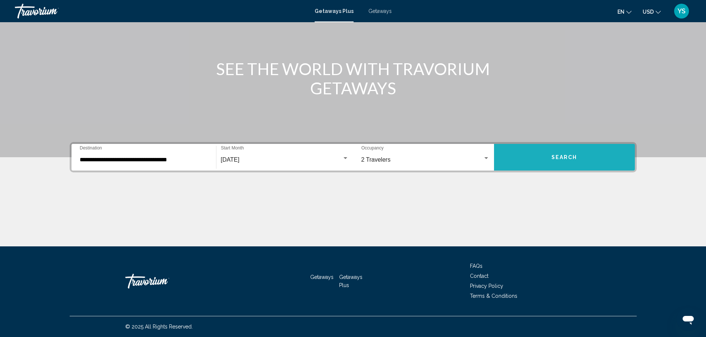
click at [569, 163] on button "Search" at bounding box center [564, 157] width 141 height 27
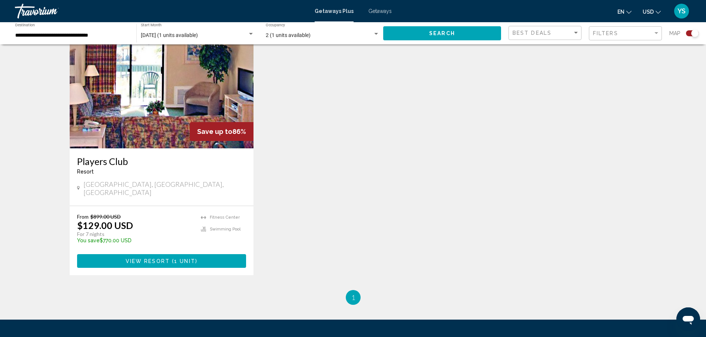
scroll to position [285, 0]
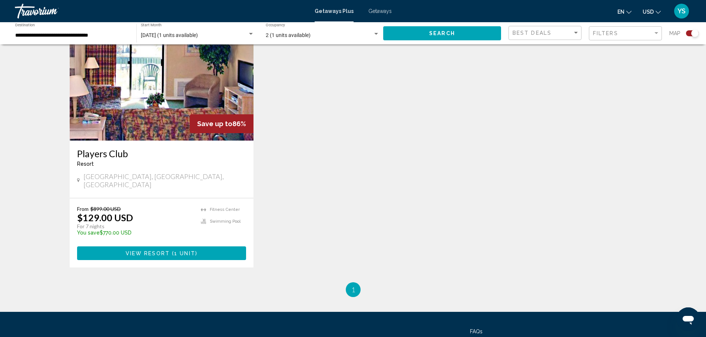
click at [175, 86] on img "Main content" at bounding box center [162, 81] width 184 height 119
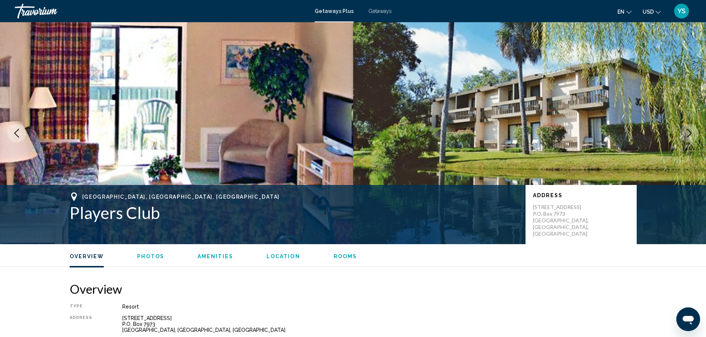
scroll to position [295, 0]
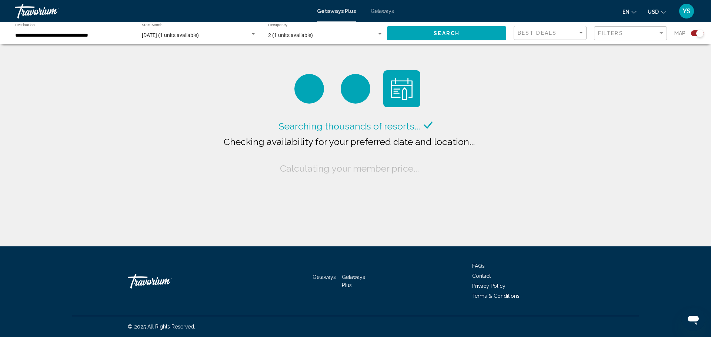
click at [101, 35] on input "**********" at bounding box center [72, 36] width 115 height 6
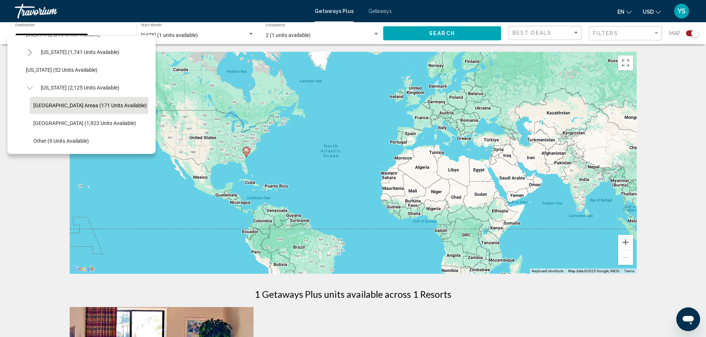
scroll to position [568, 0]
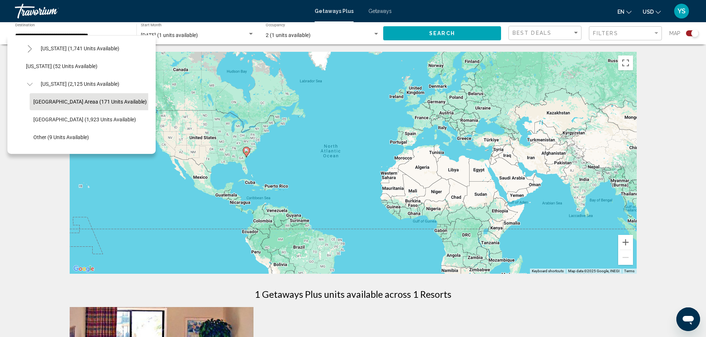
click at [689, 321] on icon "Open messaging window" at bounding box center [687, 320] width 11 height 9
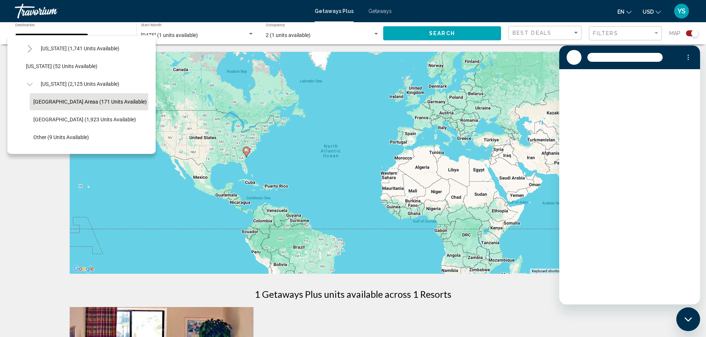
scroll to position [0, 0]
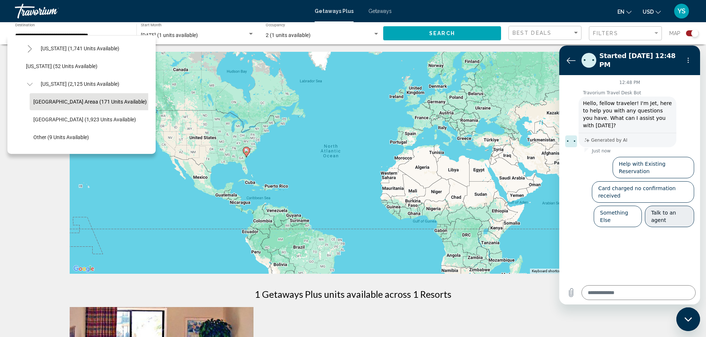
click at [657, 206] on button "Talk to an agent" at bounding box center [668, 216] width 49 height 21
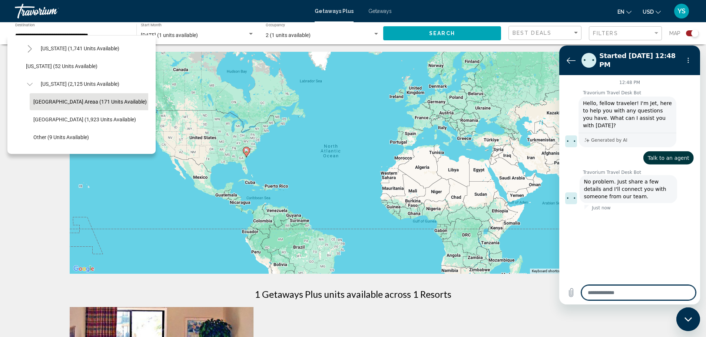
type textarea "*"
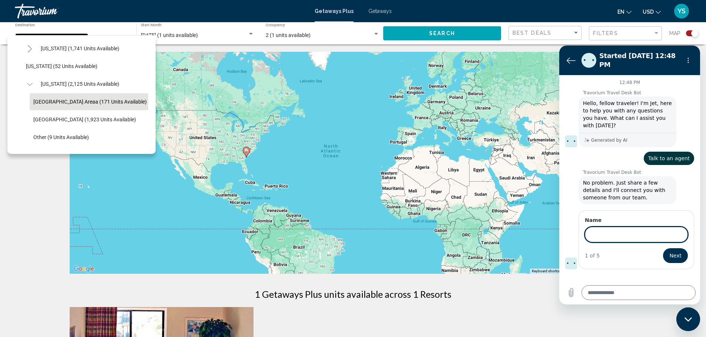
click at [617, 227] on input "Name" at bounding box center [635, 235] width 103 height 16
type input "*******"
click at [677, 251] on span "Next" at bounding box center [675, 255] width 12 height 9
type textarea "*"
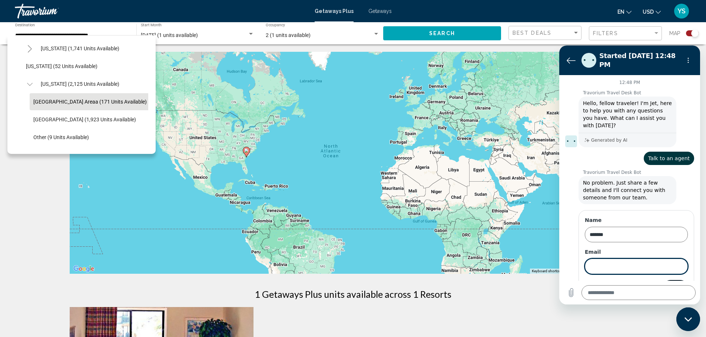
scroll to position [15, 0]
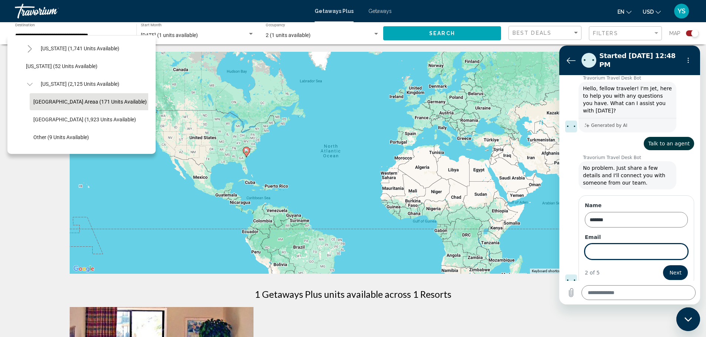
click at [658, 244] on input "Email" at bounding box center [635, 252] width 103 height 16
click at [654, 249] on input "Email" at bounding box center [635, 252] width 103 height 16
drag, startPoint x: 90, startPoint y: 201, endPoint x: 29, endPoint y: 83, distance: 132.7
click at [29, 83] on icon "Toggle South Carolina (2,125 units available)" at bounding box center [30, 84] width 6 height 7
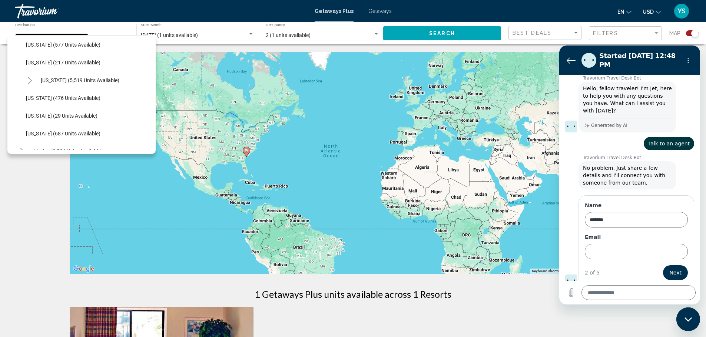
scroll to position [717, 0]
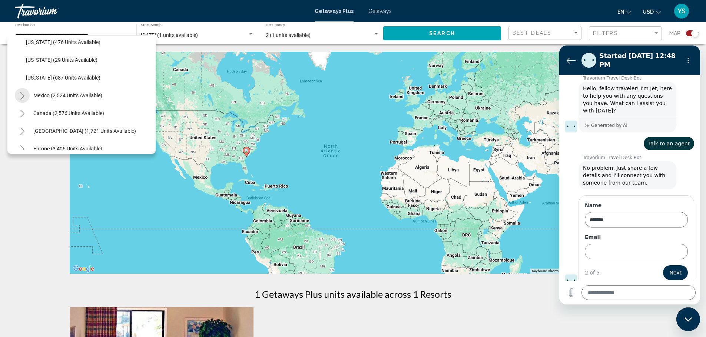
click at [25, 94] on icon "Toggle Mexico (2,524 units available)" at bounding box center [23, 95] width 6 height 7
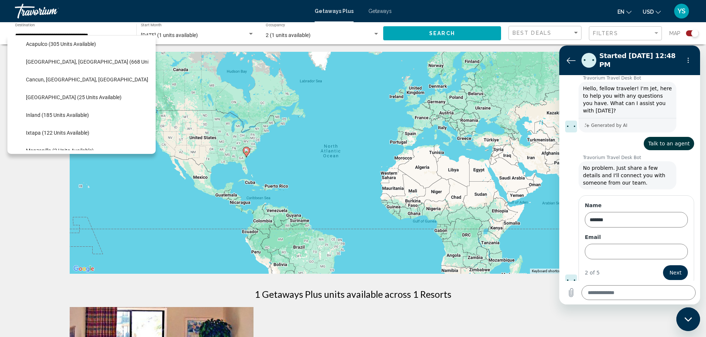
scroll to position [791, 0]
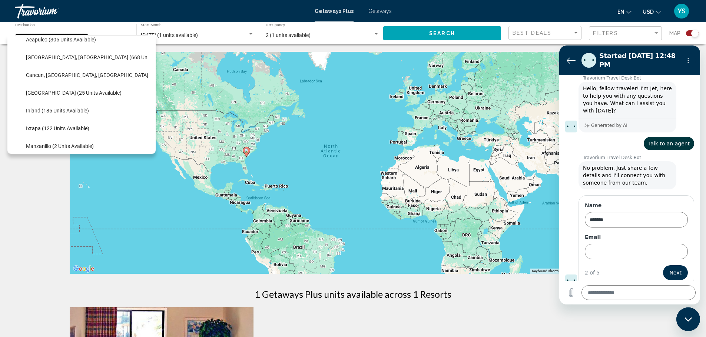
click at [74, 107] on button "Inland (185 units available)" at bounding box center [57, 110] width 70 height 17
type input "**********"
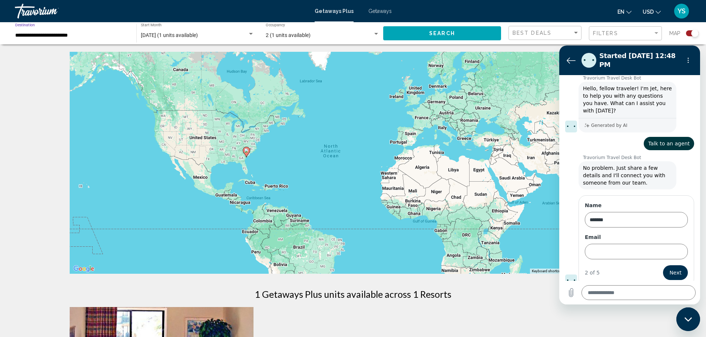
click at [250, 34] on div "Search widget" at bounding box center [251, 34] width 4 height 2
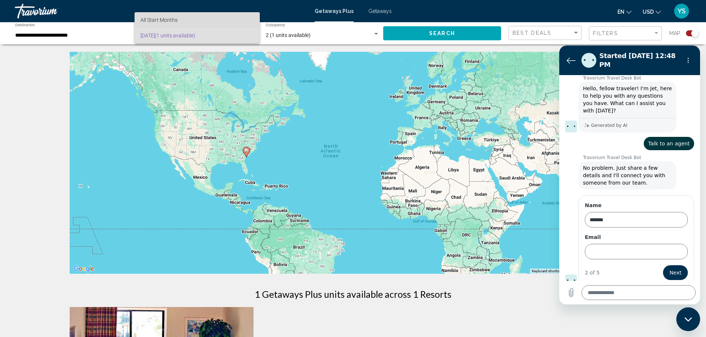
click at [211, 21] on span "All Start Months" at bounding box center [196, 20] width 113 height 16
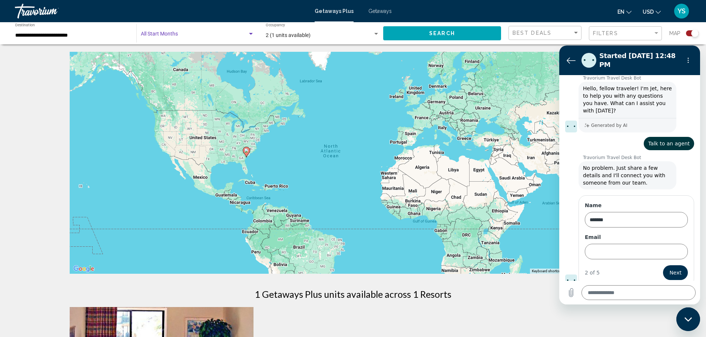
click at [249, 37] on div "Search widget" at bounding box center [250, 34] width 7 height 6
click at [249, 37] on span "All Start Months" at bounding box center [196, 36] width 113 height 16
click at [446, 36] on span "Search" at bounding box center [442, 34] width 26 height 6
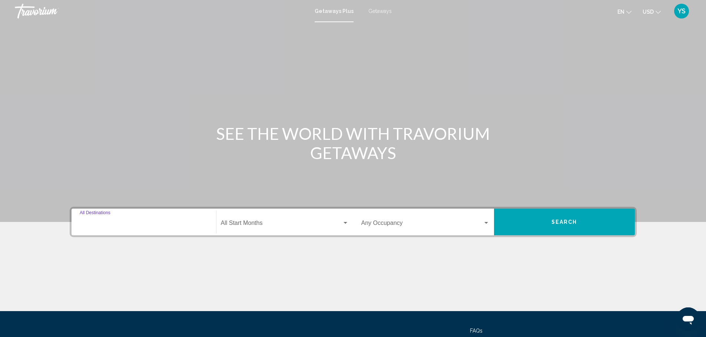
click at [141, 226] on input "Destination All Destinations" at bounding box center [144, 224] width 128 height 7
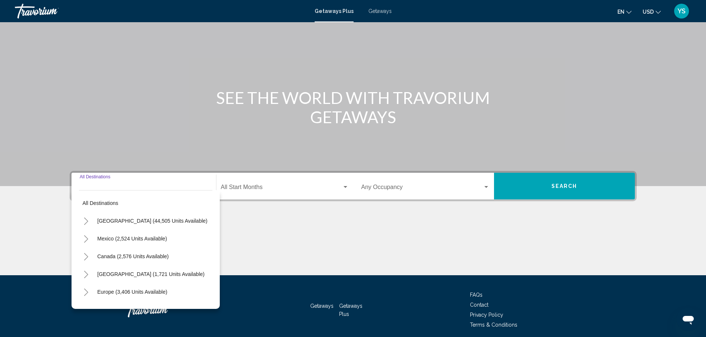
scroll to position [65, 0]
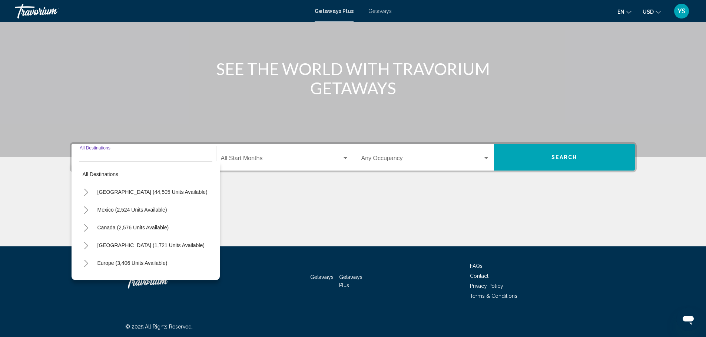
click at [86, 207] on icon "Toggle Mexico (2,524 units available)" at bounding box center [86, 210] width 6 height 7
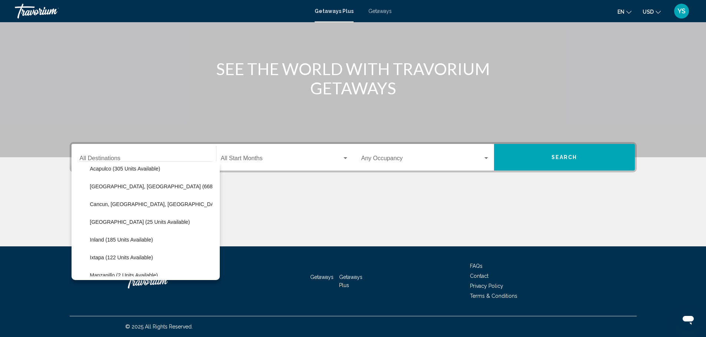
scroll to position [86, 0]
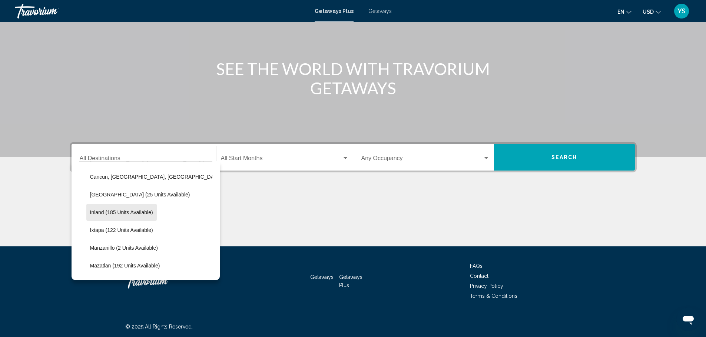
drag, startPoint x: 139, startPoint y: 210, endPoint x: 188, endPoint y: 200, distance: 50.7
click at [140, 211] on span "Inland (185 units available)" at bounding box center [121, 213] width 63 height 6
type input "**********"
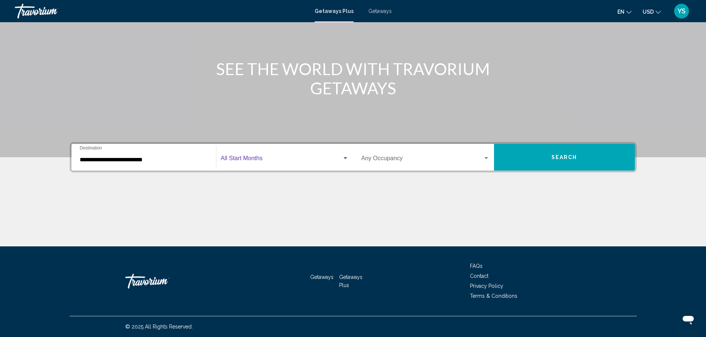
click at [264, 163] on span "Search widget" at bounding box center [281, 160] width 121 height 7
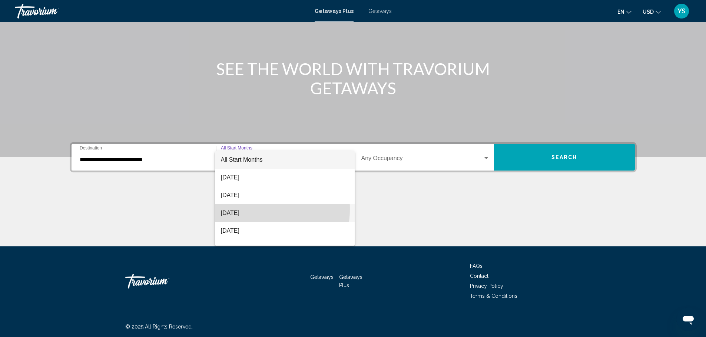
drag, startPoint x: 247, startPoint y: 209, endPoint x: 319, endPoint y: 195, distance: 73.3
click at [251, 209] on span "[DATE]" at bounding box center [285, 213] width 128 height 18
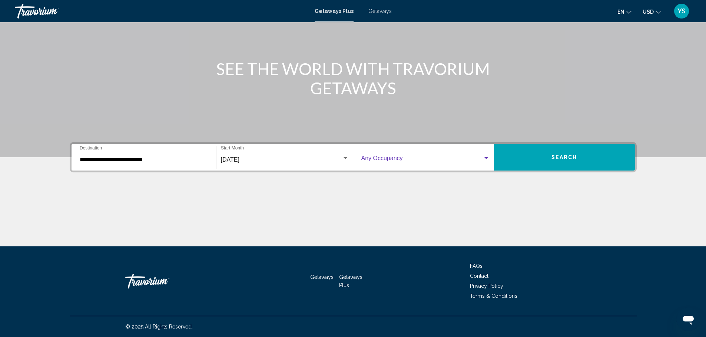
click at [487, 159] on div "Search widget" at bounding box center [486, 158] width 4 height 2
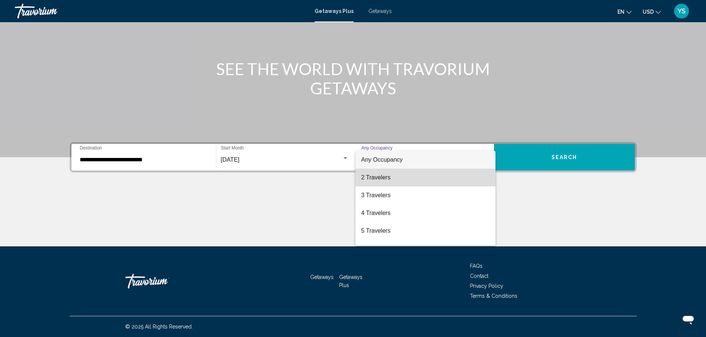
drag, startPoint x: 437, startPoint y: 184, endPoint x: 495, endPoint y: 167, distance: 61.1
click at [437, 184] on span "2 Travelers" at bounding box center [425, 178] width 128 height 18
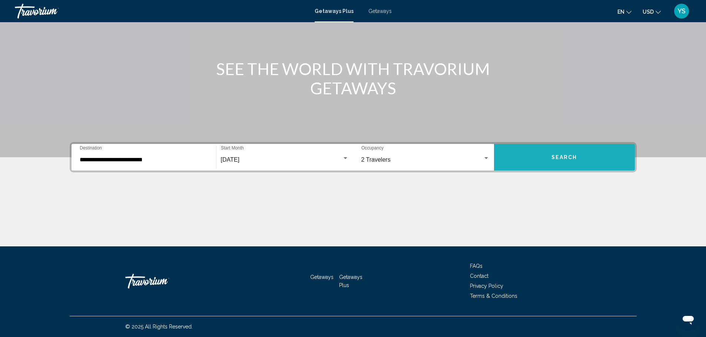
click at [557, 160] on span "Search" at bounding box center [564, 158] width 26 height 6
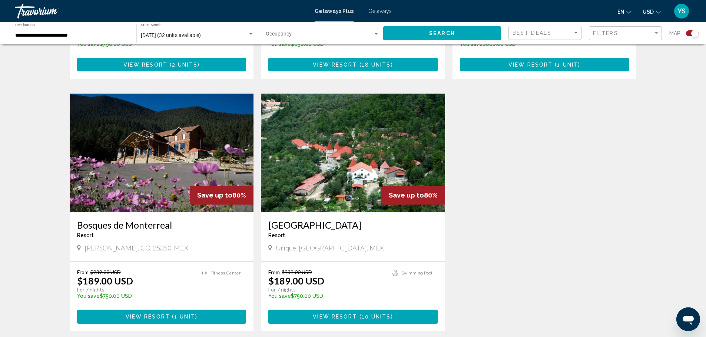
scroll to position [486, 0]
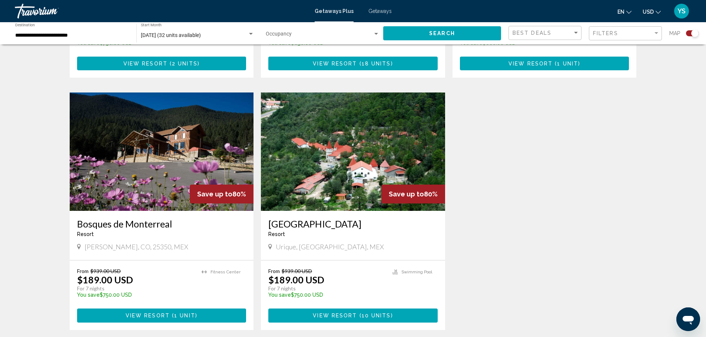
click at [142, 99] on img "Main content" at bounding box center [162, 152] width 184 height 119
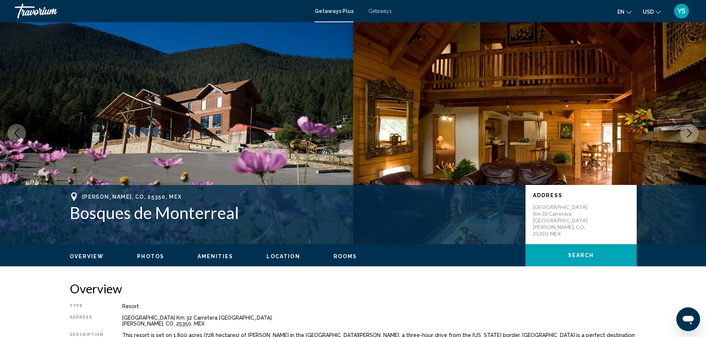
click at [690, 135] on icon "Next image" at bounding box center [688, 133] width 9 height 9
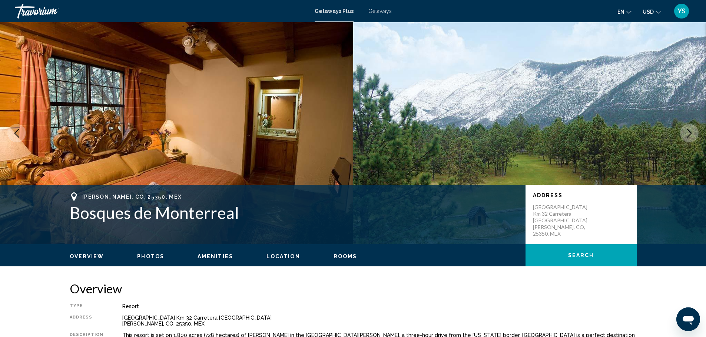
click at [690, 135] on icon "Next image" at bounding box center [688, 133] width 9 height 9
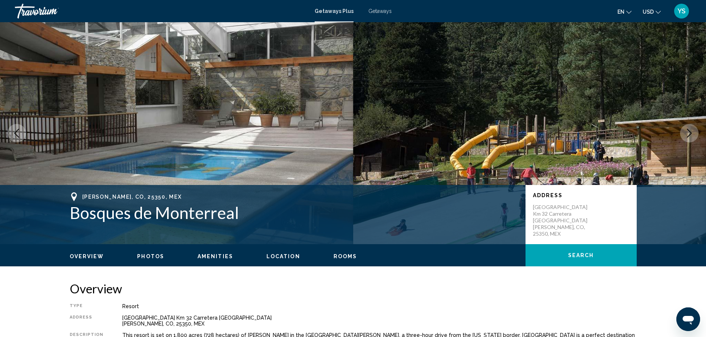
click at [687, 135] on icon "Next image" at bounding box center [688, 133] width 9 height 9
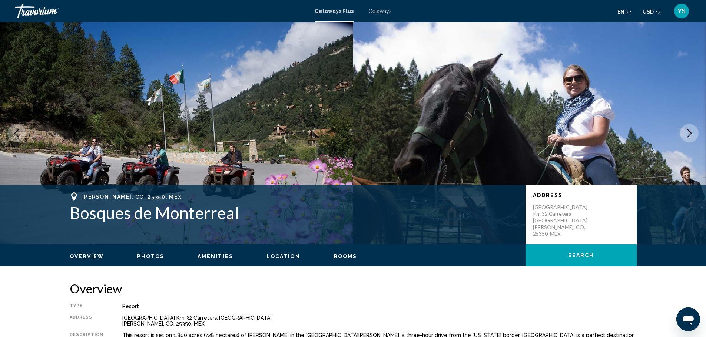
click at [685, 135] on icon "Next image" at bounding box center [688, 133] width 9 height 9
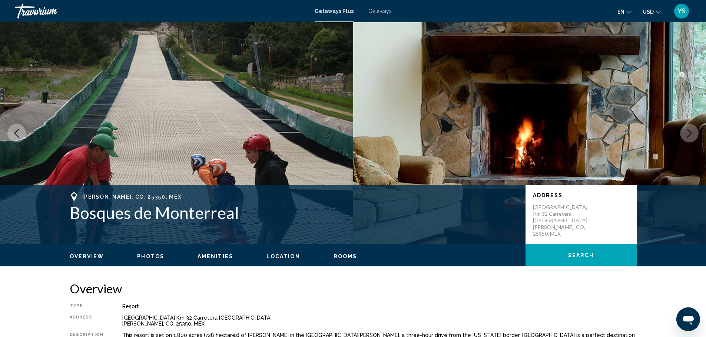
click at [680, 134] on button "Next image" at bounding box center [689, 133] width 19 height 19
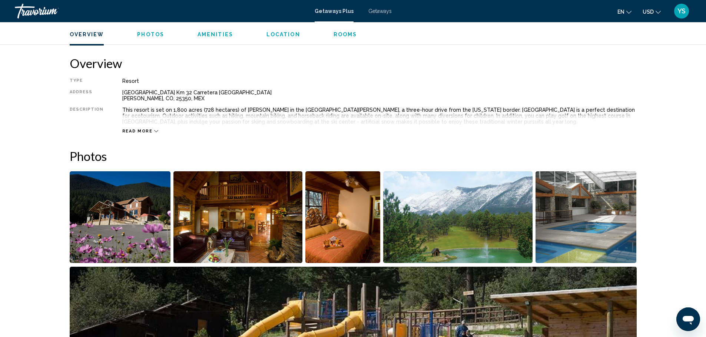
scroll to position [222, 0]
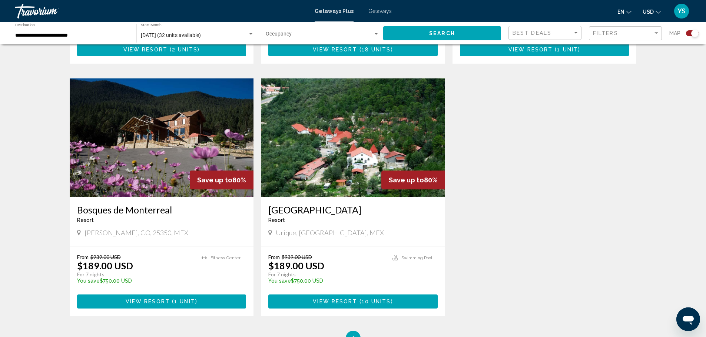
scroll to position [501, 0]
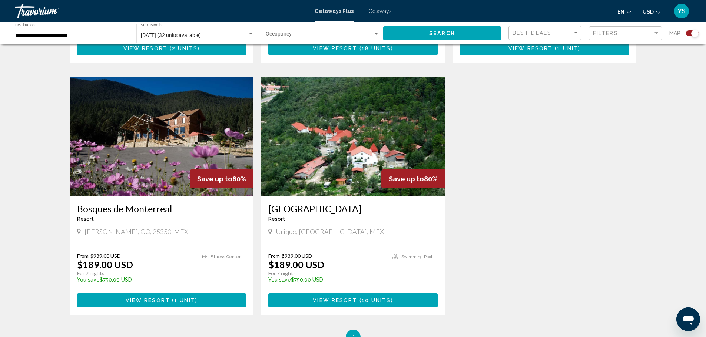
click at [323, 133] on img "Main content" at bounding box center [353, 136] width 184 height 119
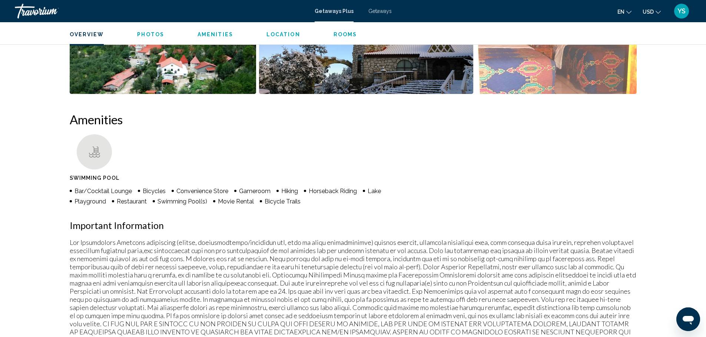
scroll to position [305, 0]
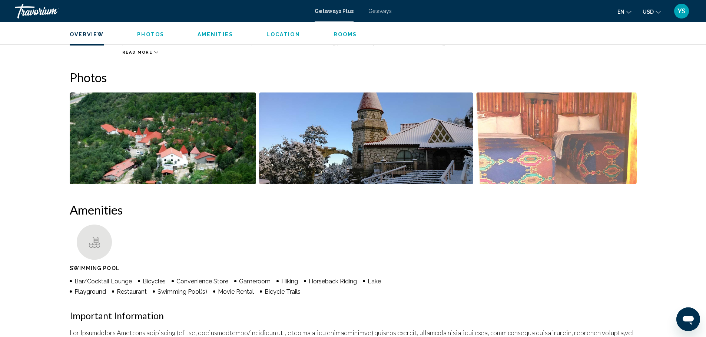
drag, startPoint x: 670, startPoint y: 79, endPoint x: 653, endPoint y: 54, distance: 30.4
drag, startPoint x: 649, startPoint y: 48, endPoint x: 625, endPoint y: 39, distance: 25.7
click at [207, 36] on span "Amenities" at bounding box center [215, 34] width 36 height 6
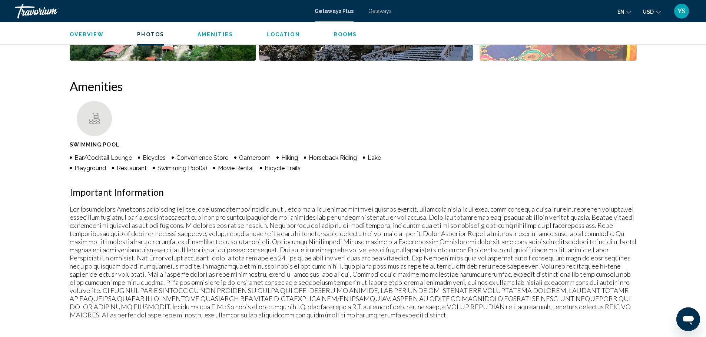
scroll to position [463, 0]
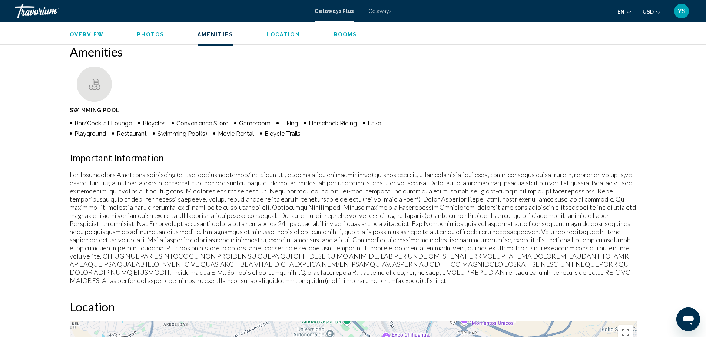
click at [268, 30] on ul "Overview Photos Amenities Location Rooms Search" at bounding box center [353, 34] width 567 height 8
click at [278, 39] on div "Overview Photos Amenities Location Rooms Search" at bounding box center [353, 33] width 596 height 23
click at [280, 34] on span "Location" at bounding box center [283, 34] width 34 height 6
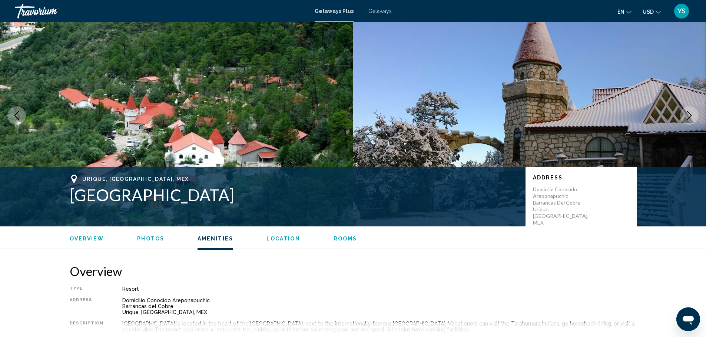
scroll to position [0, 0]
